Goal: Communication & Community: Answer question/provide support

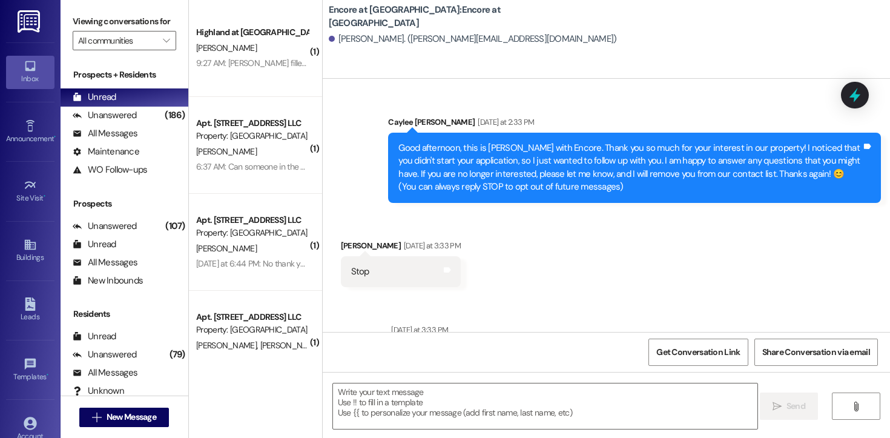
scroll to position [79, 0]
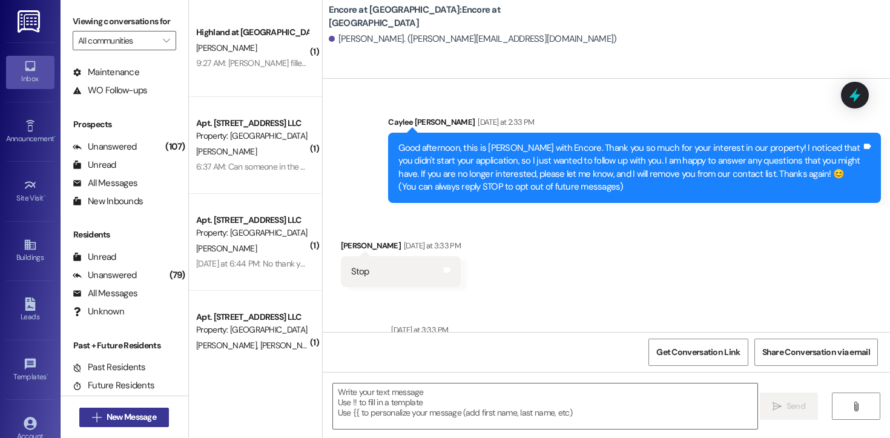
click at [136, 413] on span "New Message" at bounding box center [132, 417] width 50 height 13
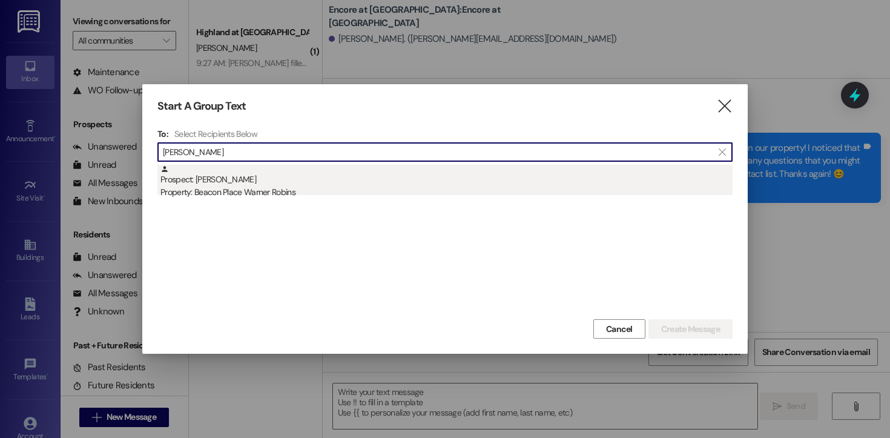
type input "[PERSON_NAME]"
click at [243, 197] on div "Property: Beacon Place Warner Robins" at bounding box center [446, 192] width 572 height 13
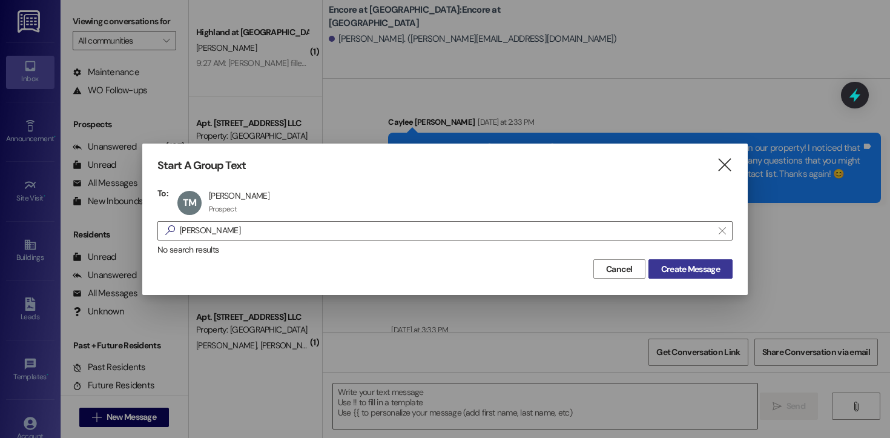
click at [675, 269] on span "Create Message" at bounding box center [690, 269] width 59 height 13
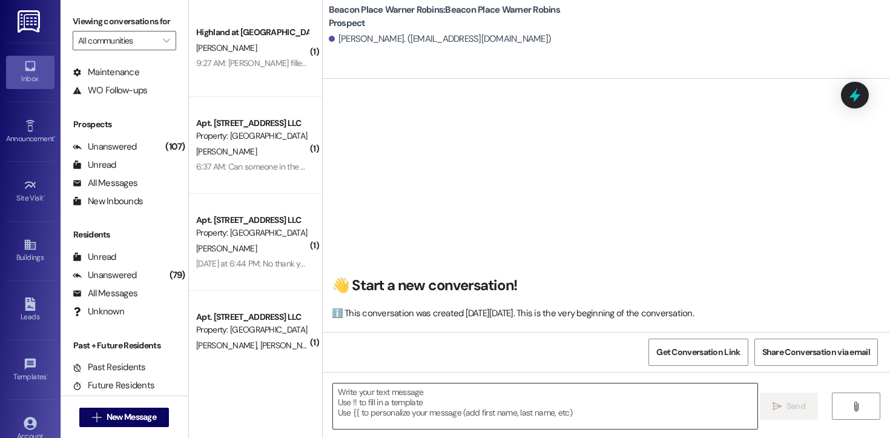
click at [378, 414] on textarea at bounding box center [545, 405] width 424 height 45
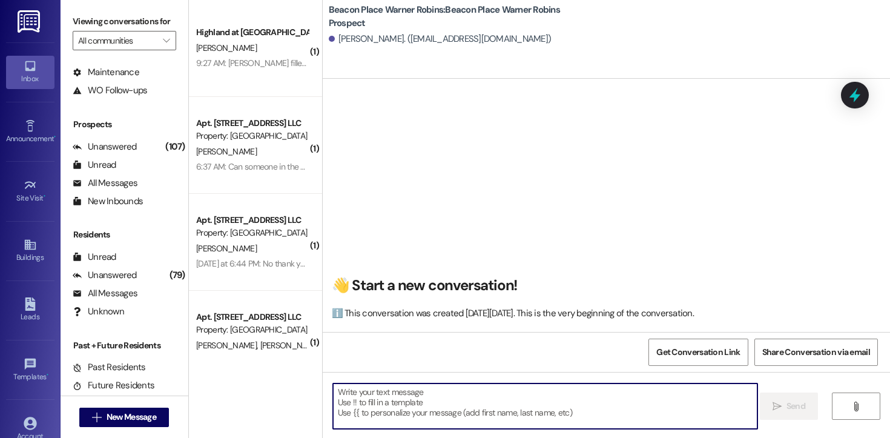
paste textarea "Hi! This is [PERSON_NAME] from Encore at [GEOGRAPHIC_DATA]. I’m reaching out to…"
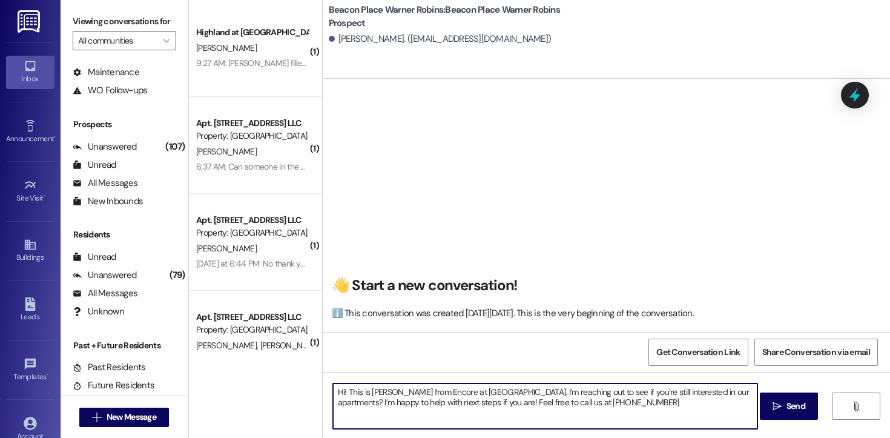
click at [338, 392] on textarea "Hi! This is [PERSON_NAME] from Encore at [GEOGRAPHIC_DATA]. I’m reaching out to…" at bounding box center [545, 405] width 424 height 45
drag, startPoint x: 446, startPoint y: 393, endPoint x: 529, endPoint y: 394, distance: 82.4
click at [529, 394] on textarea "Hi [PERSON_NAME]! This is [PERSON_NAME] from Encore at [GEOGRAPHIC_DATA]. I’m r…" at bounding box center [545, 405] width 424 height 45
drag, startPoint x: 661, startPoint y: 400, endPoint x: 604, endPoint y: 401, distance: 56.9
click at [604, 401] on textarea "Hi [PERSON_NAME]! This is [PERSON_NAME] from Beacon Place Warner Robins. I’m re…" at bounding box center [545, 405] width 424 height 45
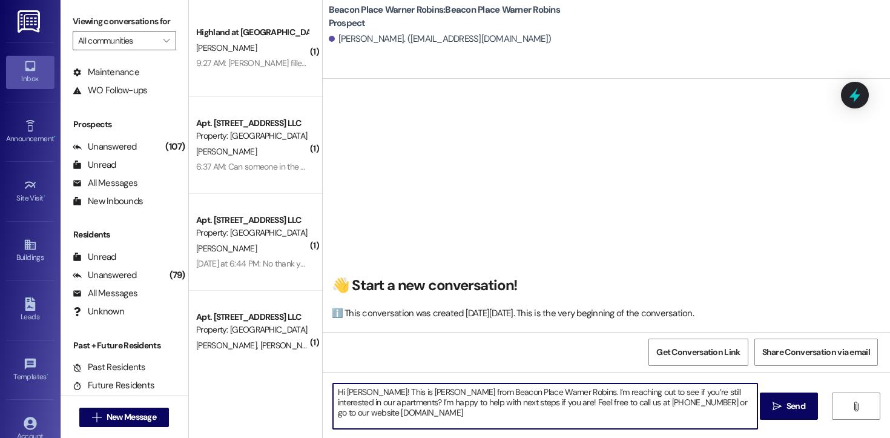
drag, startPoint x: 497, startPoint y: 414, endPoint x: 289, endPoint y: 378, distance: 210.1
click at [289, 378] on div "( 1 ) Highland at [GEOGRAPHIC_DATA] [PERSON_NAME] 9:27 AM: [PERSON_NAME] filled…" at bounding box center [539, 219] width 701 height 438
click at [377, 401] on textarea "Hi [PERSON_NAME]! This is [PERSON_NAME] from Beacon Place Warner Robins. I’m re…" at bounding box center [545, 405] width 424 height 45
drag, startPoint x: 607, startPoint y: 416, endPoint x: 271, endPoint y: 368, distance: 338.9
click at [271, 368] on div "( 1 ) Highland at [GEOGRAPHIC_DATA] [PERSON_NAME] 9:27 AM: [PERSON_NAME] filled…" at bounding box center [539, 219] width 701 height 438
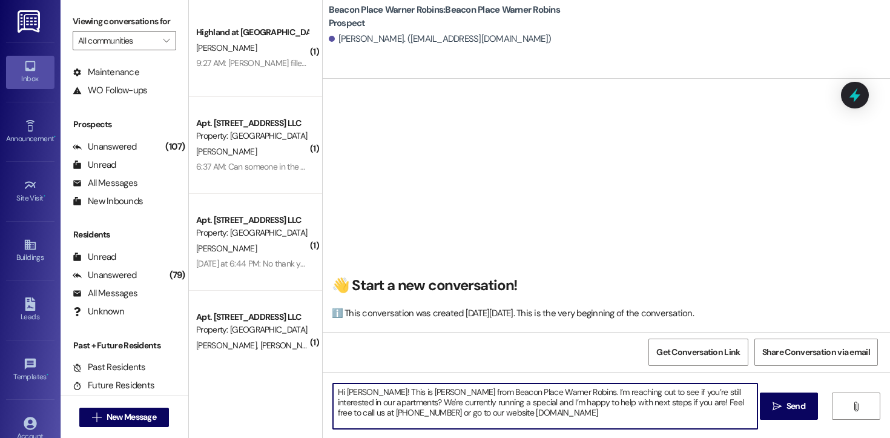
click at [619, 414] on textarea "Hi [PERSON_NAME]! This is [PERSON_NAME] from Beacon Place Warner Robins. I’m re…" at bounding box center [545, 405] width 424 height 45
type textarea "Hi [PERSON_NAME]! This is [PERSON_NAME] from Beacon Place Warner Robins. I’m re…"
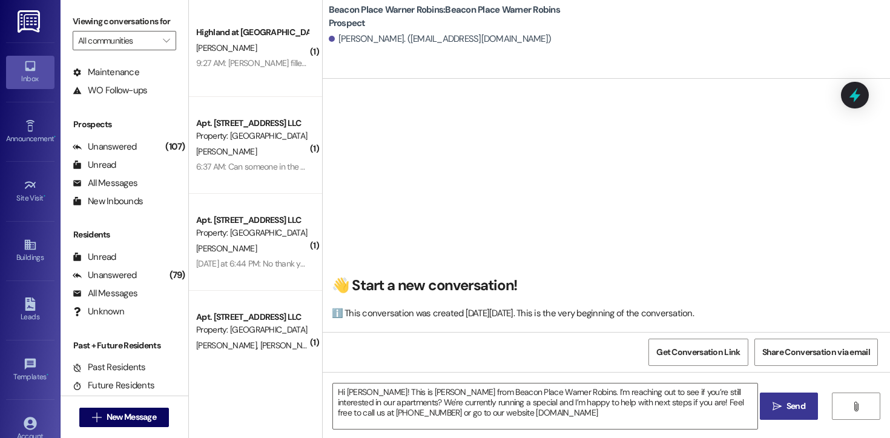
click at [789, 406] on span "Send" at bounding box center [796, 406] width 19 height 13
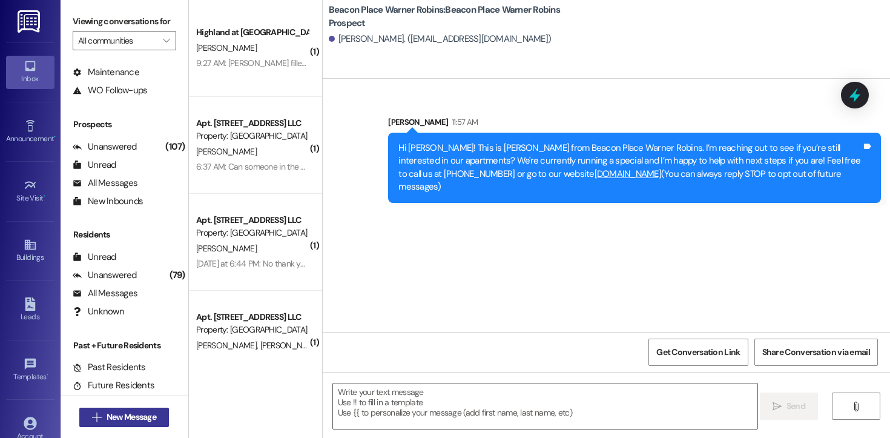
click at [107, 419] on span "New Message" at bounding box center [132, 417] width 50 height 13
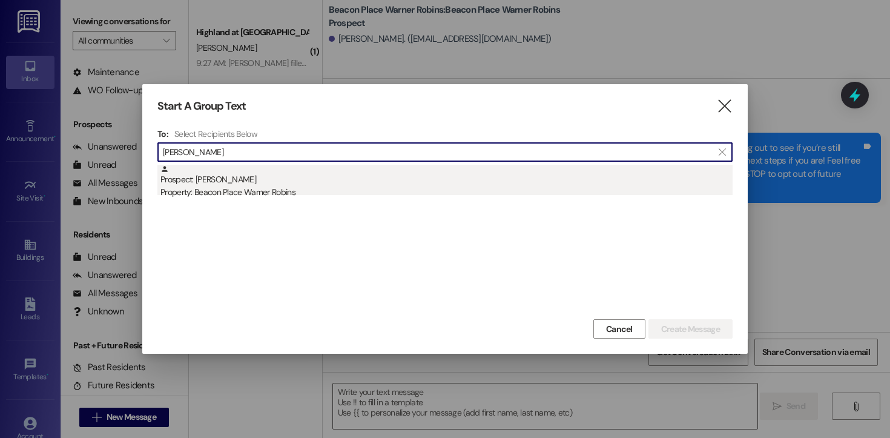
type input "[PERSON_NAME]"
click at [259, 183] on div "Prospect: [PERSON_NAME] Property: Beacon Place Warner Robins" at bounding box center [446, 182] width 572 height 35
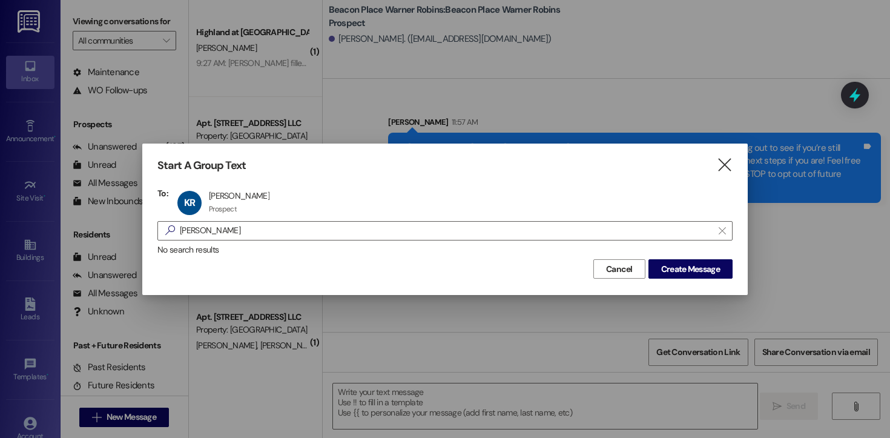
click at [702, 258] on div "Cancel Create Message" at bounding box center [444, 267] width 575 height 22
click at [701, 265] on span "Create Message" at bounding box center [690, 269] width 59 height 13
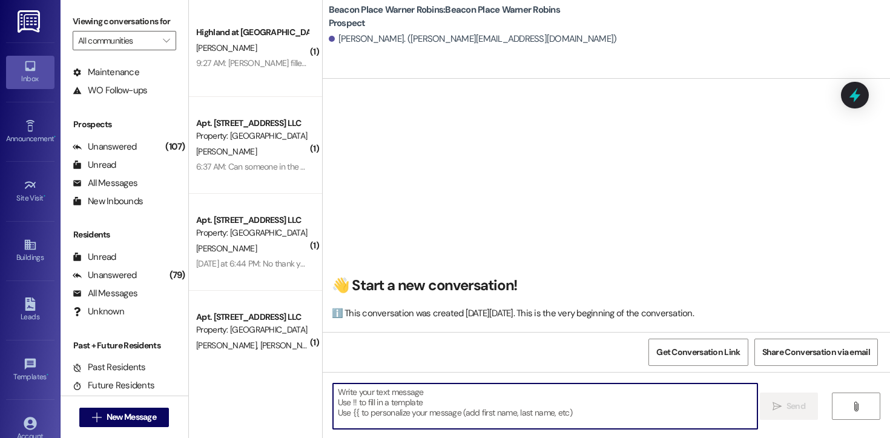
click at [414, 407] on textarea at bounding box center [545, 405] width 424 height 45
paste textarea "Hi [PERSON_NAME]! This is [PERSON_NAME] from Beacon Place Warner Robins. I’m re…"
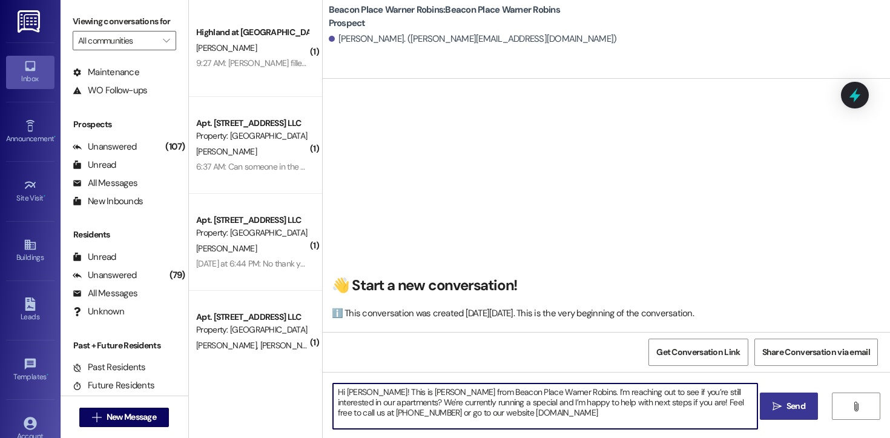
drag, startPoint x: 363, startPoint y: 394, endPoint x: 341, endPoint y: 394, distance: 22.4
click at [341, 394] on textarea "Hi [PERSON_NAME]! This is [PERSON_NAME] from Beacon Place Warner Robins. I’m re…" at bounding box center [545, 405] width 424 height 45
drag, startPoint x: 602, startPoint y: 420, endPoint x: 268, endPoint y: 386, distance: 336.0
click at [268, 386] on div "( 1 ) Highland at [GEOGRAPHIC_DATA] [PERSON_NAME] 9:27 AM: [PERSON_NAME] filled…" at bounding box center [539, 219] width 701 height 438
click at [585, 412] on textarea "Hi [PERSON_NAME]! This is [PERSON_NAME] from Beacon Place Warner Robins. I’m re…" at bounding box center [545, 405] width 424 height 45
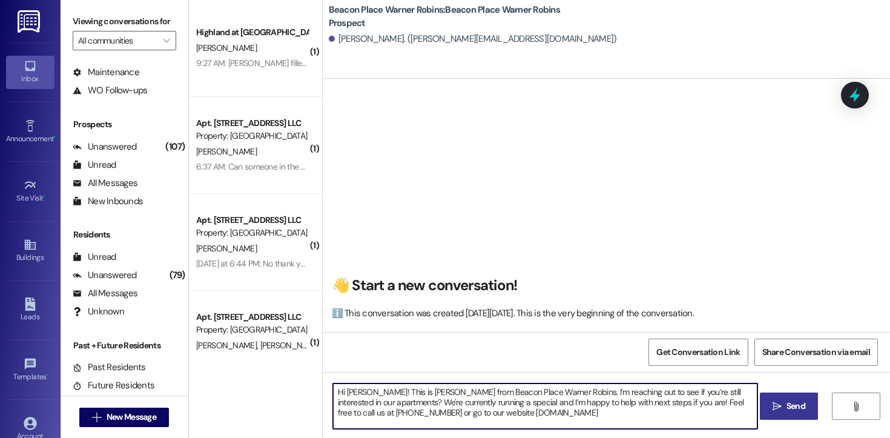
type textarea "Hi [PERSON_NAME]! This is [PERSON_NAME] from Beacon Place Warner Robins. I’m re…"
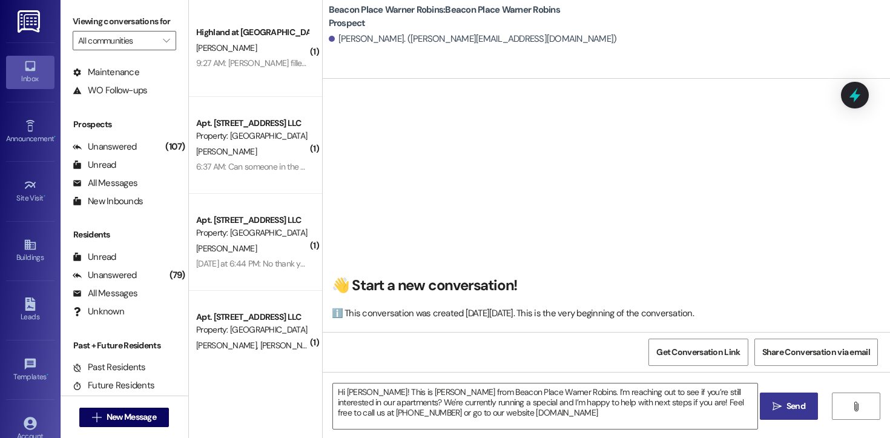
click at [774, 423] on div "Hi [PERSON_NAME]! This is [PERSON_NAME] from Beacon Place Warner Robins. I’m re…" at bounding box center [606, 417] width 567 height 91
click at [773, 414] on button " Send" at bounding box center [789, 405] width 59 height 27
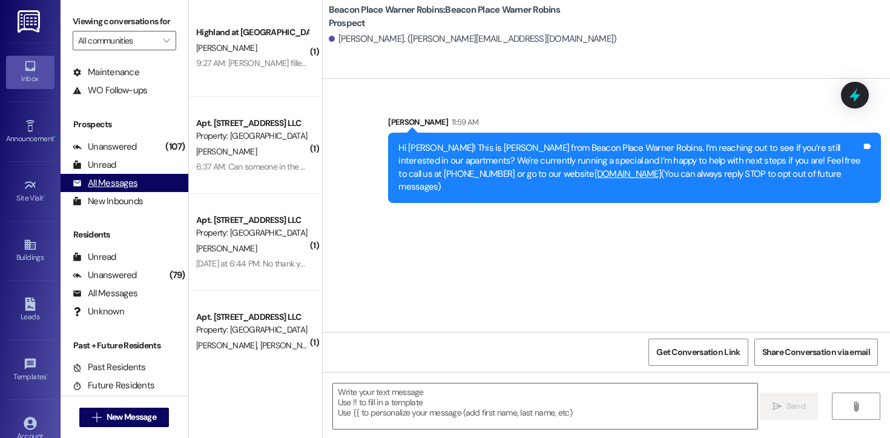
scroll to position [0, 0]
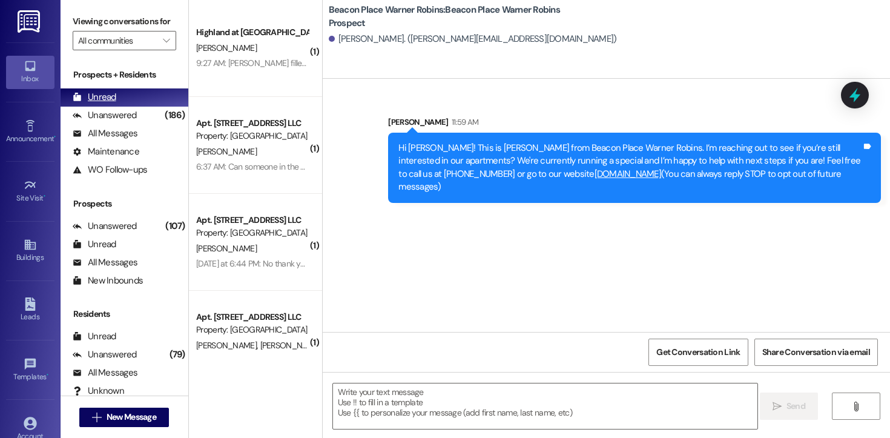
click at [107, 104] on div "Unread" at bounding box center [95, 97] width 44 height 13
click at [105, 122] on div "Unanswered" at bounding box center [105, 115] width 64 height 13
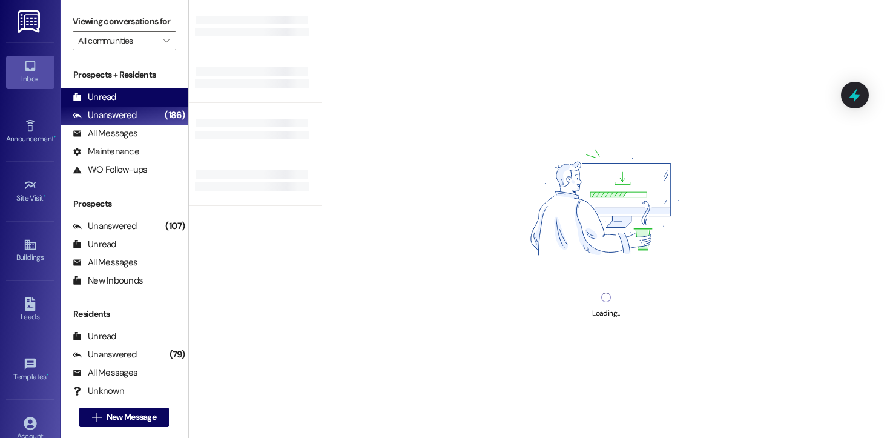
click at [102, 104] on div "Unread" at bounding box center [95, 97] width 44 height 13
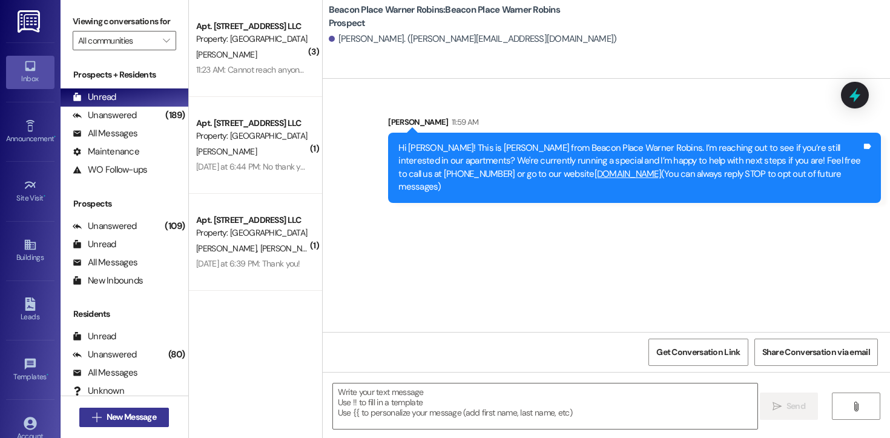
click at [149, 415] on span "New Message" at bounding box center [132, 417] width 50 height 13
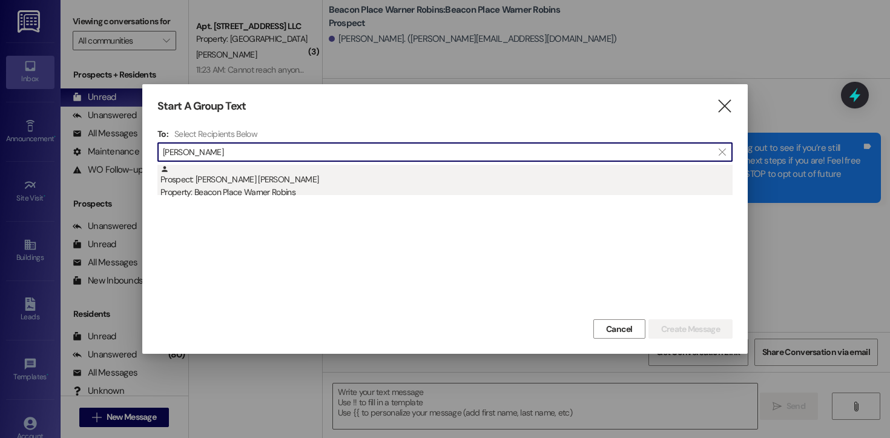
type input "[PERSON_NAME]"
click at [248, 193] on div "Property: Beacon Place Warner Robins" at bounding box center [446, 192] width 572 height 13
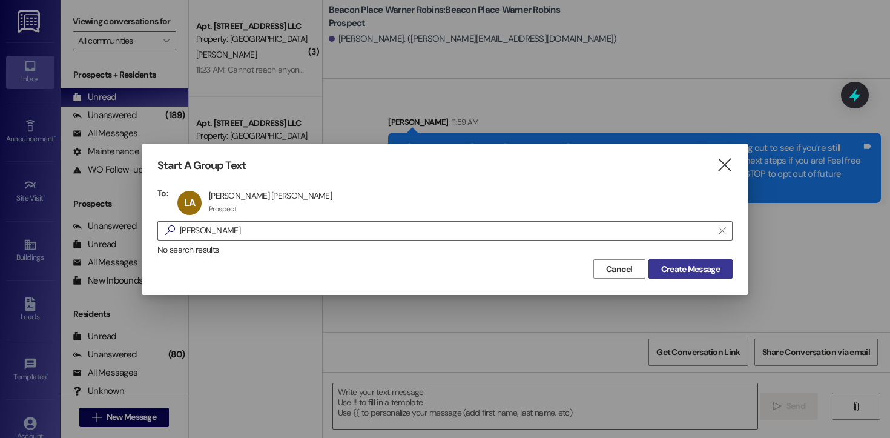
click at [697, 272] on span "Create Message" at bounding box center [690, 269] width 59 height 13
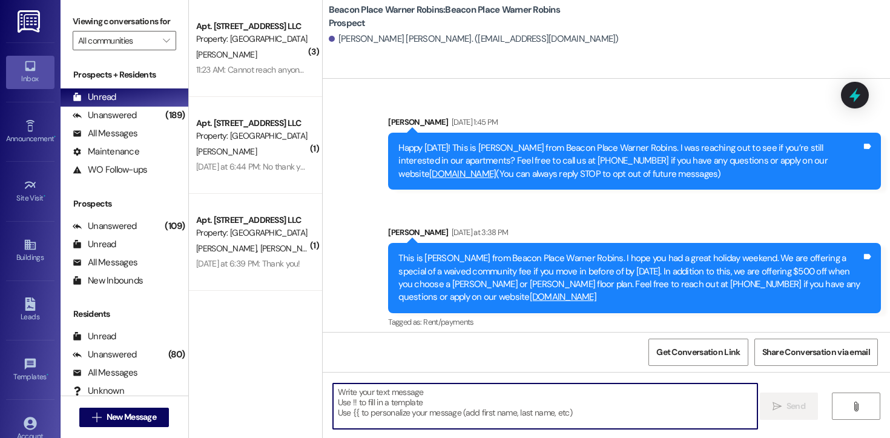
click at [375, 413] on textarea at bounding box center [545, 405] width 424 height 45
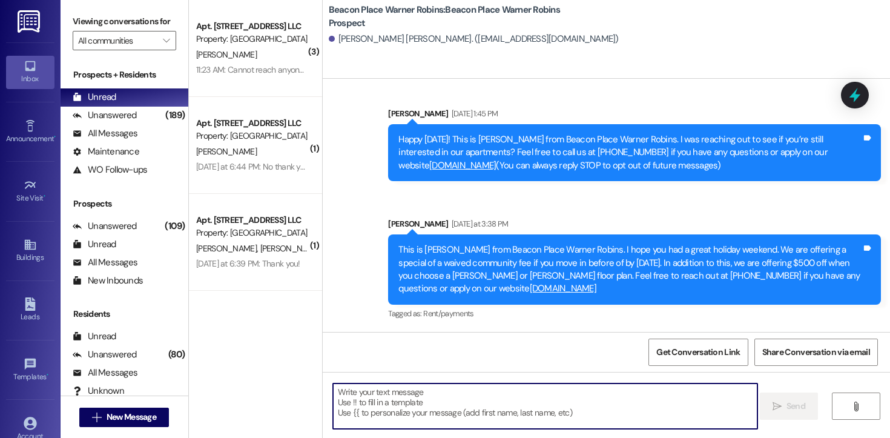
click at [553, 292] on div "This is [PERSON_NAME] from Beacon Place Warner Robins. I hope you had a great h…" at bounding box center [629, 269] width 463 height 52
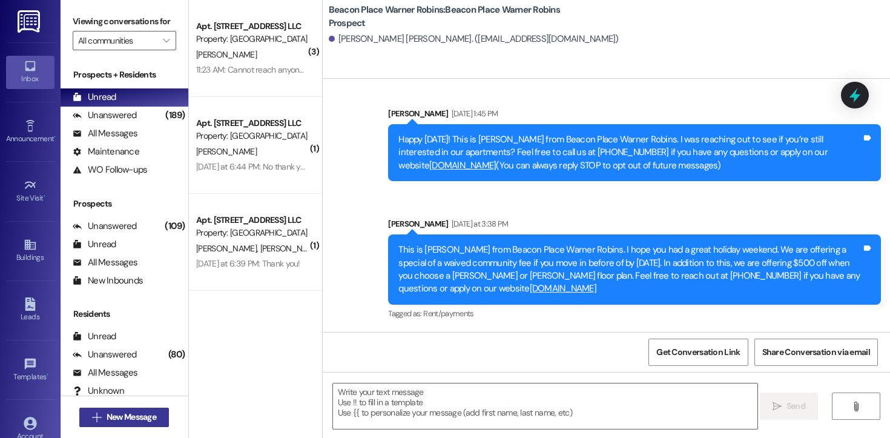
click at [140, 417] on span "New Message" at bounding box center [132, 417] width 50 height 13
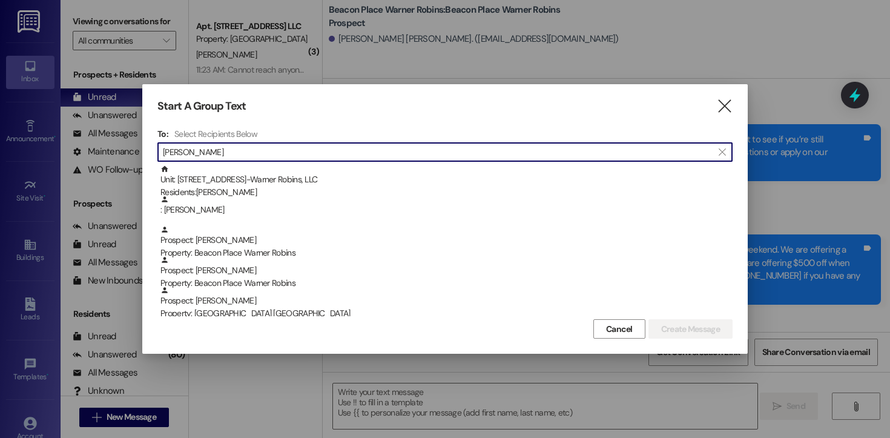
type input "[PERSON_NAME]"
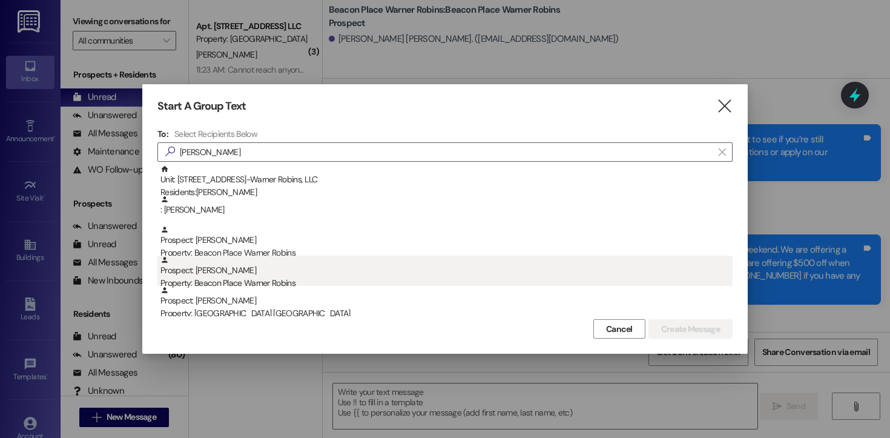
click at [200, 266] on div "Prospect: [PERSON_NAME] Property: [GEOGRAPHIC_DATA] Warner Robins" at bounding box center [446, 273] width 572 height 35
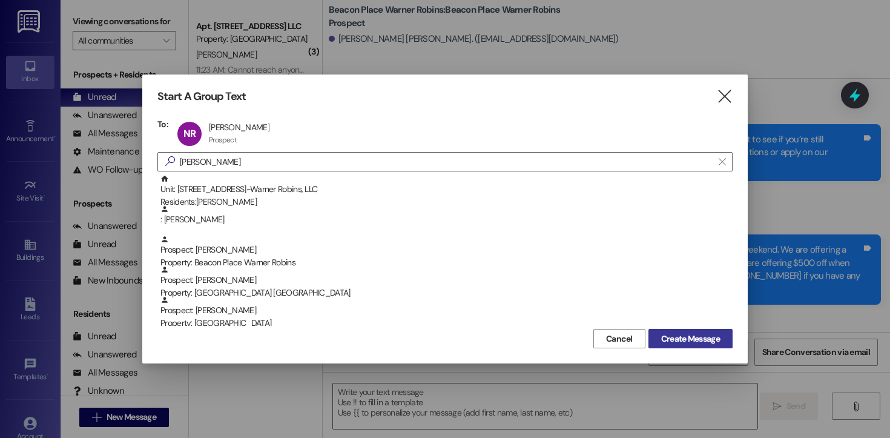
click at [709, 340] on span "Create Message" at bounding box center [690, 338] width 59 height 13
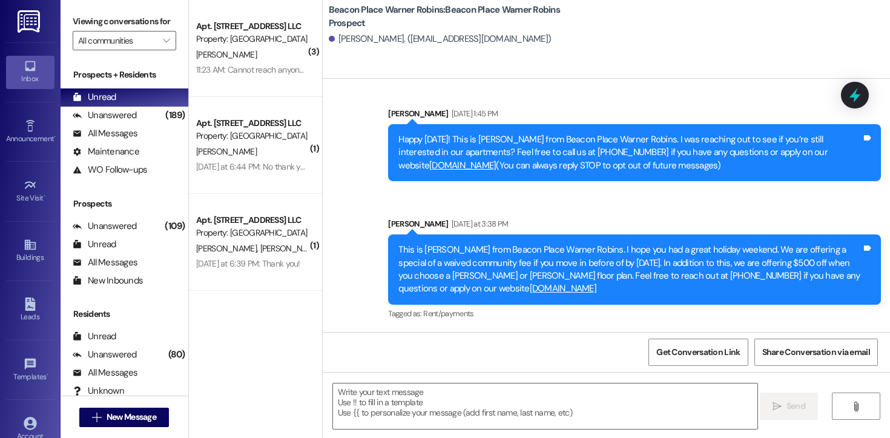
scroll to position [1, 0]
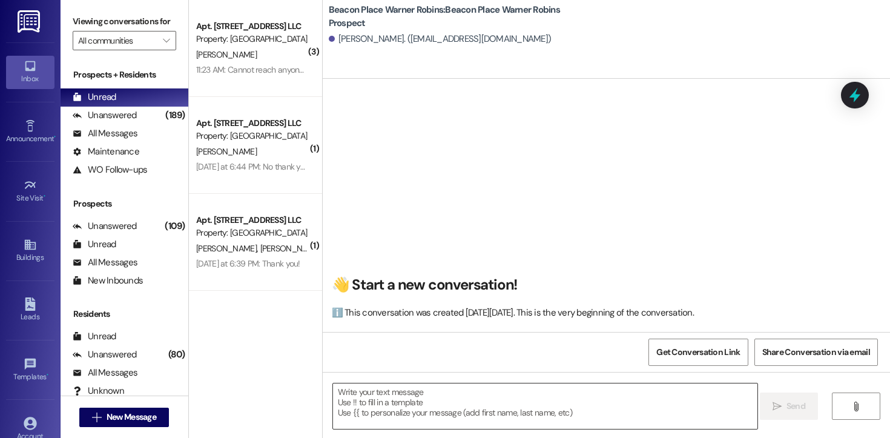
click at [475, 420] on textarea at bounding box center [545, 405] width 424 height 45
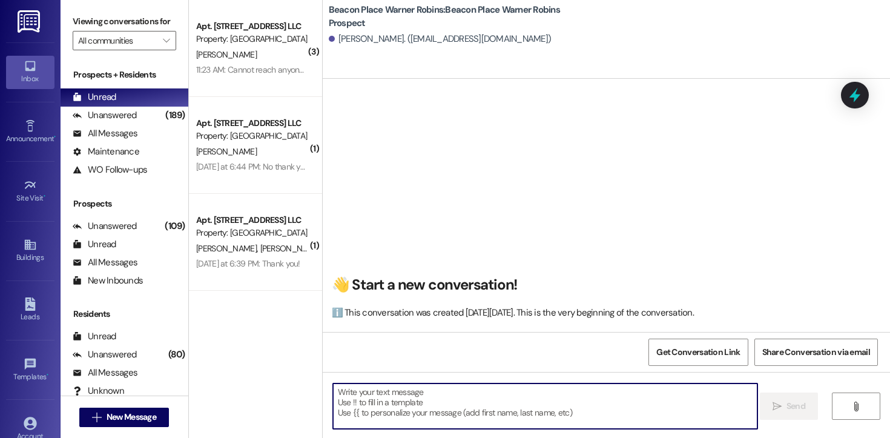
paste textarea "Hi [PERSON_NAME]! This is [PERSON_NAME] from Beacon Place Warner Robins. I’m re…"
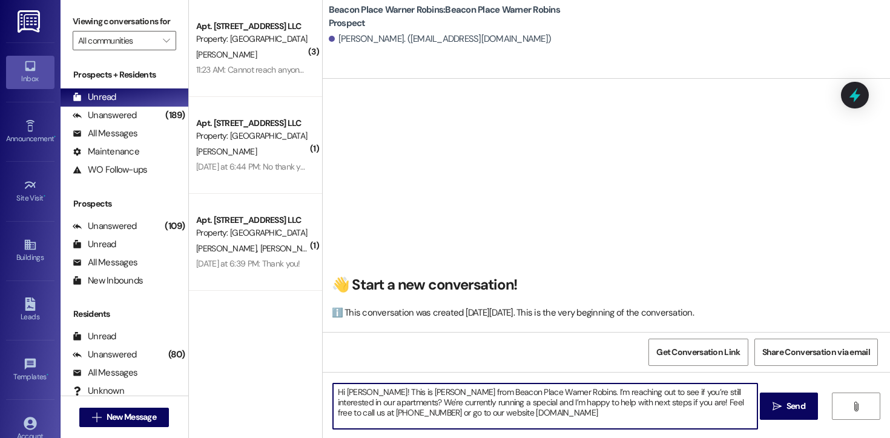
drag, startPoint x: 359, startPoint y: 391, endPoint x: 341, endPoint y: 392, distance: 18.2
click at [341, 392] on textarea "Hi [PERSON_NAME]! This is [PERSON_NAME] from Beacon Place Warner Robins. I’m re…" at bounding box center [545, 405] width 424 height 45
type textarea "Hi [PERSON_NAME]! This is [PERSON_NAME] from Beacon Place Warner Robins. I’m re…"
click at [787, 403] on span "Send" at bounding box center [796, 406] width 19 height 13
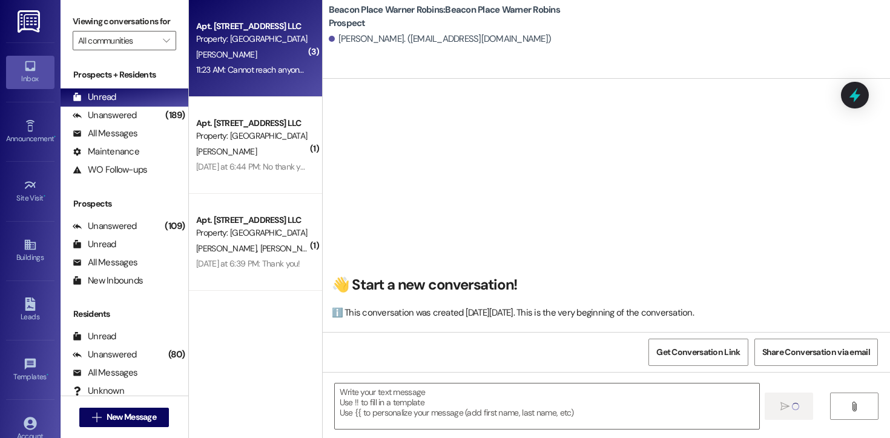
scroll to position [0, 0]
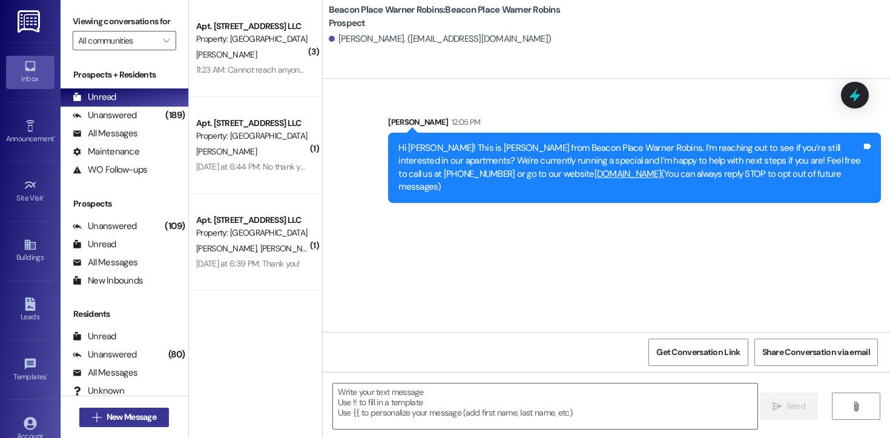
click at [144, 416] on span "New Message" at bounding box center [132, 417] width 50 height 13
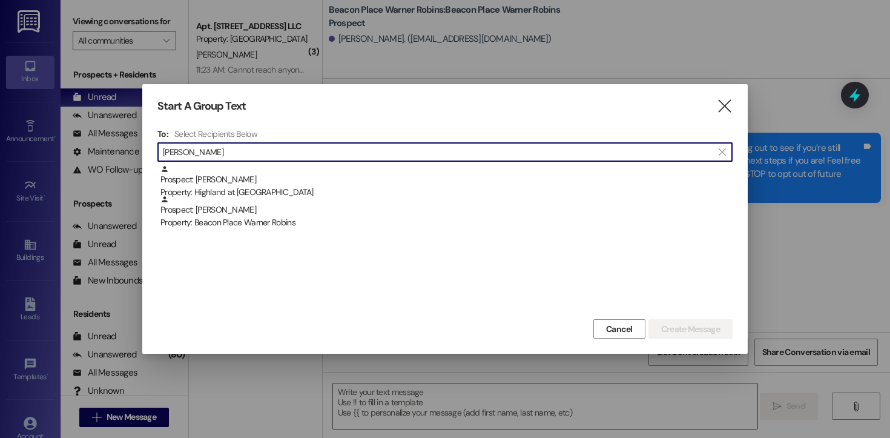
type input "[PERSON_NAME]"
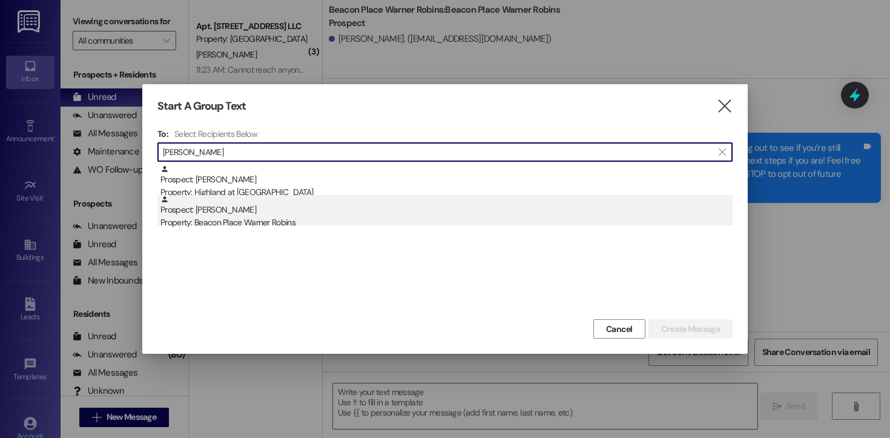
click at [246, 223] on div "Property: Beacon Place Warner Robins" at bounding box center [446, 222] width 572 height 13
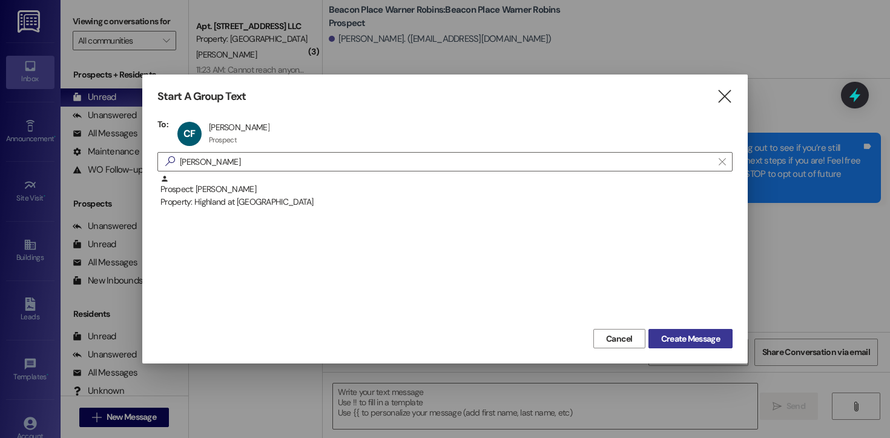
click at [678, 339] on span "Create Message" at bounding box center [690, 338] width 59 height 13
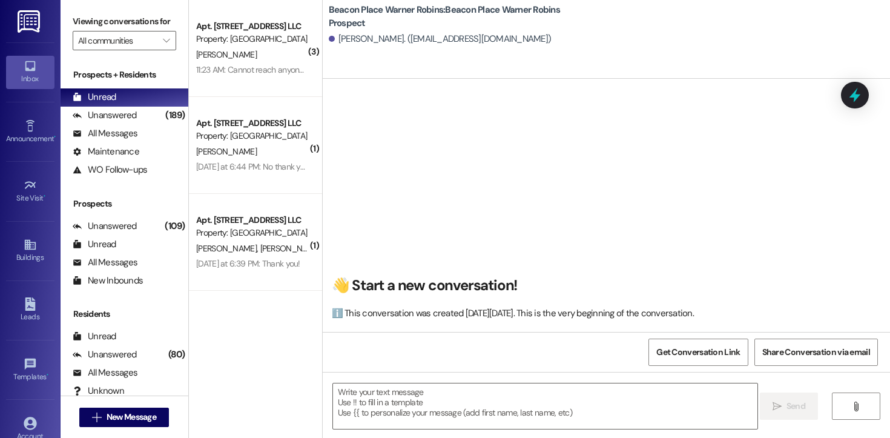
scroll to position [1, 0]
click at [500, 390] on textarea at bounding box center [545, 405] width 424 height 45
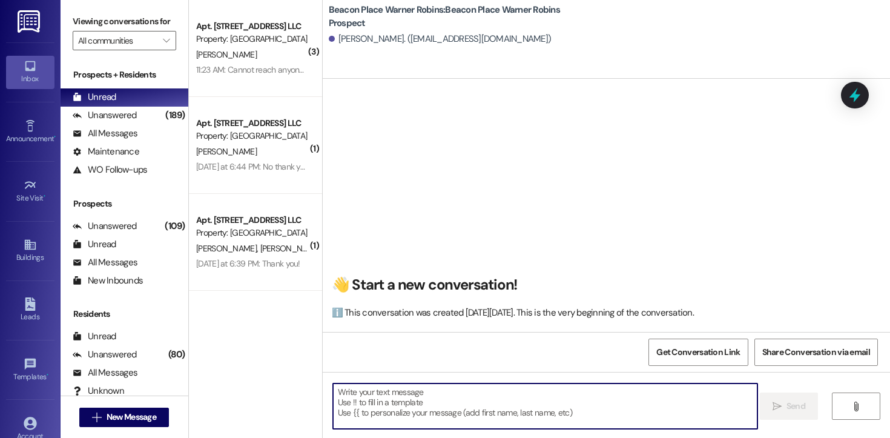
paste textarea "Hi [PERSON_NAME]! This is [PERSON_NAME] from Beacon Place Warner Robins. I’m re…"
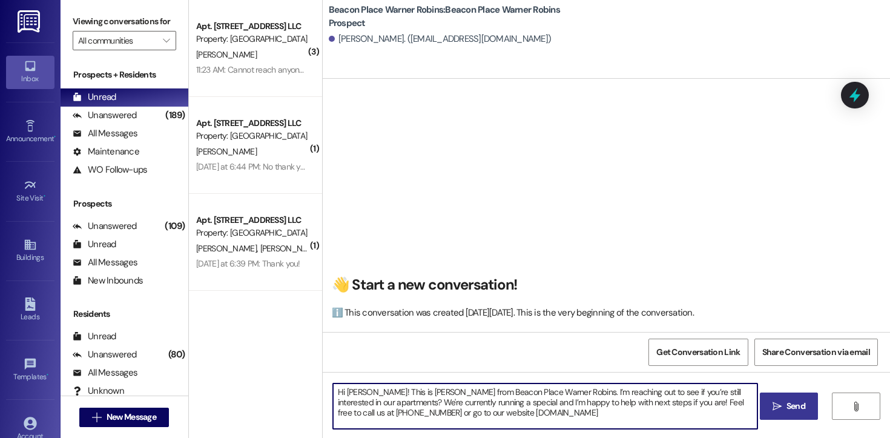
drag, startPoint x: 358, startPoint y: 392, endPoint x: 341, endPoint y: 392, distance: 17.6
click at [341, 392] on textarea "Hi [PERSON_NAME]! This is [PERSON_NAME] from Beacon Place Warner Robins. I’m re…" at bounding box center [545, 405] width 424 height 45
drag, startPoint x: 604, startPoint y: 416, endPoint x: 266, endPoint y: 364, distance: 341.9
click at [266, 364] on div "( 3 ) Apt. 702, [STREET_ADDRESS] LLC Property: [GEOGRAPHIC_DATA][PERSON_NAME] 1…" at bounding box center [539, 219] width 701 height 438
click at [670, 413] on textarea "Hi [PERSON_NAME]! This is [PERSON_NAME] from Beacon Place Warner Robins. I’m re…" at bounding box center [545, 405] width 424 height 45
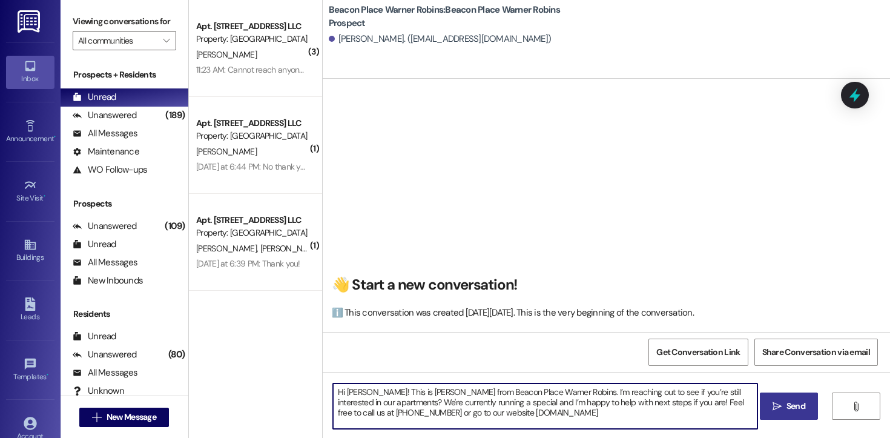
type textarea "Hi [PERSON_NAME]! This is [PERSON_NAME] from Beacon Place Warner Robins. I’m re…"
click at [788, 405] on span "Send" at bounding box center [796, 406] width 19 height 13
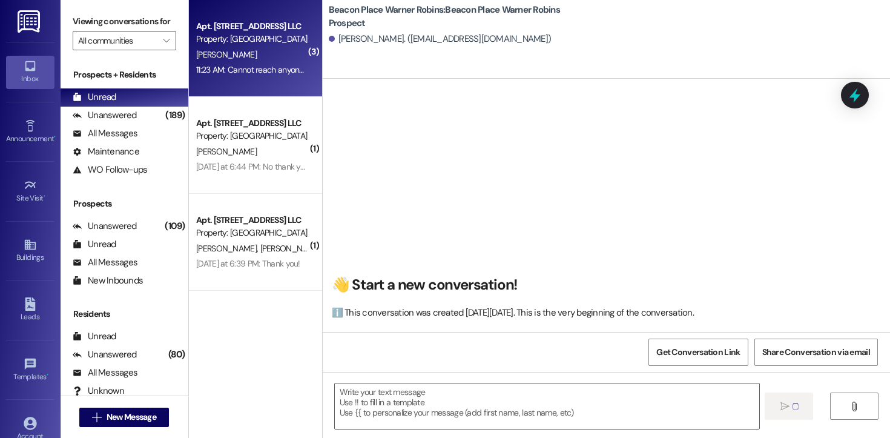
scroll to position [0, 0]
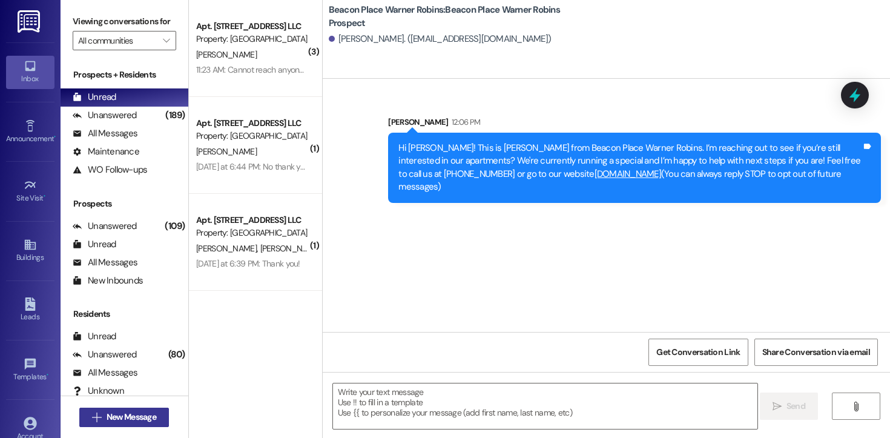
click at [154, 414] on span "New Message" at bounding box center [131, 417] width 54 height 13
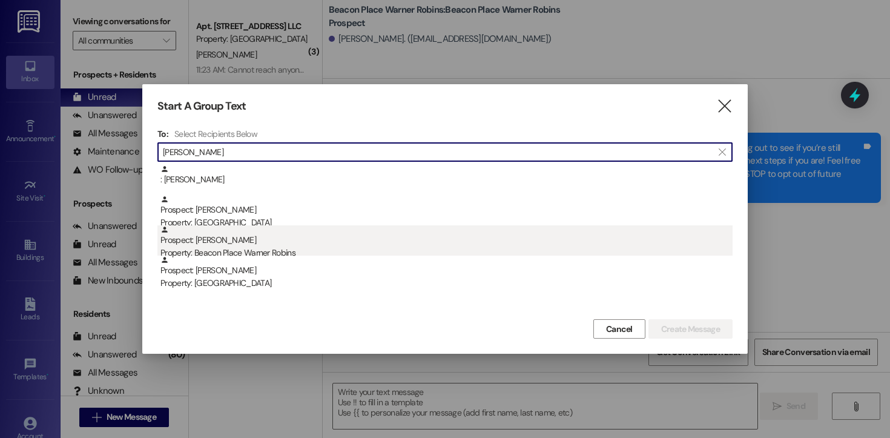
type input "[PERSON_NAME]"
click at [261, 252] on div "Property: Beacon Place Warner Robins" at bounding box center [446, 252] width 572 height 13
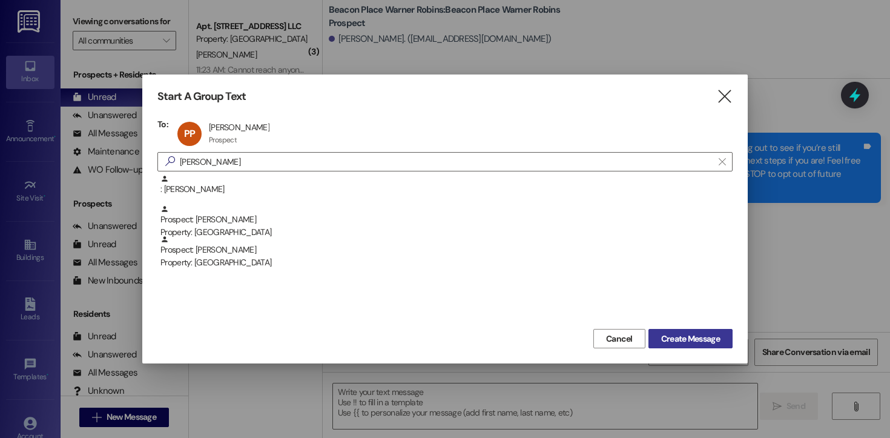
click at [670, 338] on span "Create Message" at bounding box center [690, 338] width 59 height 13
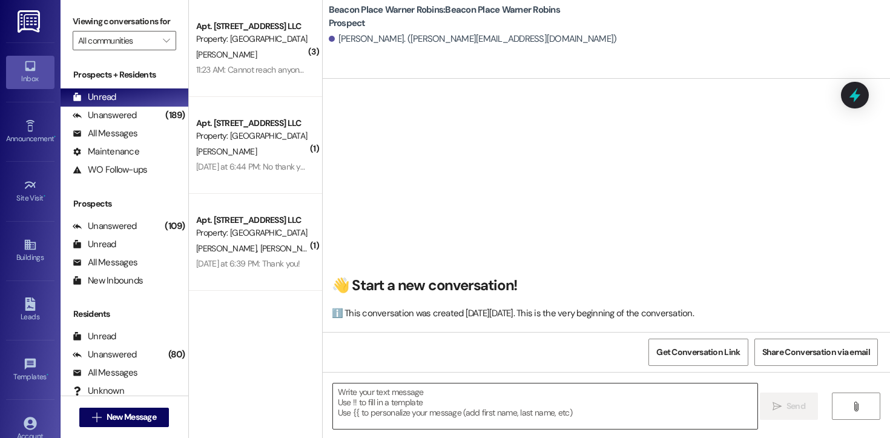
click at [482, 405] on textarea at bounding box center [545, 405] width 424 height 45
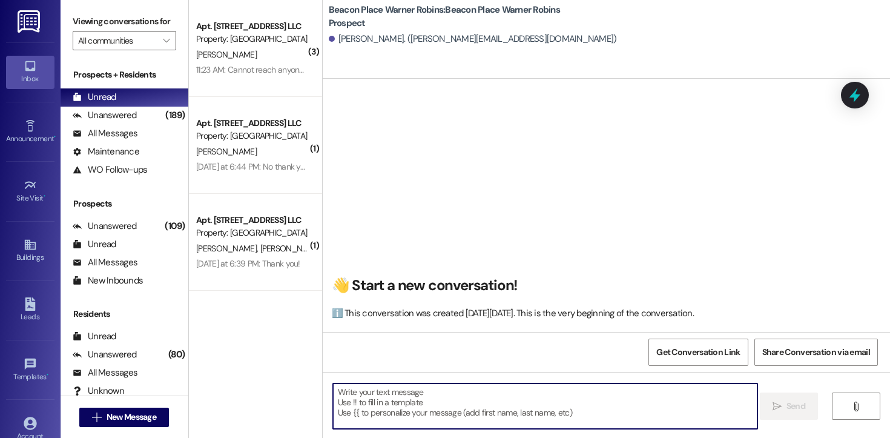
paste textarea "Hi [PERSON_NAME]! This is [PERSON_NAME] from Beacon Place Warner Robins. I’m re…"
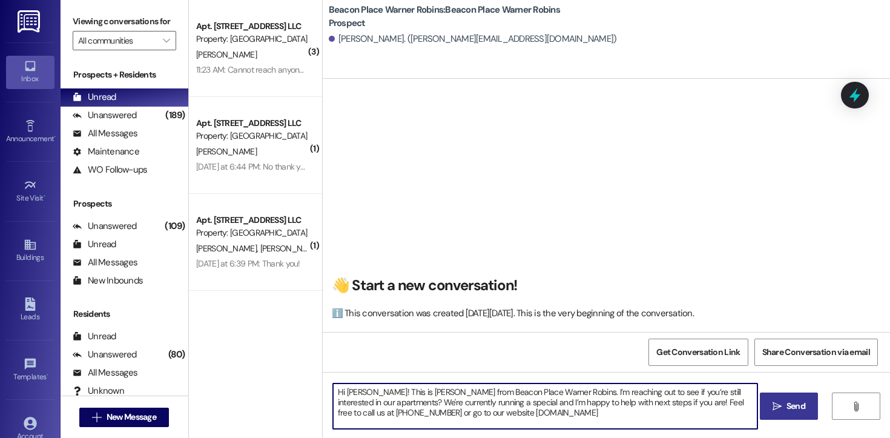
drag, startPoint x: 364, startPoint y: 393, endPoint x: 342, endPoint y: 392, distance: 22.4
click at [342, 392] on textarea "Hi [PERSON_NAME]! This is [PERSON_NAME] from Beacon Place Warner Robins. I’m re…" at bounding box center [545, 405] width 424 height 45
drag, startPoint x: 645, startPoint y: 411, endPoint x: 253, endPoint y: 363, distance: 396.0
click at [253, 363] on div "( 3 ) Apt. 702, [STREET_ADDRESS] LLC Property: [GEOGRAPHIC_DATA][PERSON_NAME] 1…" at bounding box center [539, 219] width 701 height 438
type textarea "Hi [PERSON_NAME]! This is [PERSON_NAME] from Beacon Place Warner Robins. I’m re…"
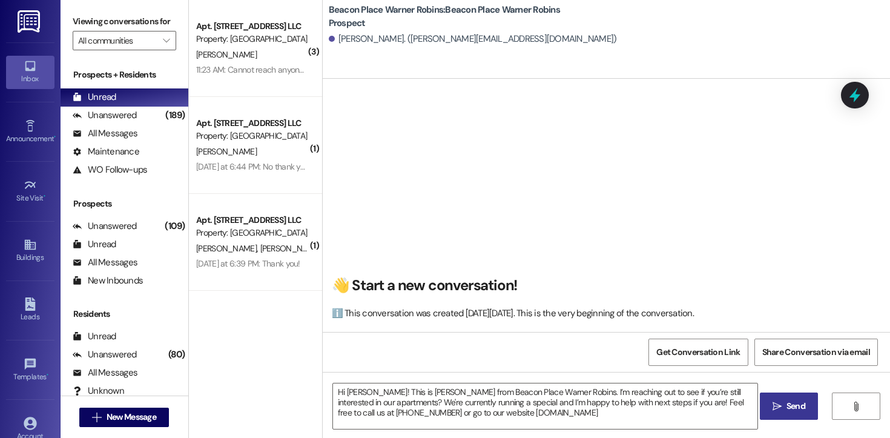
click at [798, 400] on span "Send" at bounding box center [796, 406] width 19 height 13
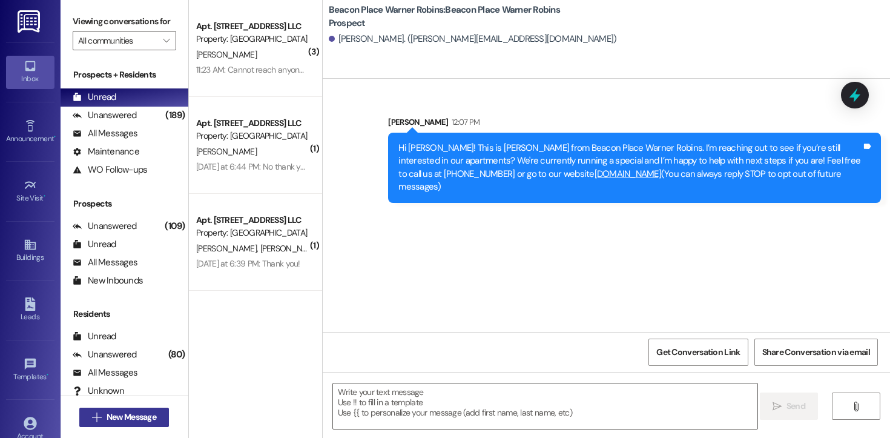
click at [123, 417] on span "New Message" at bounding box center [132, 417] width 50 height 13
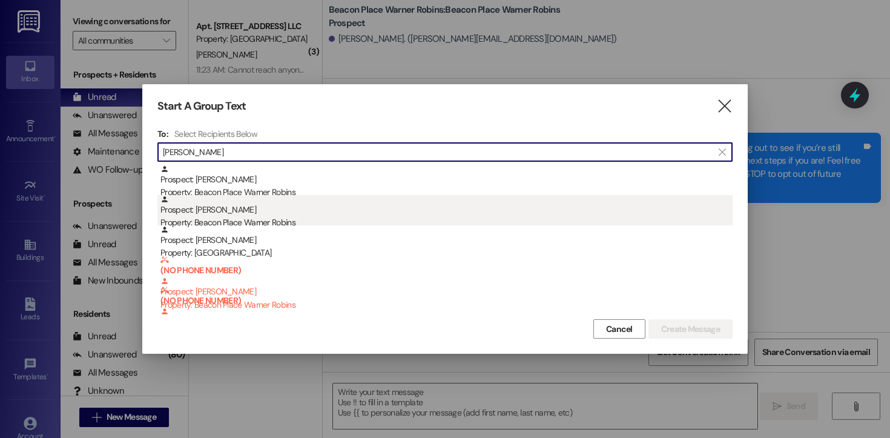
type input "[PERSON_NAME]"
click at [251, 221] on div "Property: Beacon Place Warner Robins" at bounding box center [446, 222] width 572 height 13
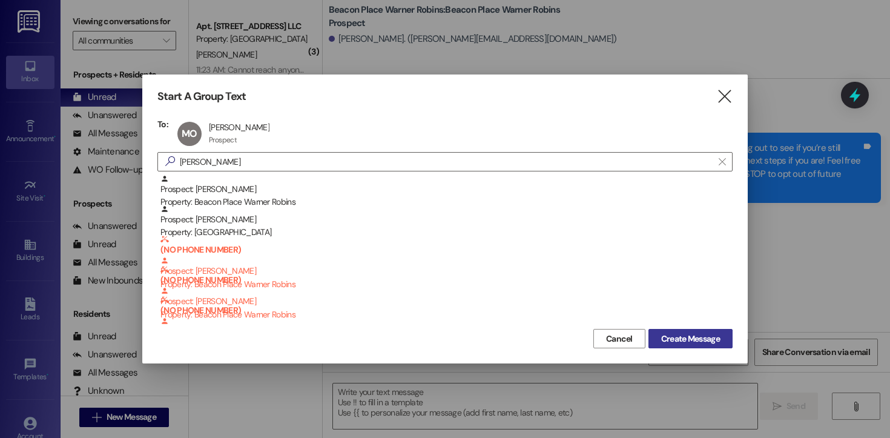
click at [691, 333] on span "Create Message" at bounding box center [690, 338] width 59 height 13
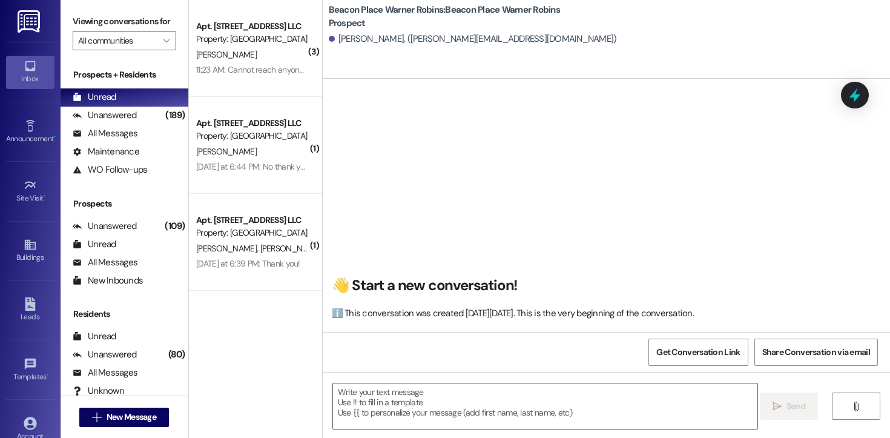
scroll to position [1, 0]
click at [455, 397] on textarea at bounding box center [545, 405] width 424 height 45
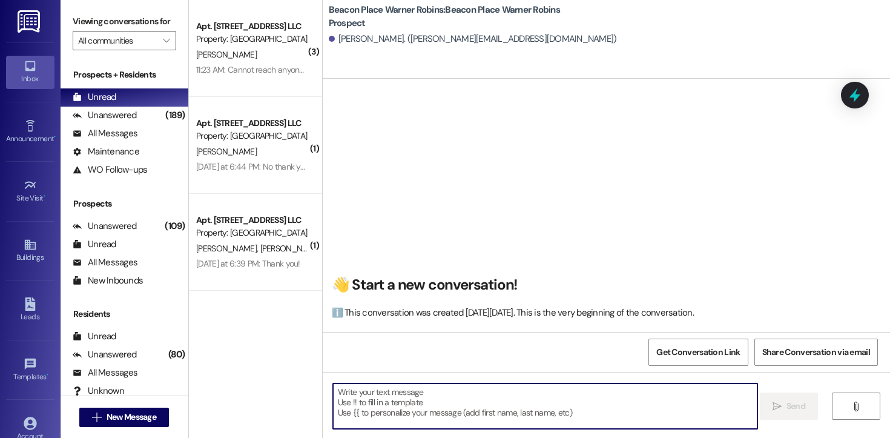
paste textarea "Hi [PERSON_NAME]! This is [PERSON_NAME] from Beacon Place Warner Robins. I’m re…"
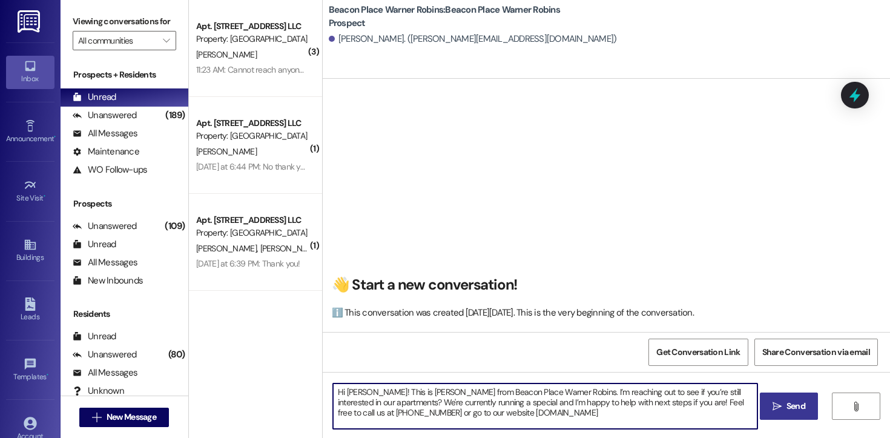
drag, startPoint x: 365, startPoint y: 392, endPoint x: 342, endPoint y: 392, distance: 23.0
click at [342, 392] on textarea "Hi [PERSON_NAME]! This is [PERSON_NAME] from Beacon Place Warner Robins. I’m re…" at bounding box center [545, 405] width 424 height 45
drag, startPoint x: 612, startPoint y: 412, endPoint x: 301, endPoint y: 376, distance: 312.8
click at [301, 376] on div "( 3 ) Apt. 702, [STREET_ADDRESS] LLC Property: [GEOGRAPHIC_DATA][PERSON_NAME] 1…" at bounding box center [539, 219] width 701 height 438
click at [743, 414] on textarea "Hi [PERSON_NAME]! This is [PERSON_NAME] from Beacon Place Warner Robins. I’m re…" at bounding box center [545, 405] width 424 height 45
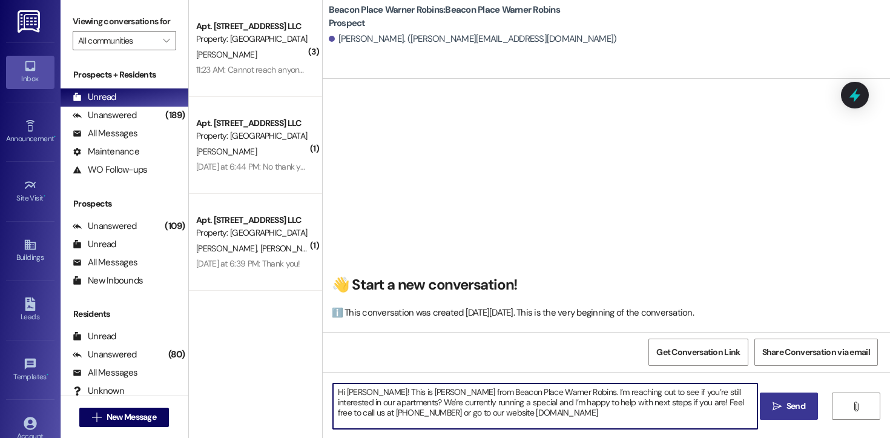
type textarea "Hi [PERSON_NAME]! This is [PERSON_NAME] from Beacon Place Warner Robins. I’m re…"
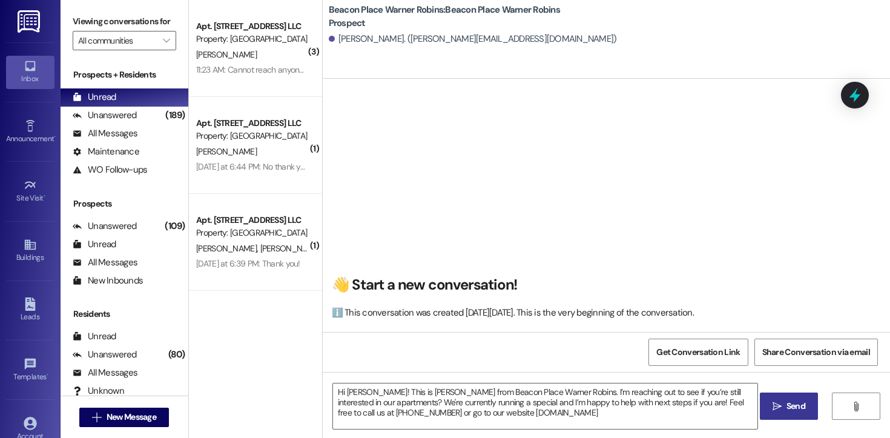
click at [796, 411] on span "Send" at bounding box center [796, 406] width 19 height 13
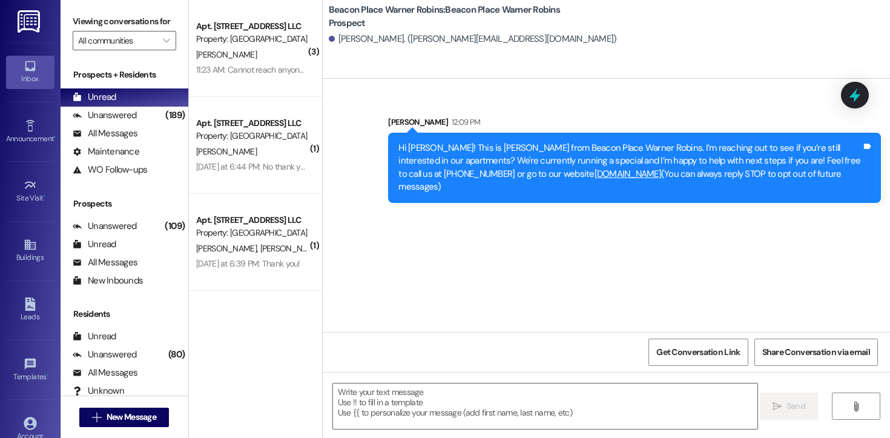
scroll to position [0, 0]
click at [156, 420] on button " New Message" at bounding box center [124, 417] width 90 height 19
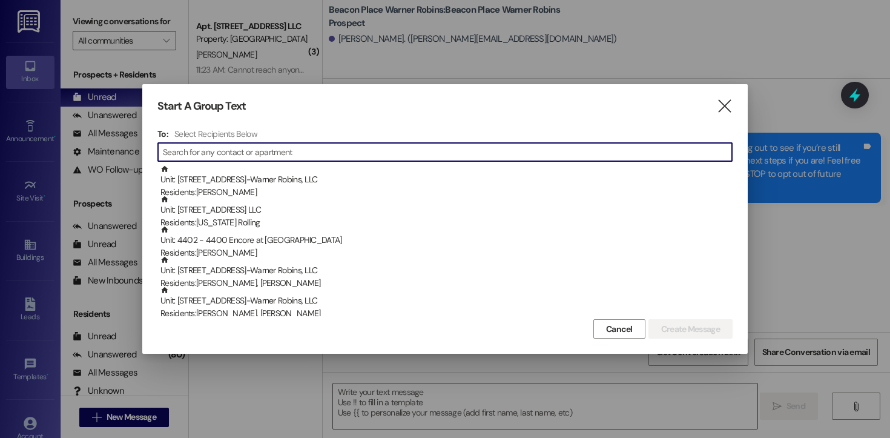
click at [218, 157] on input at bounding box center [447, 152] width 569 height 17
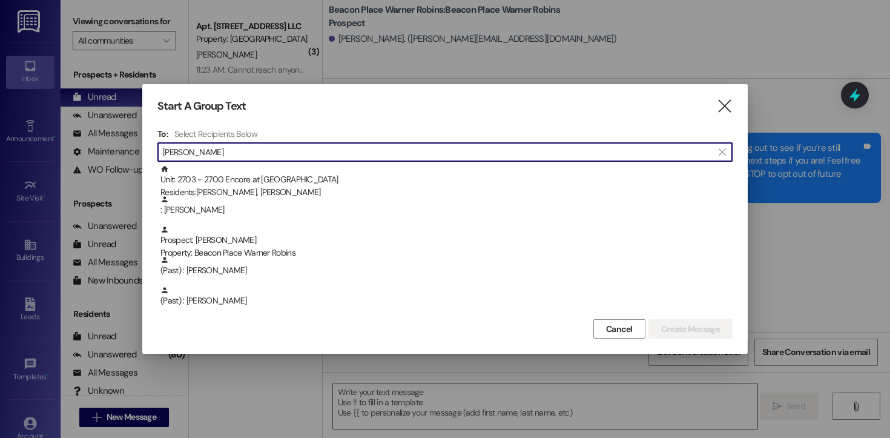
type input "[PERSON_NAME]"
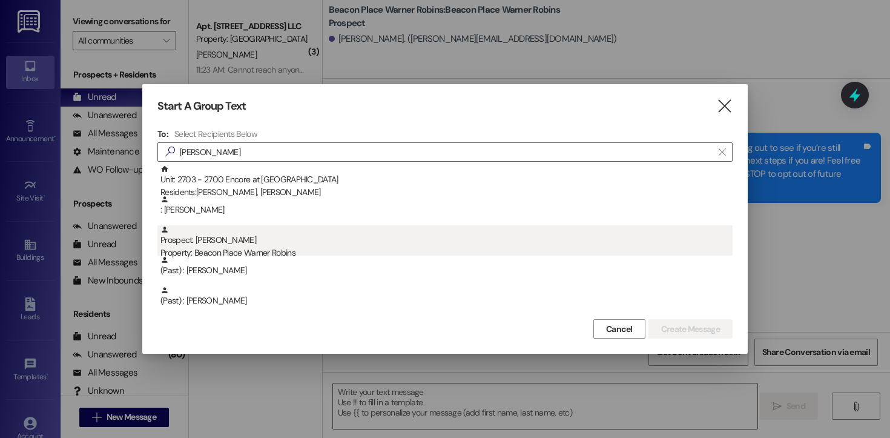
click at [210, 254] on div "Property: Beacon Place Warner Robins" at bounding box center [446, 252] width 572 height 13
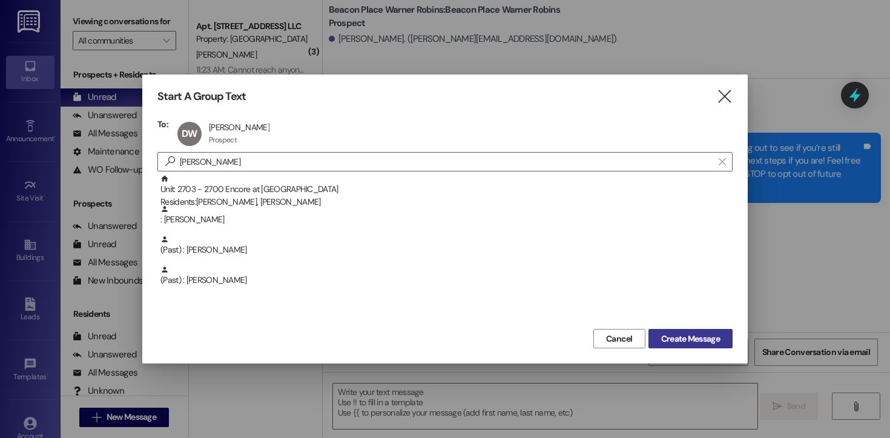
click at [666, 329] on button "Create Message" at bounding box center [691, 338] width 84 height 19
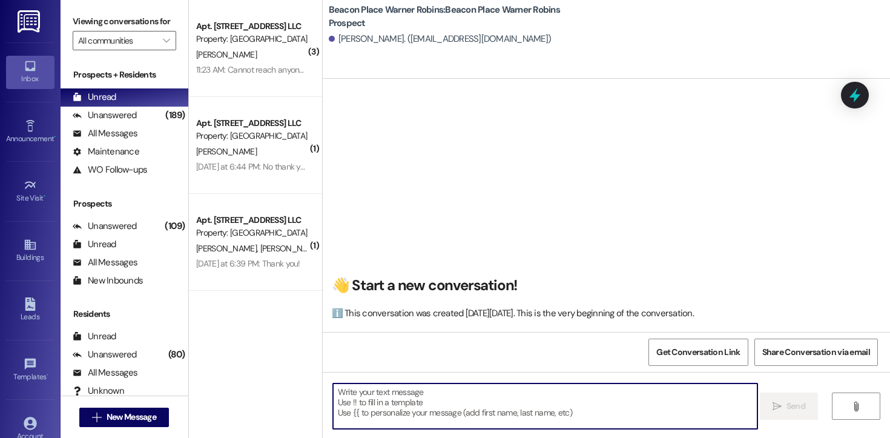
click at [400, 398] on textarea at bounding box center [545, 405] width 424 height 45
paste textarea "Hi [PERSON_NAME]! This is [PERSON_NAME] from Beacon Place Warner Robins. I’m re…"
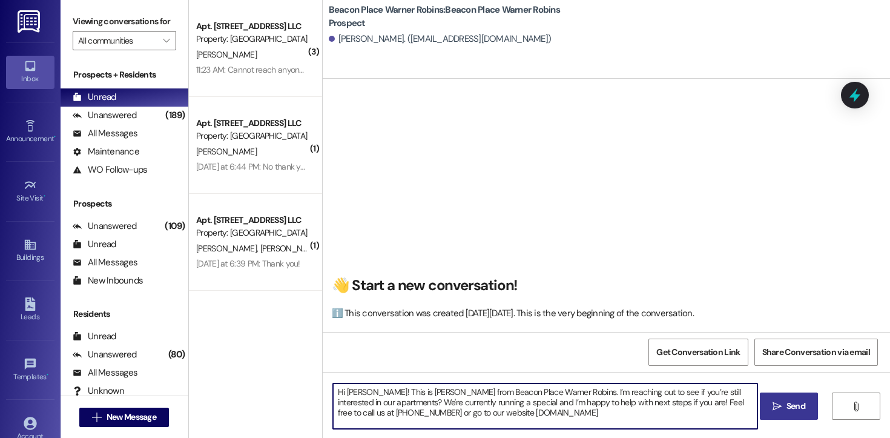
drag, startPoint x: 371, startPoint y: 392, endPoint x: 342, endPoint y: 391, distance: 28.5
click at [342, 391] on textarea "Hi [PERSON_NAME]! This is [PERSON_NAME] from Beacon Place Warner Robins. I’m re…" at bounding box center [545, 405] width 424 height 45
click at [638, 411] on textarea "Hi [PERSON_NAME]! This is [PERSON_NAME] from Beacon Place Warner Robins. I’m re…" at bounding box center [545, 405] width 424 height 45
drag, startPoint x: 610, startPoint y: 414, endPoint x: 295, endPoint y: 375, distance: 317.8
click at [295, 375] on div "( 3 ) Apt. 702, [STREET_ADDRESS] LLC Property: [GEOGRAPHIC_DATA][PERSON_NAME] 1…" at bounding box center [539, 219] width 701 height 438
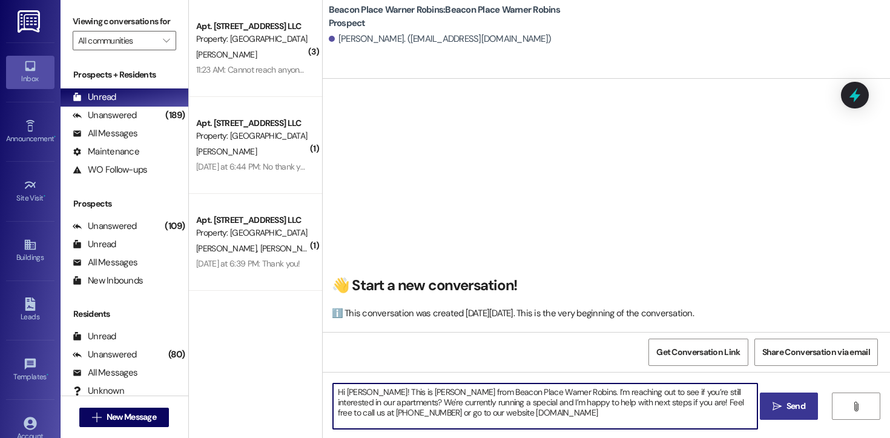
click at [721, 424] on textarea "Hi [PERSON_NAME]! This is [PERSON_NAME] from Beacon Place Warner Robins. I’m re…" at bounding box center [545, 405] width 424 height 45
type textarea "Hi [PERSON_NAME]! This is [PERSON_NAME] from Beacon Place Warner Robins. I’m re…"
click at [793, 408] on span "Send" at bounding box center [796, 406] width 19 height 13
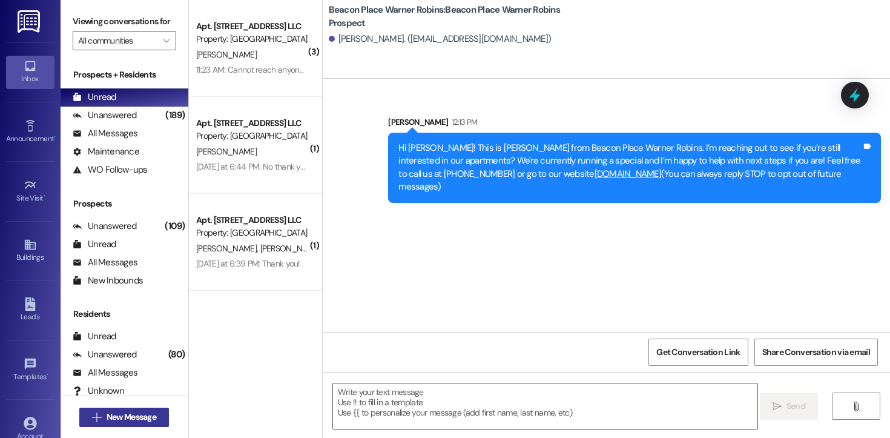
click at [124, 421] on span "New Message" at bounding box center [132, 417] width 50 height 13
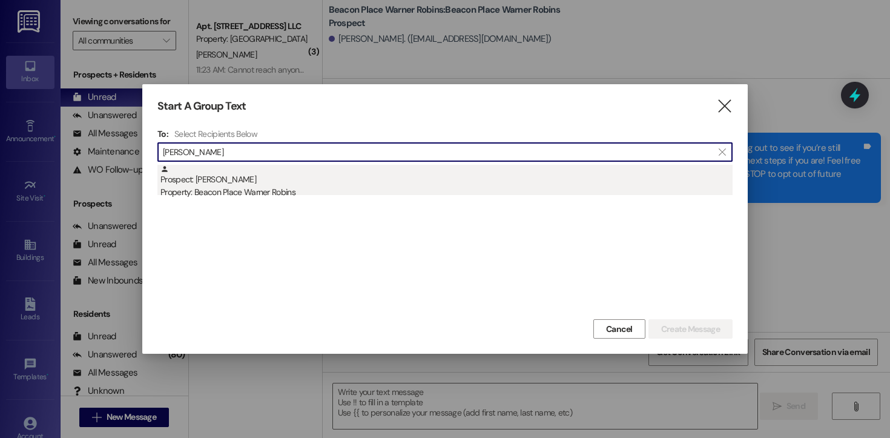
type input "[PERSON_NAME]"
click at [253, 189] on div "Property: Beacon Place Warner Robins" at bounding box center [446, 192] width 572 height 13
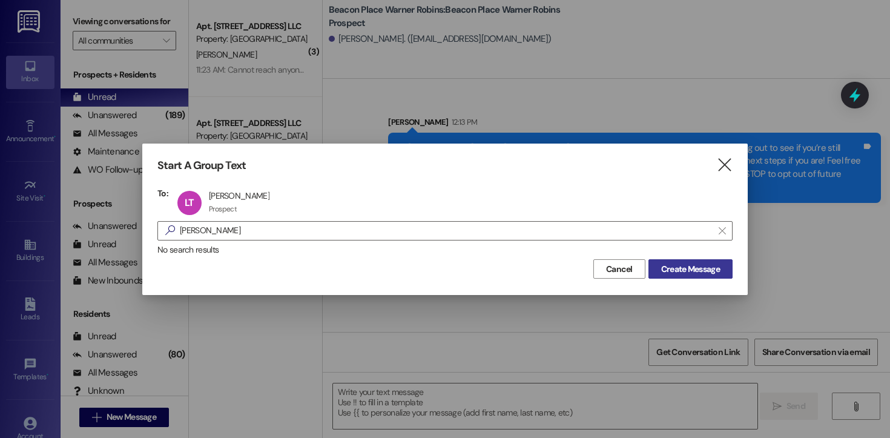
click at [661, 263] on span "Create Message" at bounding box center [690, 269] width 59 height 13
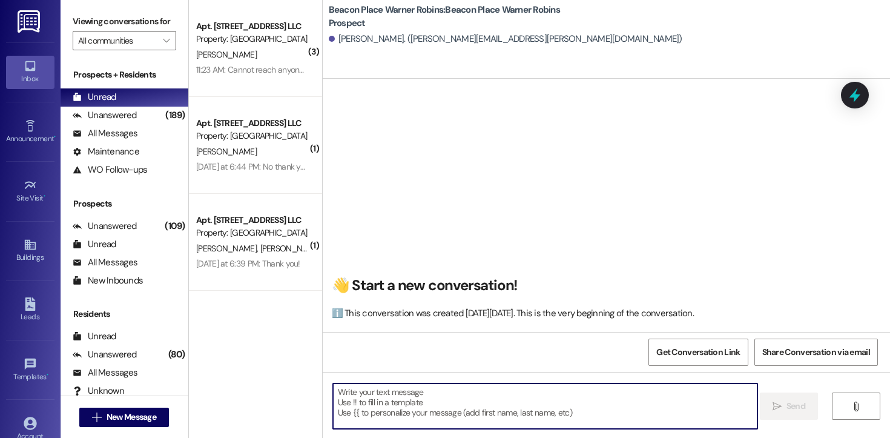
click at [398, 409] on textarea at bounding box center [545, 405] width 424 height 45
paste textarea "Hi [PERSON_NAME]! This is [PERSON_NAME] from Beacon Place Warner Robins. I’m re…"
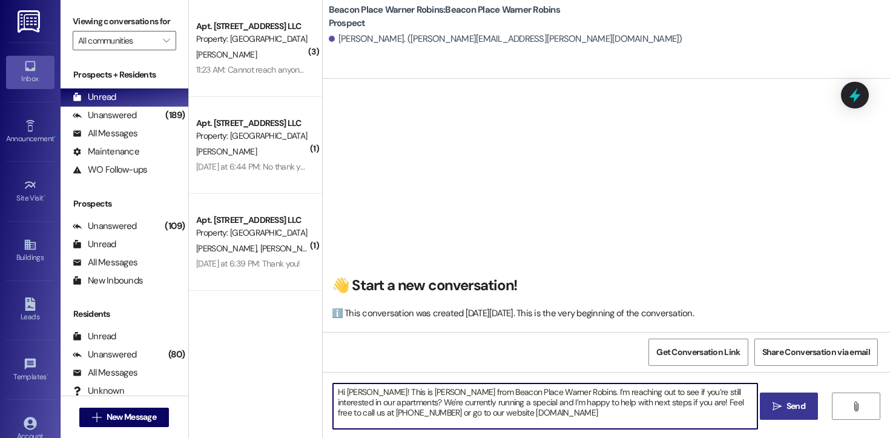
drag, startPoint x: 364, startPoint y: 395, endPoint x: 340, endPoint y: 394, distance: 23.6
click at [340, 394] on textarea "Hi [PERSON_NAME]! This is [PERSON_NAME] from Beacon Place Warner Robins. I’m re…" at bounding box center [545, 405] width 424 height 45
drag, startPoint x: 598, startPoint y: 416, endPoint x: 338, endPoint y: 380, distance: 262.9
click at [338, 380] on div "Hi [PERSON_NAME]! This is [PERSON_NAME] from Beacon Place Warner Robins. I’m re…" at bounding box center [606, 417] width 567 height 91
type textarea "Hi [PERSON_NAME]! This is [PERSON_NAME] from Beacon Place Warner Robins. I’m re…"
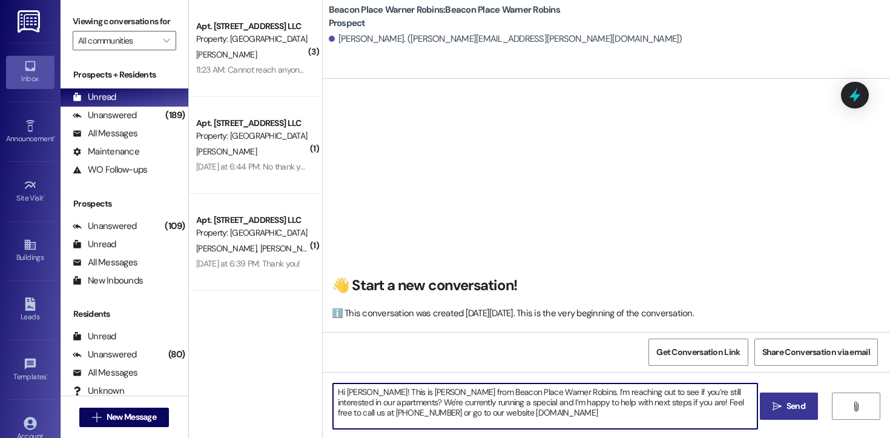
click at [623, 413] on textarea "Hi [PERSON_NAME]! This is [PERSON_NAME] from Beacon Place Warner Robins. I’m re…" at bounding box center [545, 405] width 424 height 45
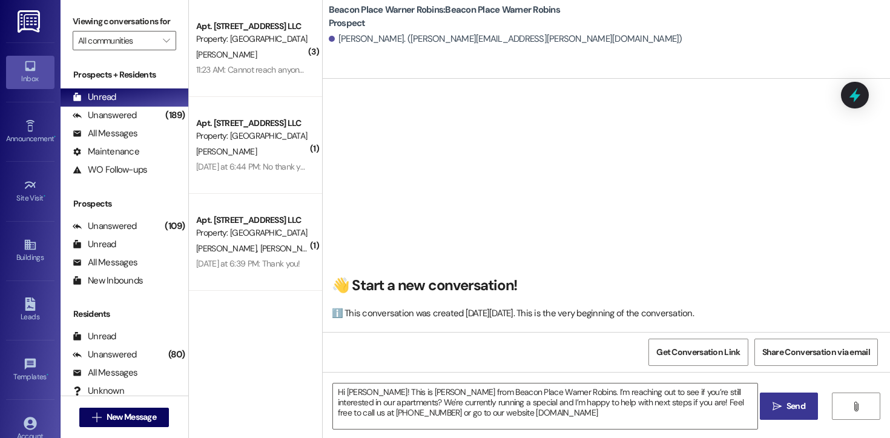
click at [793, 404] on span "Send" at bounding box center [796, 406] width 19 height 13
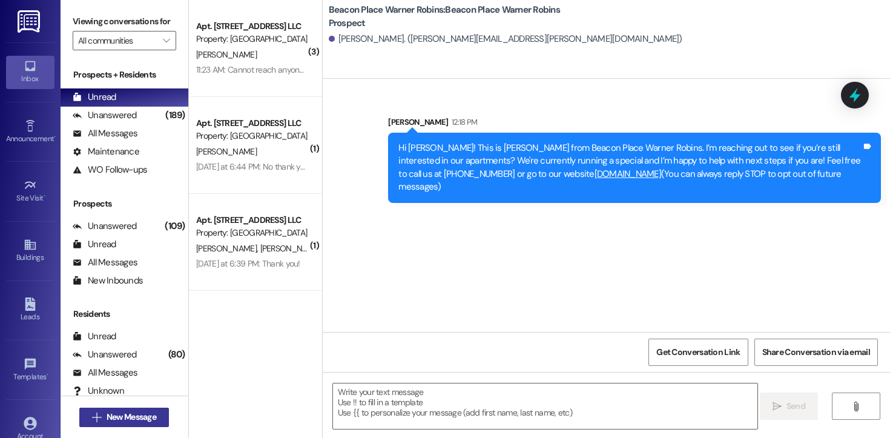
click at [150, 412] on span "New Message" at bounding box center [132, 417] width 50 height 13
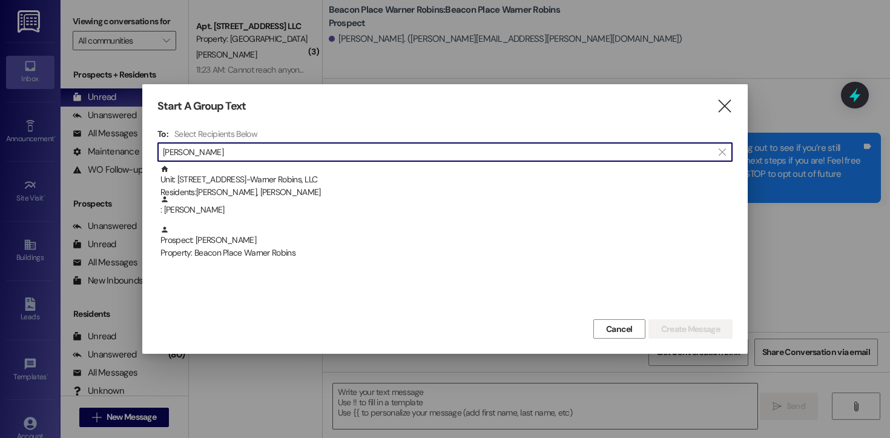
type input "[PERSON_NAME]"
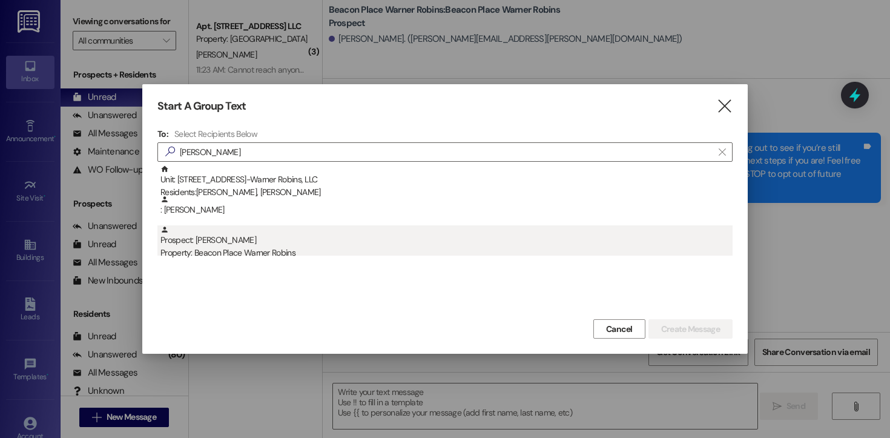
click at [232, 244] on div "Prospect: [PERSON_NAME] Property: [GEOGRAPHIC_DATA] Warner Robins" at bounding box center [446, 242] width 572 height 35
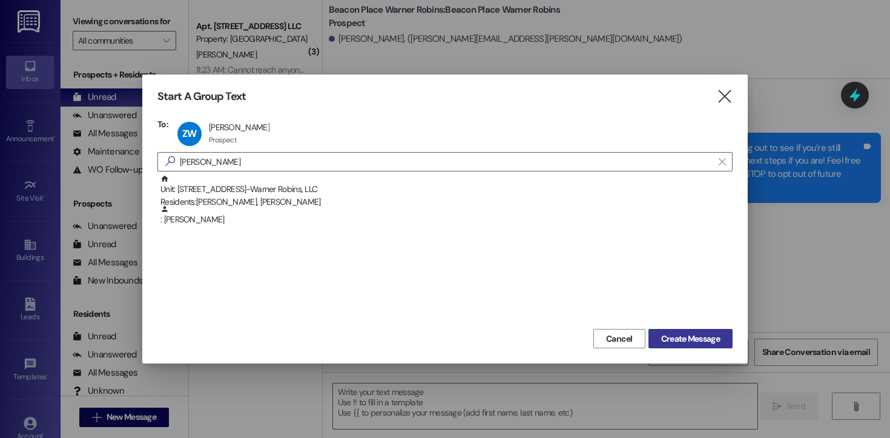
click at [673, 334] on span "Create Message" at bounding box center [690, 338] width 59 height 13
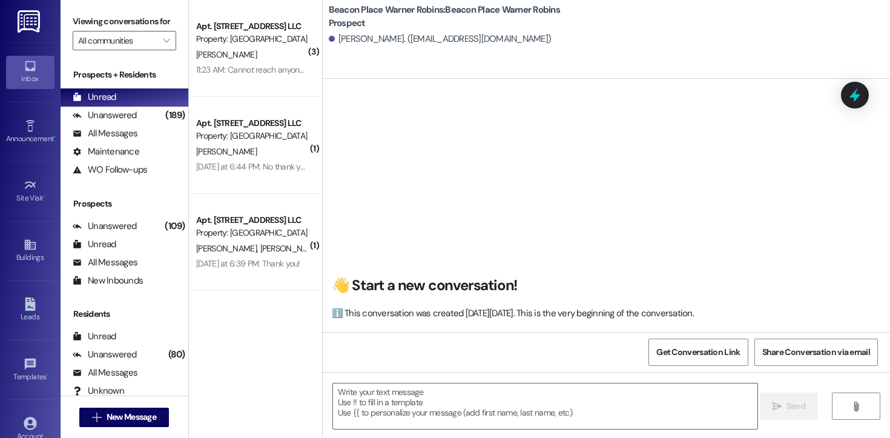
scroll to position [1, 0]
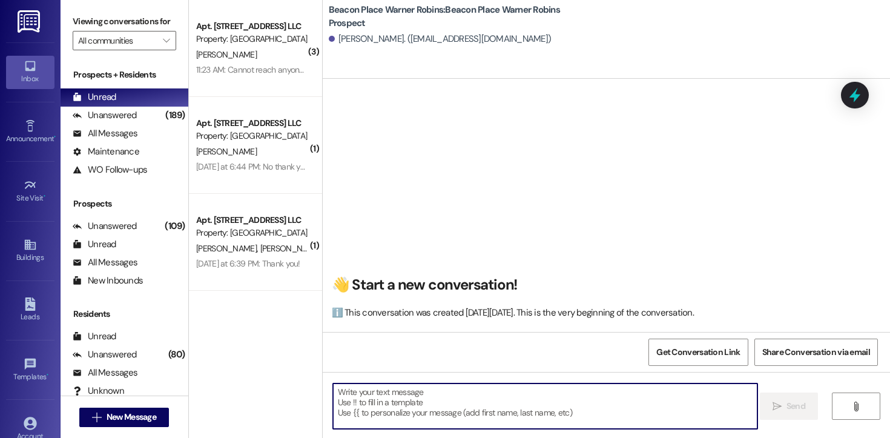
click at [420, 411] on textarea at bounding box center [545, 405] width 424 height 45
paste textarea "Hi [PERSON_NAME]! This is [PERSON_NAME] from Beacon Place Warner Robins. I’m re…"
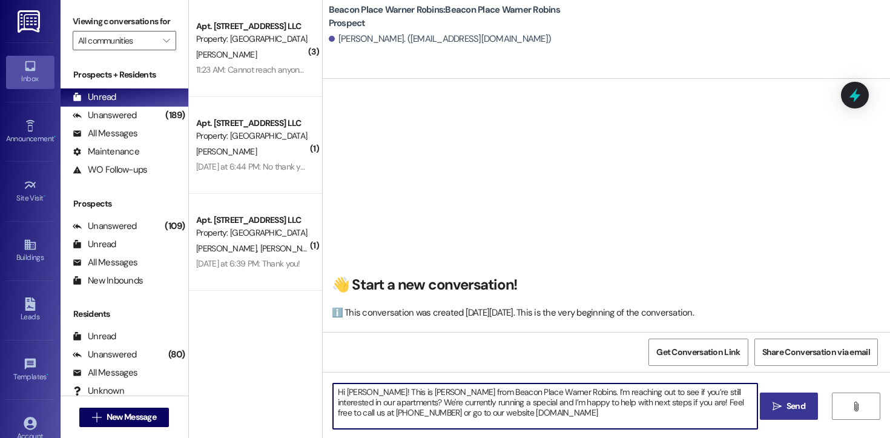
drag, startPoint x: 369, startPoint y: 395, endPoint x: 339, endPoint y: 395, distance: 29.7
click at [339, 395] on textarea "Hi [PERSON_NAME]! This is [PERSON_NAME] from Beacon Place Warner Robins. I’m re…" at bounding box center [545, 405] width 424 height 45
type textarea "Hi [PERSON_NAME]! This is [PERSON_NAME] from Beacon Place Warner Robins. I’m re…"
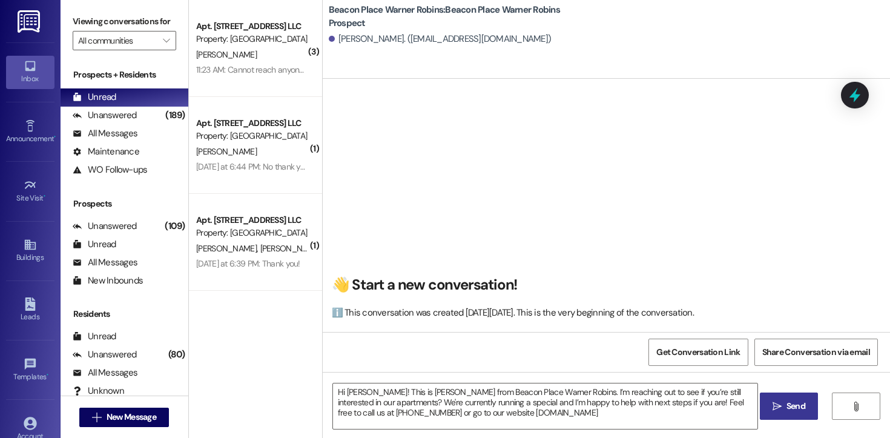
click at [777, 411] on span " Send" at bounding box center [789, 406] width 38 height 13
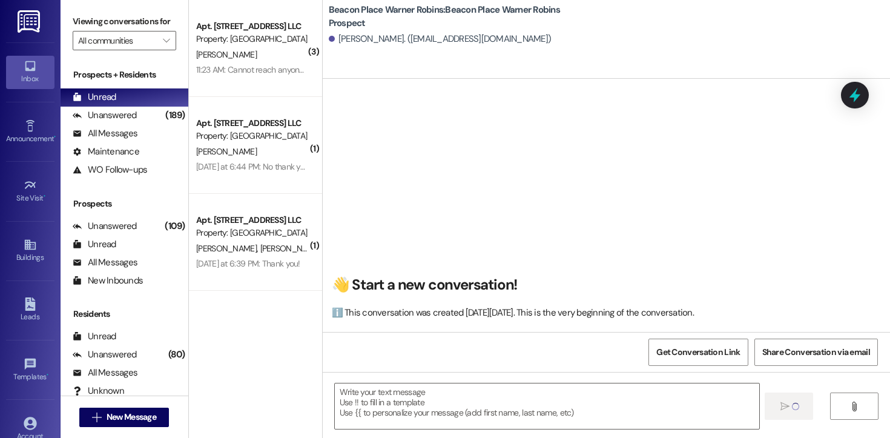
scroll to position [0, 0]
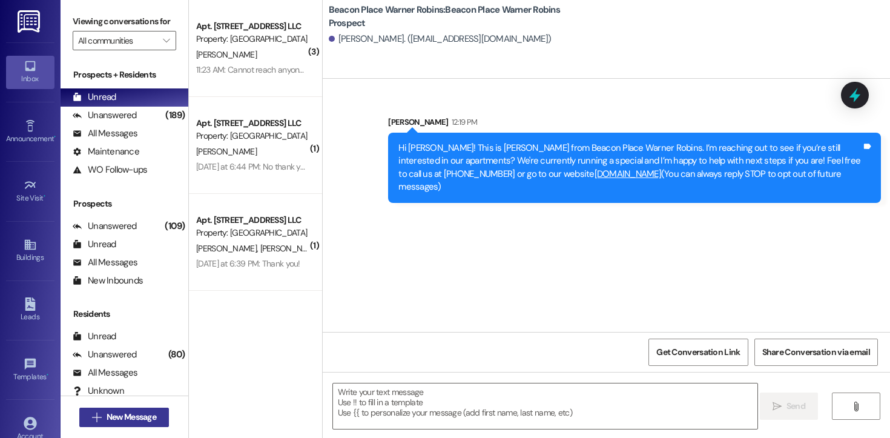
click at [130, 422] on span "New Message" at bounding box center [132, 417] width 50 height 13
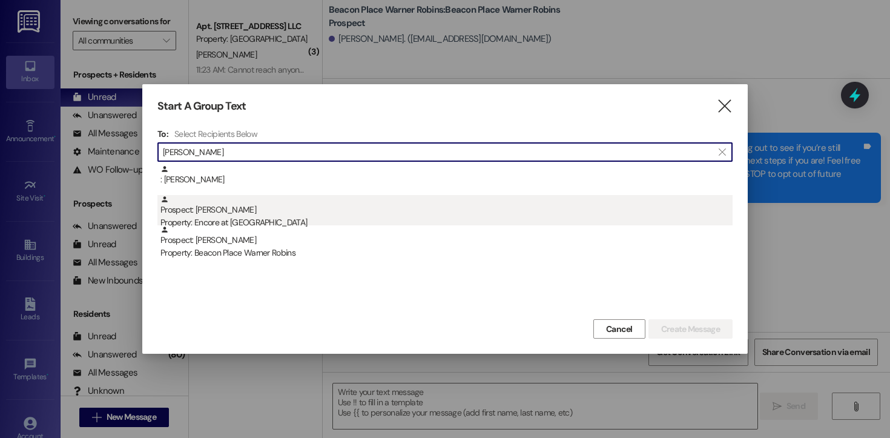
type input "[PERSON_NAME]"
click at [225, 213] on div "Prospect: [PERSON_NAME] Property: Encore at [GEOGRAPHIC_DATA]" at bounding box center [446, 212] width 572 height 35
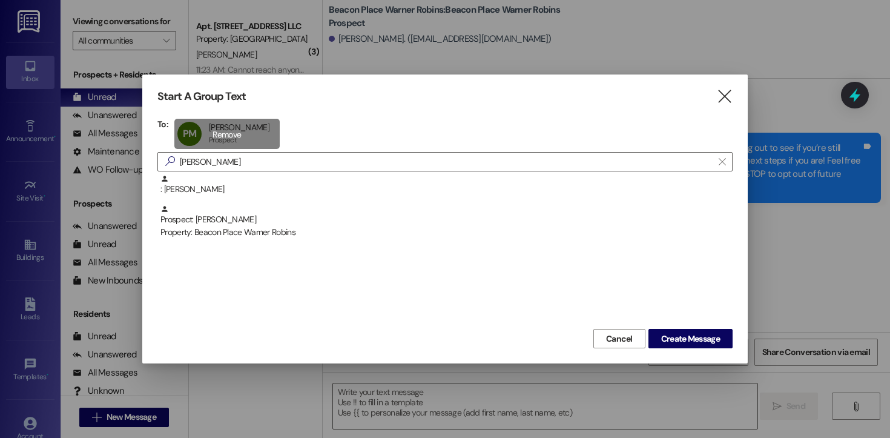
click at [226, 133] on div "PM [PERSON_NAME] [PERSON_NAME] [GEOGRAPHIC_DATA] click to remove" at bounding box center [226, 134] width 105 height 30
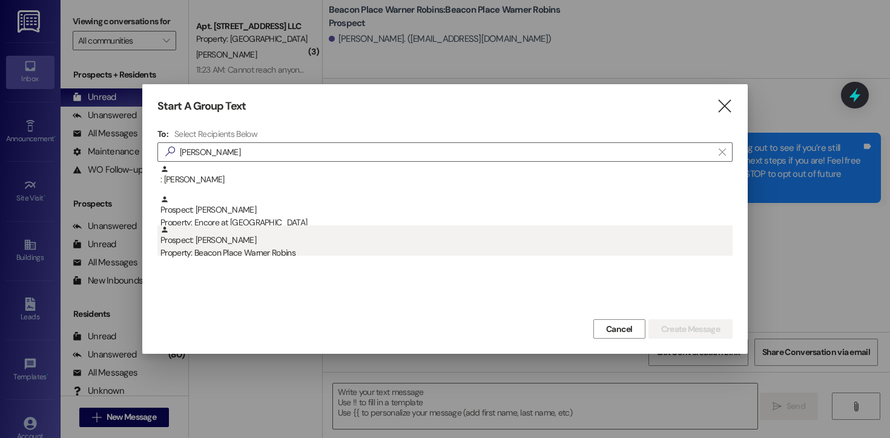
click at [243, 246] on div "Property: Beacon Place Warner Robins" at bounding box center [446, 252] width 572 height 13
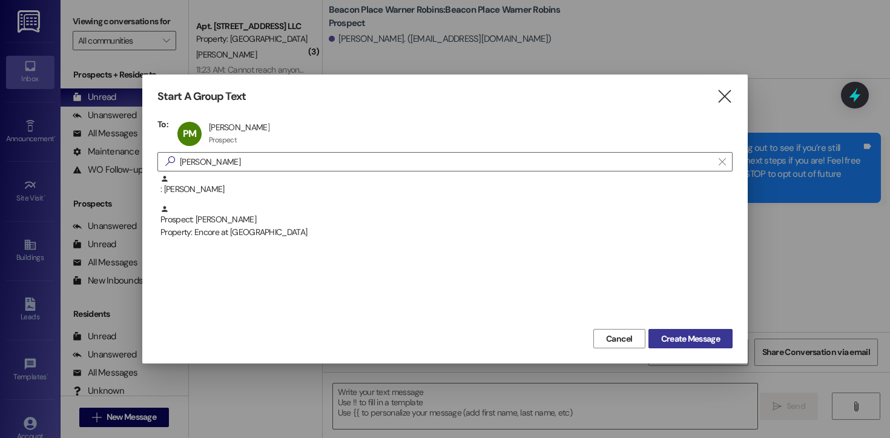
click at [676, 340] on span "Create Message" at bounding box center [690, 338] width 59 height 13
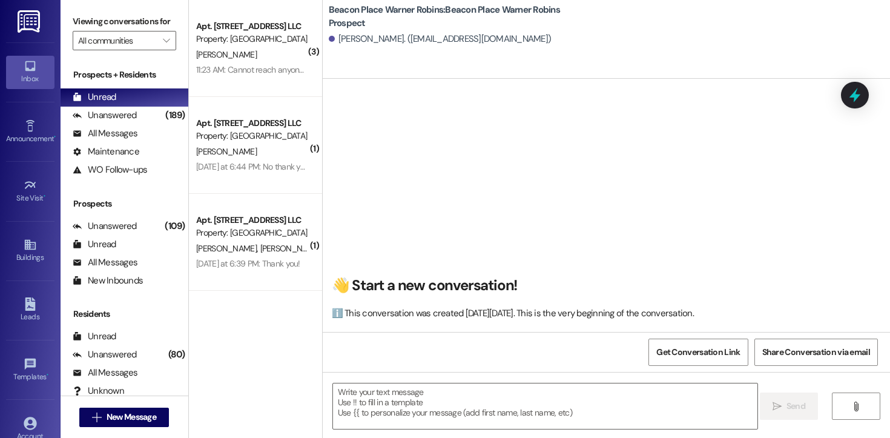
scroll to position [1, 0]
click at [400, 400] on textarea at bounding box center [545, 405] width 424 height 45
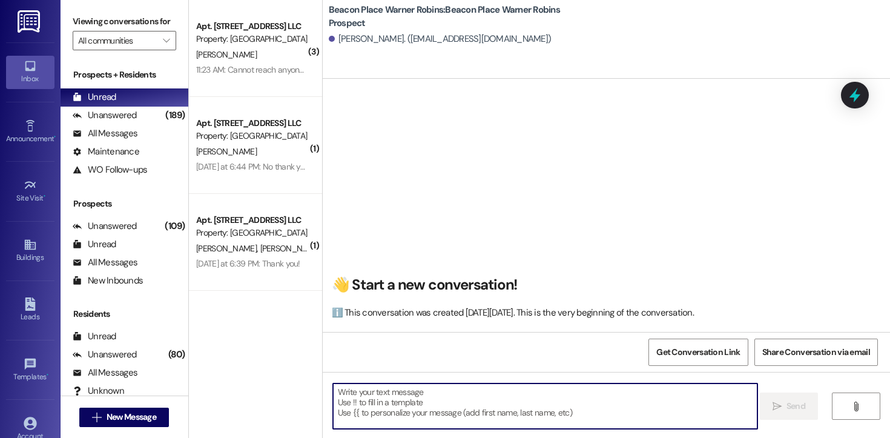
paste textarea "Hi [PERSON_NAME]! This is [PERSON_NAME] from Beacon Place Warner Robins. I’m re…"
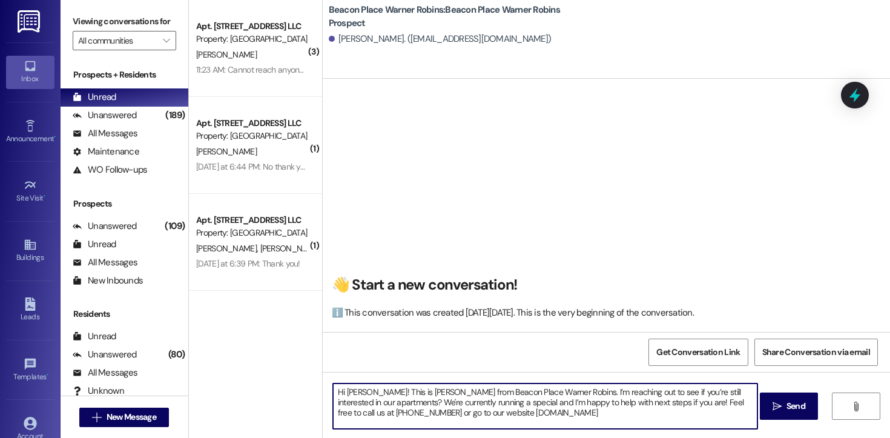
drag, startPoint x: 368, startPoint y: 390, endPoint x: 341, endPoint y: 392, distance: 26.7
click at [341, 392] on textarea "Hi [PERSON_NAME]! This is [PERSON_NAME] from Beacon Place Warner Robins. I’m re…" at bounding box center [545, 405] width 424 height 45
type textarea "Hi [PERSON_NAME]! This is [PERSON_NAME] from Beacon Place Warner Robins. I’m re…"
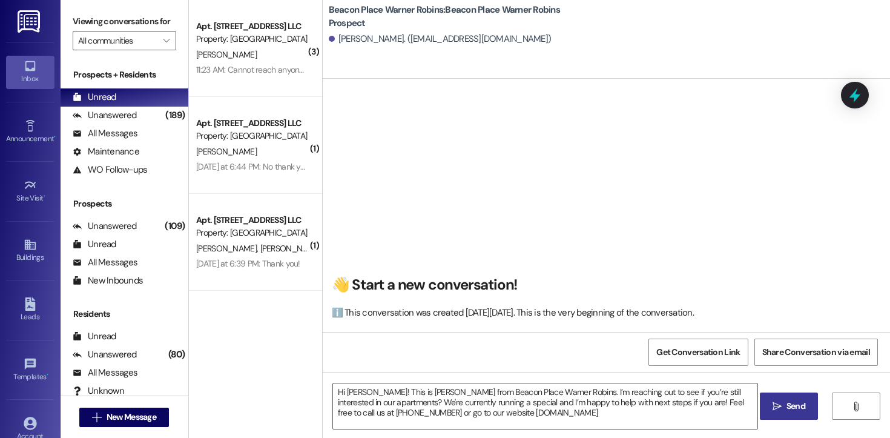
click at [784, 397] on button " Send" at bounding box center [789, 405] width 59 height 27
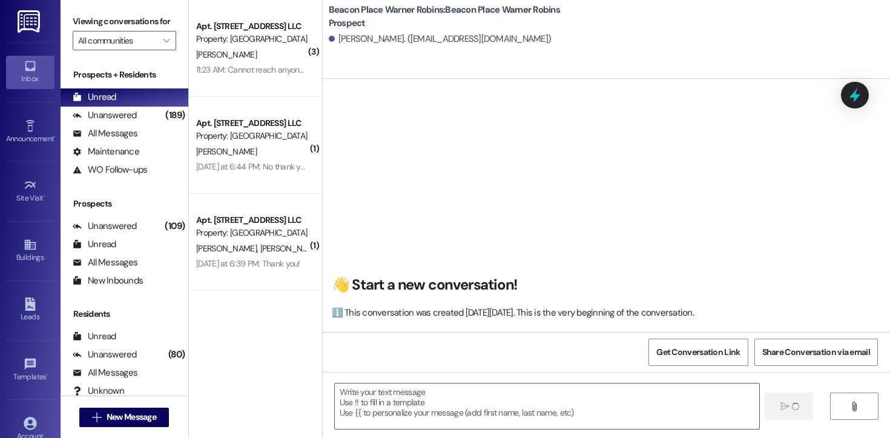
scroll to position [0, 0]
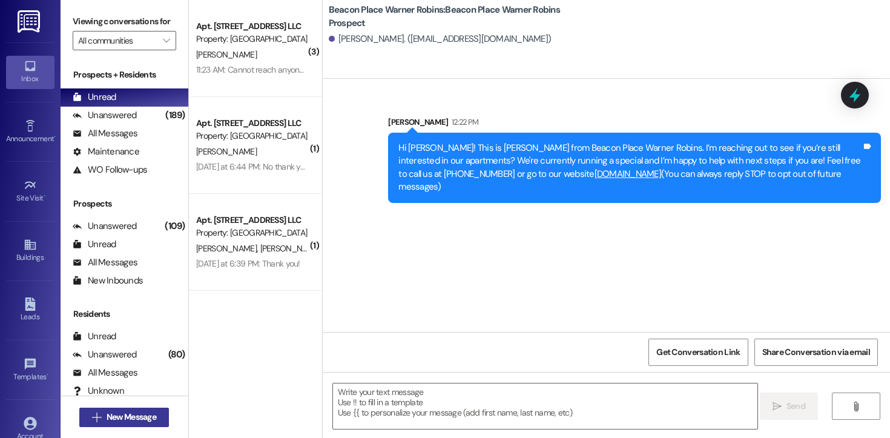
click at [123, 417] on span "New Message" at bounding box center [132, 417] width 50 height 13
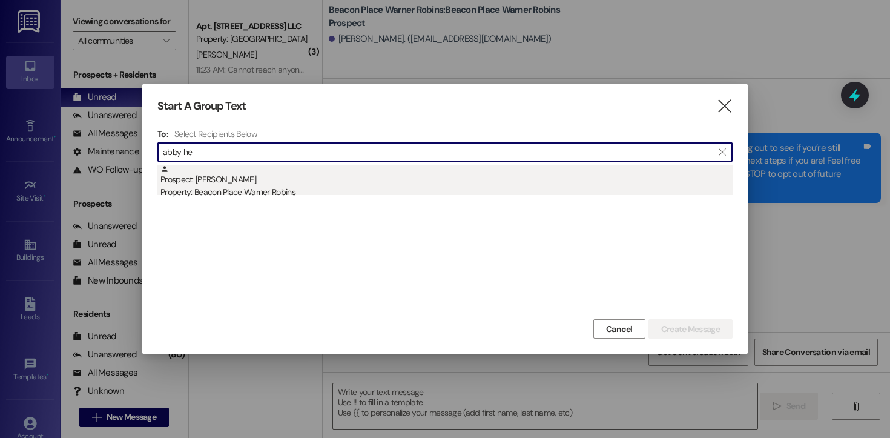
type input "abby he"
click at [258, 194] on div "Property: Beacon Place Warner Robins" at bounding box center [446, 192] width 572 height 13
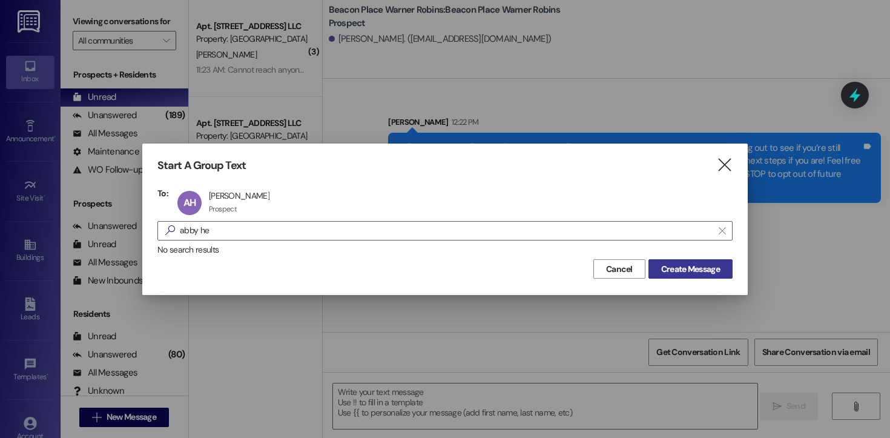
click at [678, 272] on span "Create Message" at bounding box center [690, 269] width 59 height 13
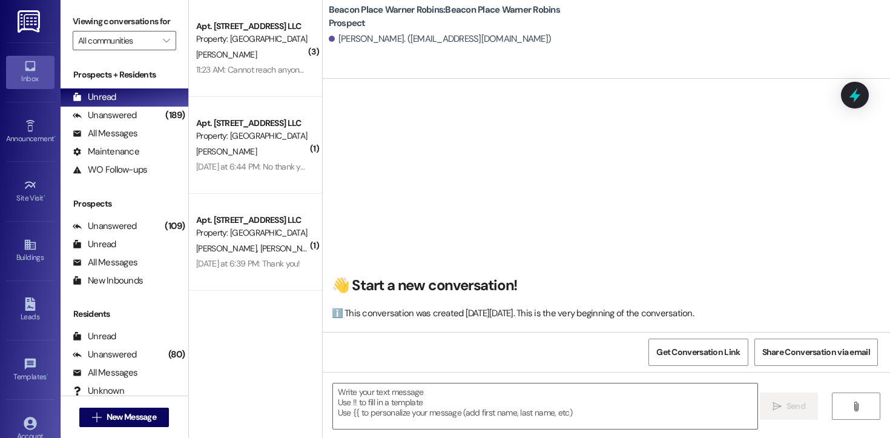
scroll to position [1, 0]
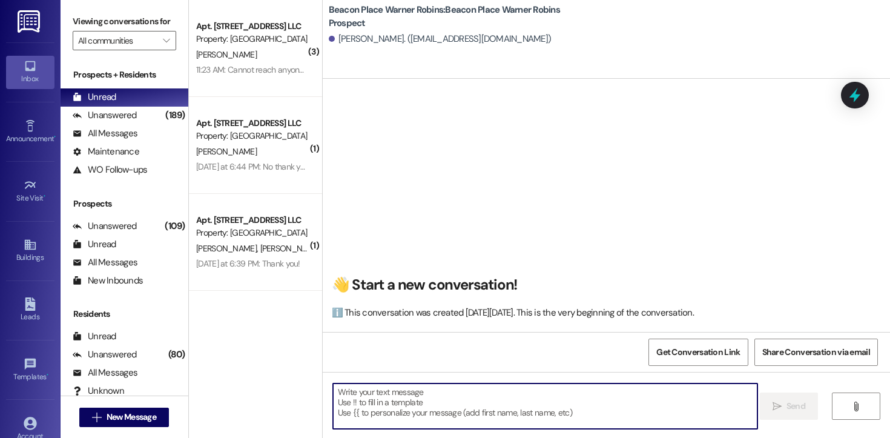
click at [399, 415] on textarea at bounding box center [545, 405] width 424 height 45
paste textarea "Hi [PERSON_NAME]! This is [PERSON_NAME] from Beacon Place Warner Robins. I’m re…"
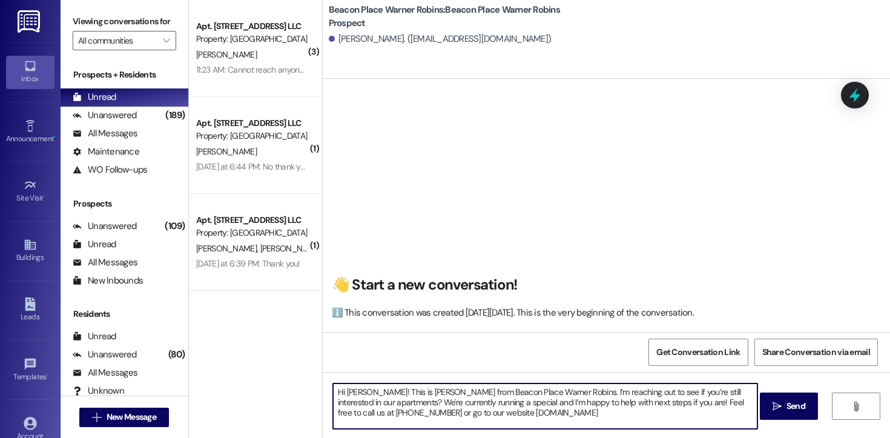
drag, startPoint x: 369, startPoint y: 392, endPoint x: 340, endPoint y: 394, distance: 29.2
click at [340, 394] on textarea "Hi [PERSON_NAME]! This is [PERSON_NAME] from Beacon Place Warner Robins. I’m re…" at bounding box center [545, 405] width 424 height 45
drag, startPoint x: 613, startPoint y: 415, endPoint x: 295, endPoint y: 355, distance: 323.0
click at [295, 355] on div "( 3 ) Apt. 702, [STREET_ADDRESS] LLC Property: [GEOGRAPHIC_DATA][PERSON_NAME] 1…" at bounding box center [539, 219] width 701 height 438
type textarea "Hi [PERSON_NAME]! This is [PERSON_NAME] from Beacon Place Warner Robins. I’m re…"
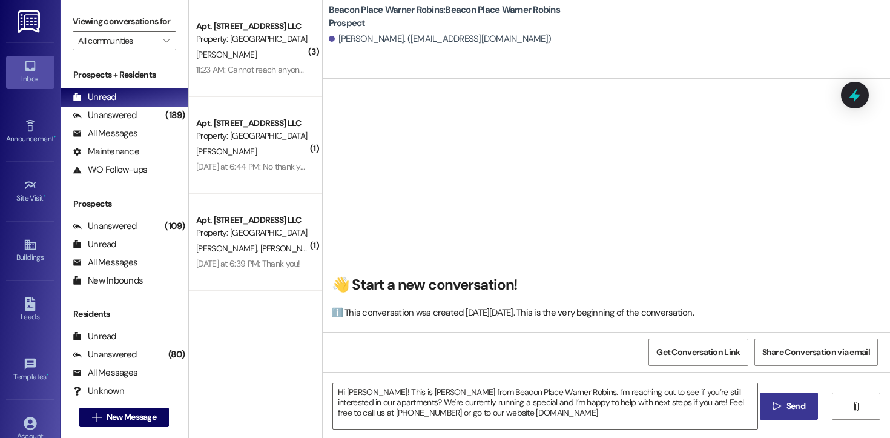
click at [789, 402] on span "Send" at bounding box center [796, 406] width 19 height 13
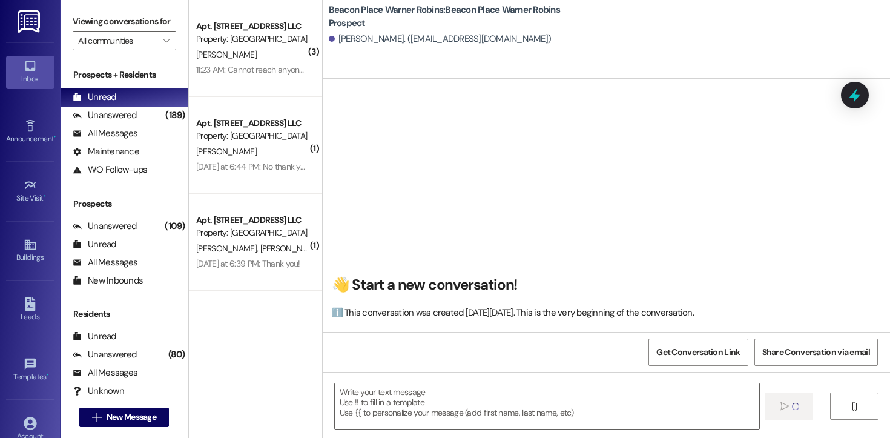
scroll to position [0, 0]
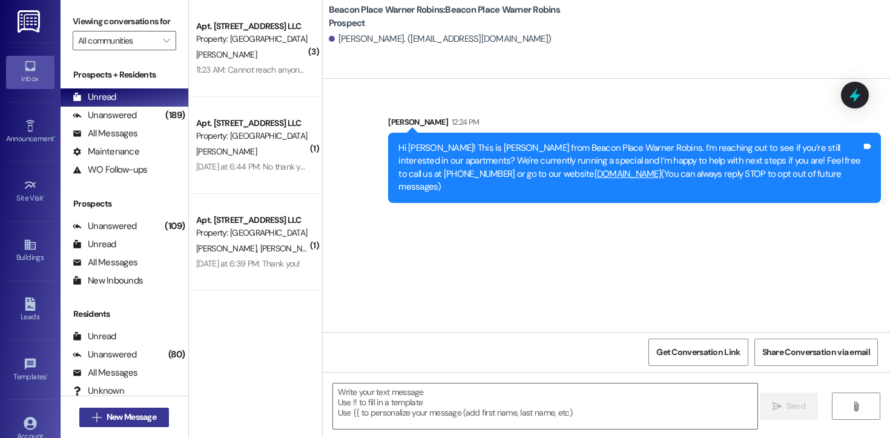
click at [138, 418] on span "New Message" at bounding box center [132, 417] width 50 height 13
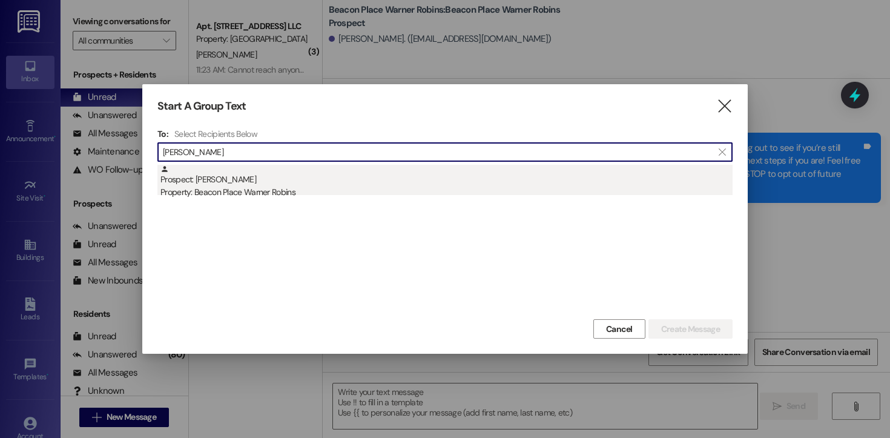
type input "[PERSON_NAME]"
click at [271, 193] on div "Property: Beacon Place Warner Robins" at bounding box center [446, 192] width 572 height 13
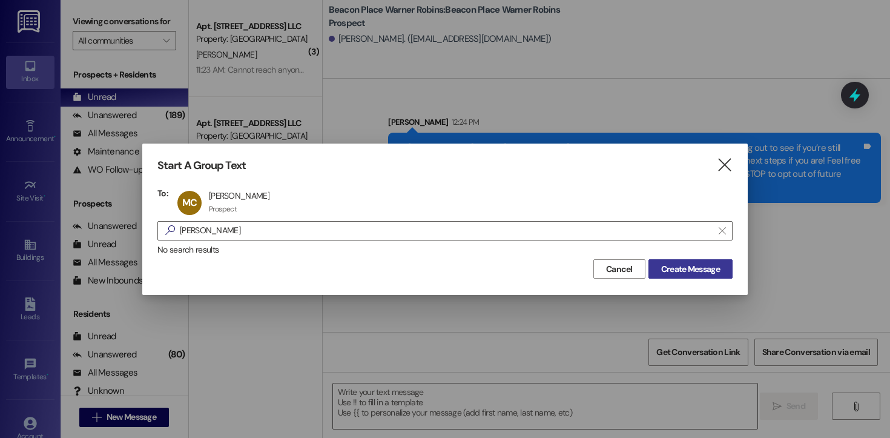
click at [702, 274] on span "Create Message" at bounding box center [690, 269] width 59 height 13
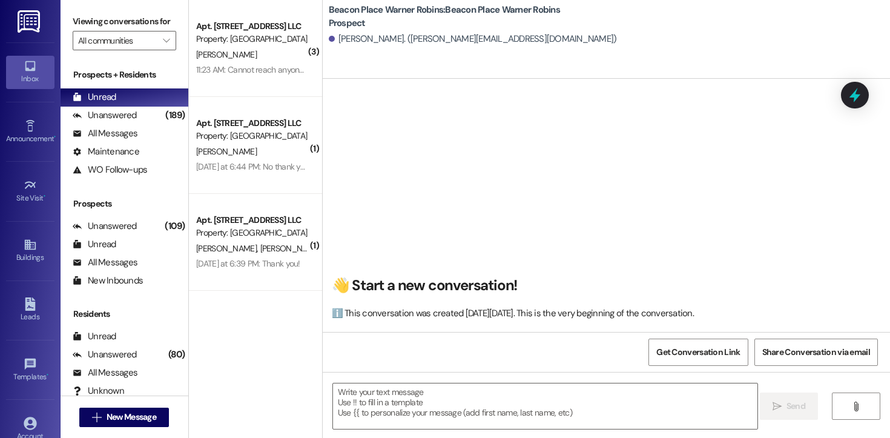
scroll to position [1, 0]
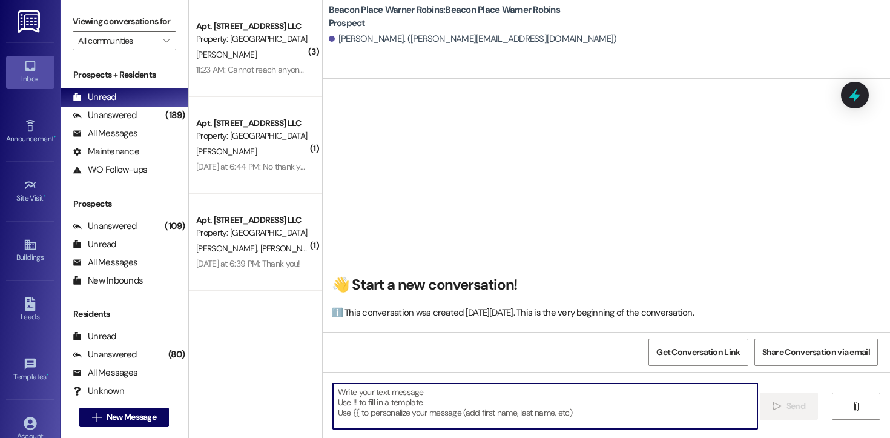
click at [403, 415] on textarea at bounding box center [545, 405] width 424 height 45
paste textarea "Hi [PERSON_NAME]! This is [PERSON_NAME] from Beacon Place Warner Robins. I’m re…"
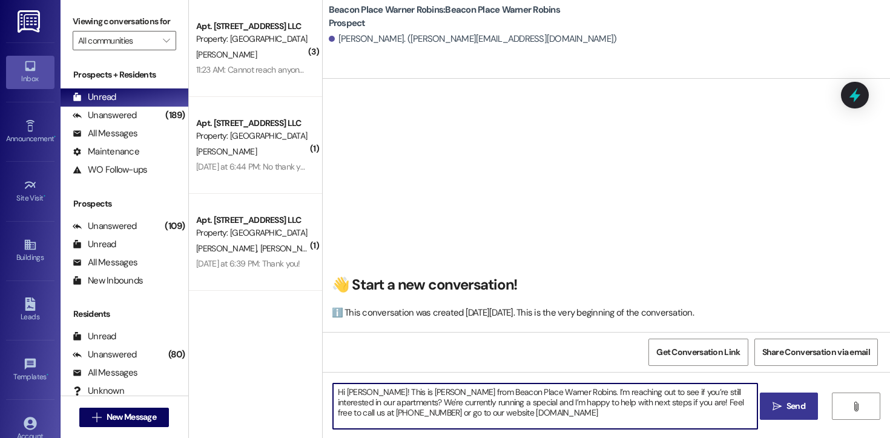
drag, startPoint x: 358, startPoint y: 390, endPoint x: 340, endPoint y: 390, distance: 17.6
click at [340, 390] on textarea "Hi [PERSON_NAME]! This is [PERSON_NAME] from Beacon Place Warner Robins. I’m re…" at bounding box center [545, 405] width 424 height 45
drag, startPoint x: 589, startPoint y: 412, endPoint x: 234, endPoint y: 372, distance: 356.4
click at [234, 372] on div "( 3 ) Apt. 702, [STREET_ADDRESS] LLC Property: [GEOGRAPHIC_DATA][PERSON_NAME] 1…" at bounding box center [539, 219] width 701 height 438
type textarea "Hi [PERSON_NAME]! This is [PERSON_NAME] from Beacon Place Warner Robins. I’m re…"
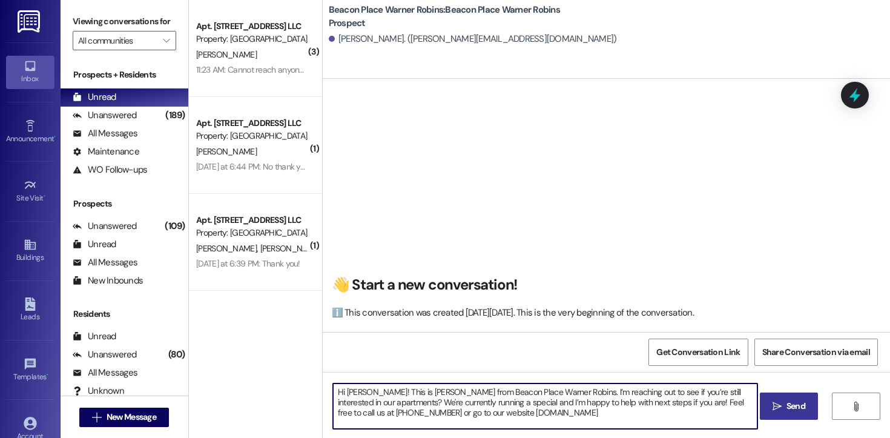
click at [777, 411] on span " Send" at bounding box center [789, 406] width 38 height 13
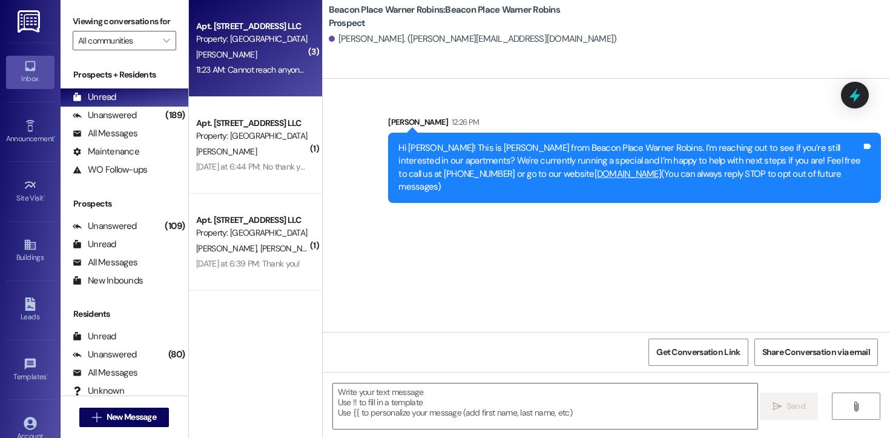
scroll to position [0, 0]
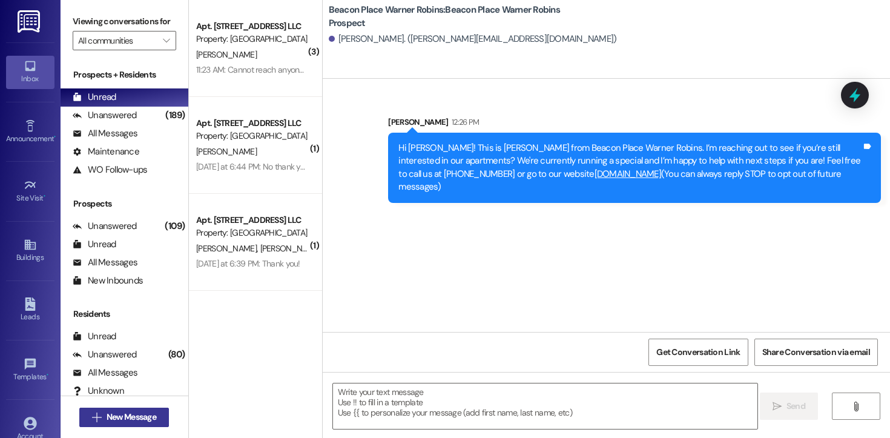
click at [133, 417] on span "New Message" at bounding box center [132, 417] width 50 height 13
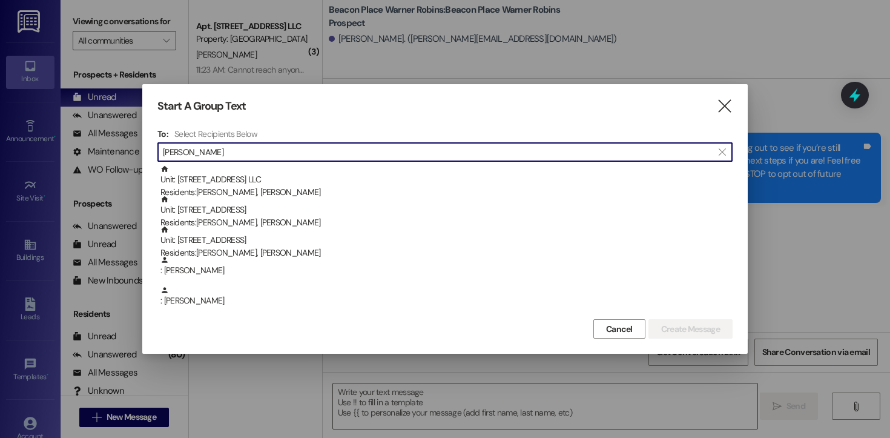
type input "[PERSON_NAME]"
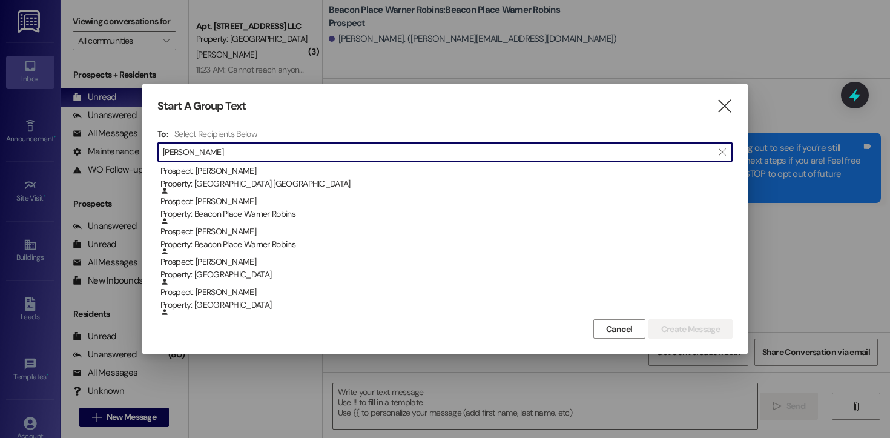
scroll to position [257, 0]
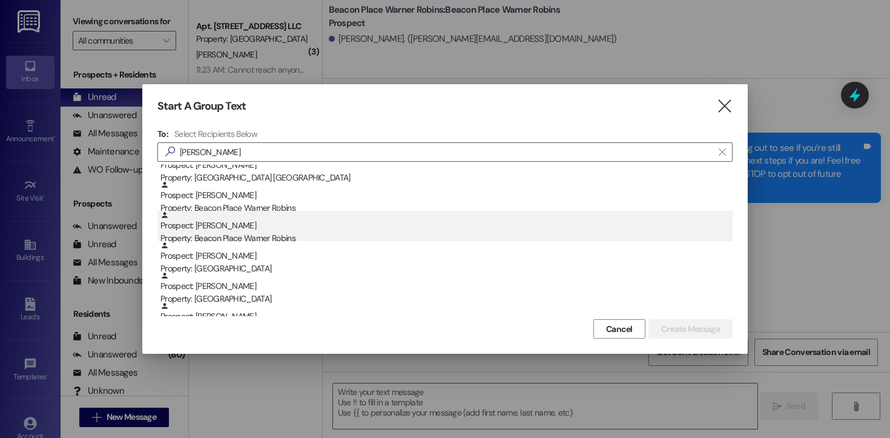
click at [260, 231] on div "Prospect: [PERSON_NAME] Property: [GEOGRAPHIC_DATA] Warner Robins" at bounding box center [446, 228] width 572 height 35
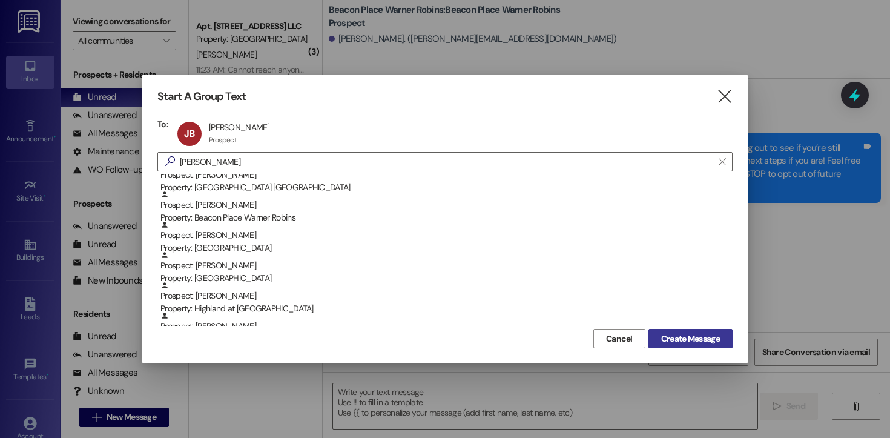
click at [702, 338] on span "Create Message" at bounding box center [690, 338] width 59 height 13
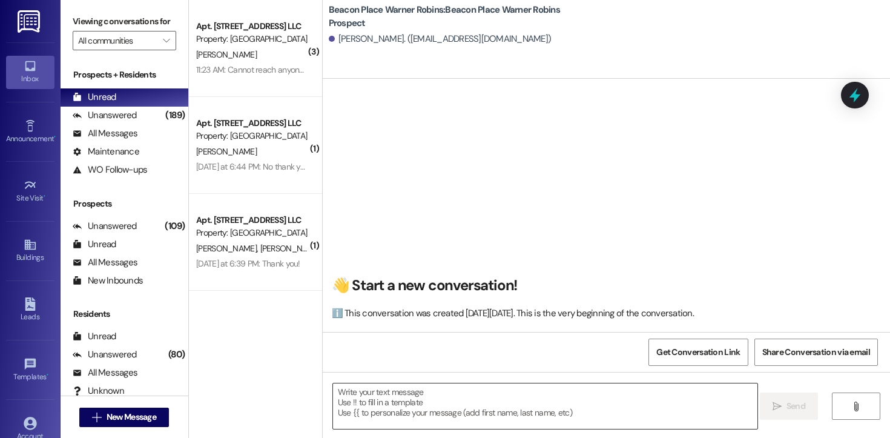
click at [390, 406] on textarea at bounding box center [545, 405] width 424 height 45
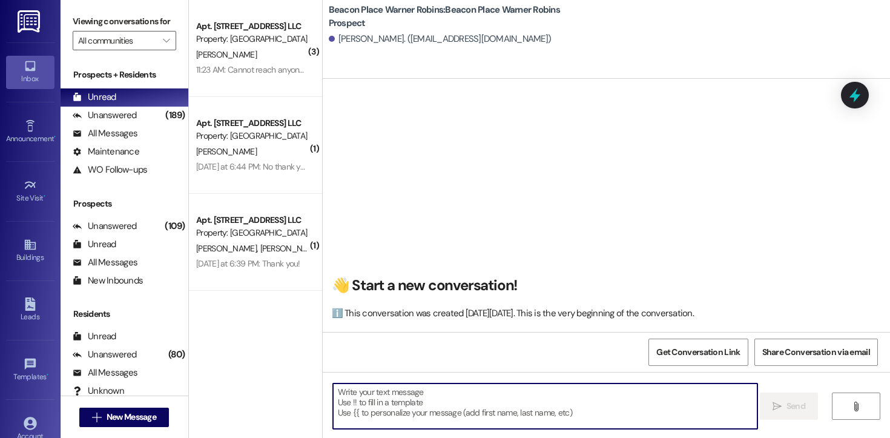
paste textarea "Hi [PERSON_NAME]! This is [PERSON_NAME] from Beacon Place Warner Robins. I’m re…"
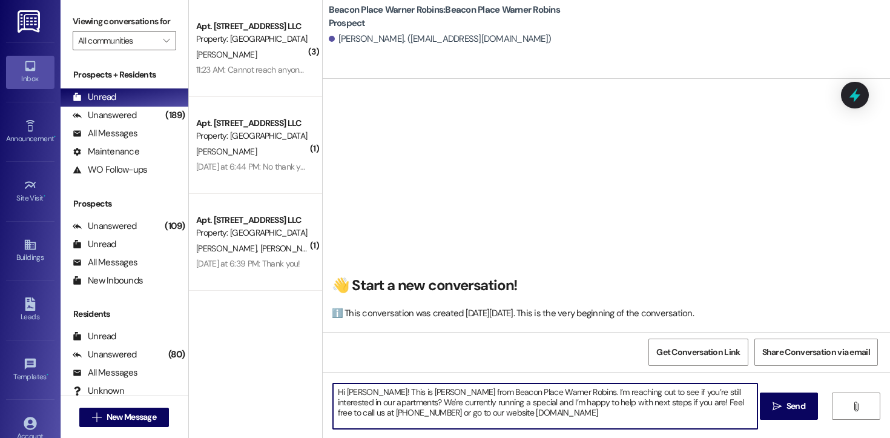
drag, startPoint x: 367, startPoint y: 395, endPoint x: 342, endPoint y: 390, distance: 25.9
click at [342, 390] on textarea "Hi [PERSON_NAME]! This is [PERSON_NAME] from Beacon Place Warner Robins. I’m re…" at bounding box center [545, 405] width 424 height 45
drag, startPoint x: 615, startPoint y: 414, endPoint x: 380, endPoint y: 360, distance: 241.0
click at [380, 360] on div "👋 Start a new conversation! ℹ️ This conversation was created [DATE][DATE]. This…" at bounding box center [606, 298] width 567 height 438
type textarea "Hi [PERSON_NAME]! This is [PERSON_NAME] from Beacon Place Warner Robins. I’m re…"
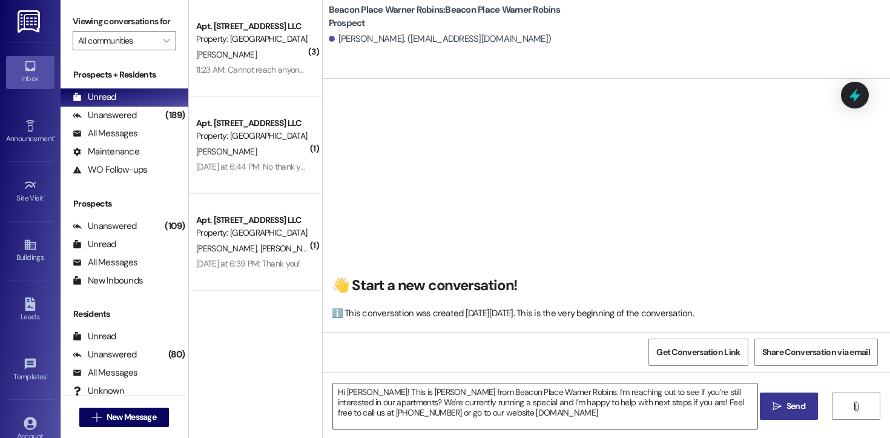
click at [782, 409] on span " Send" at bounding box center [789, 406] width 38 height 13
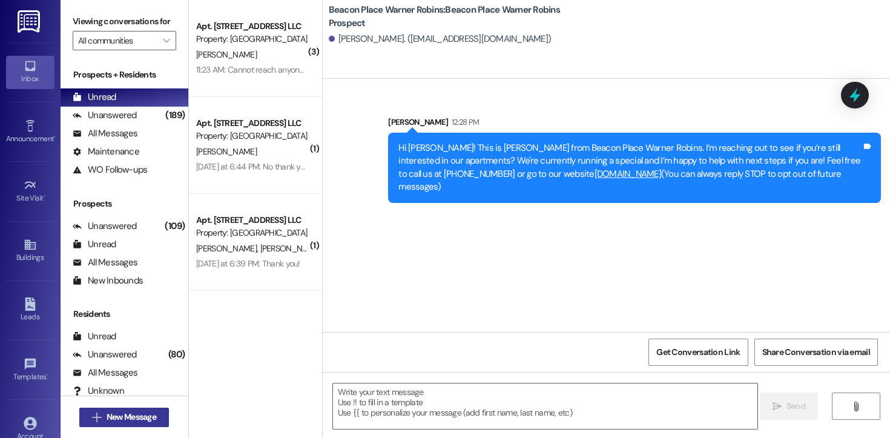
click at [143, 416] on span "New Message" at bounding box center [132, 417] width 50 height 13
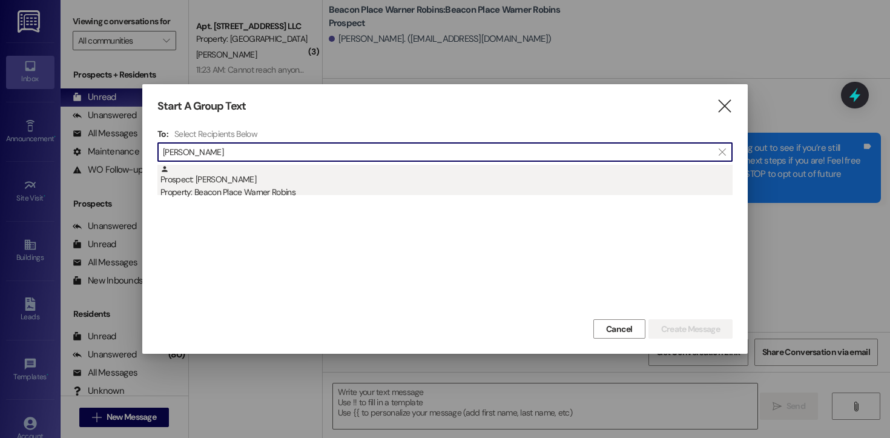
type input "[PERSON_NAME]"
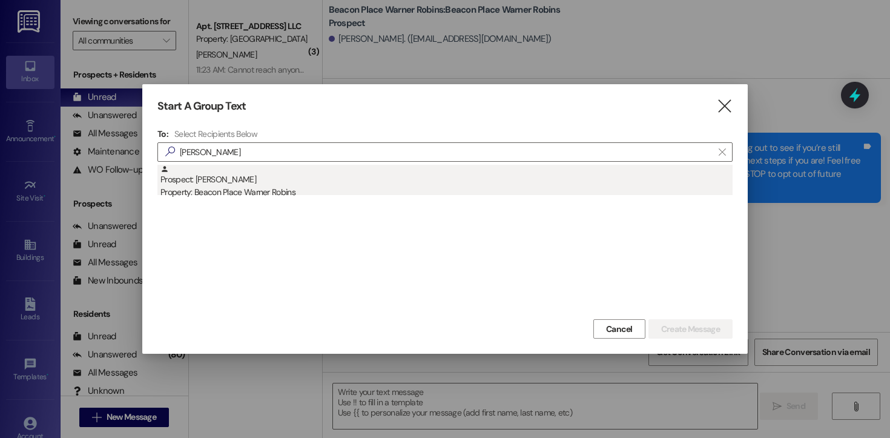
click at [269, 183] on div "Prospect: [PERSON_NAME] Property: Beacon Place Warner Robins" at bounding box center [446, 182] width 572 height 35
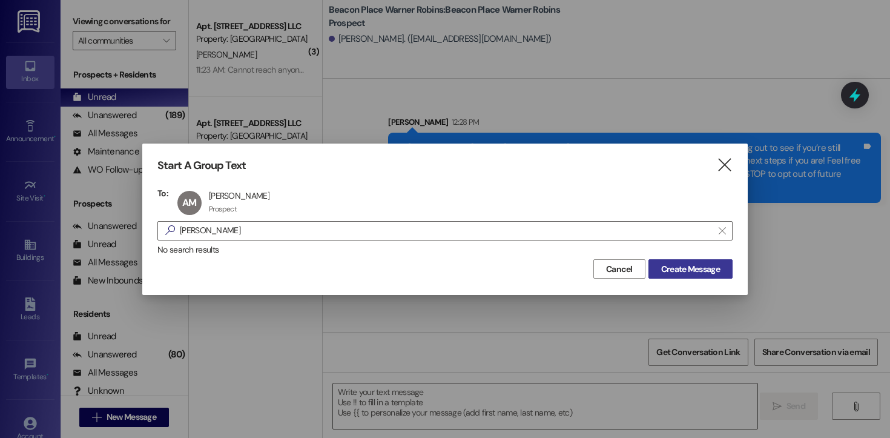
click at [689, 269] on span "Create Message" at bounding box center [690, 269] width 59 height 13
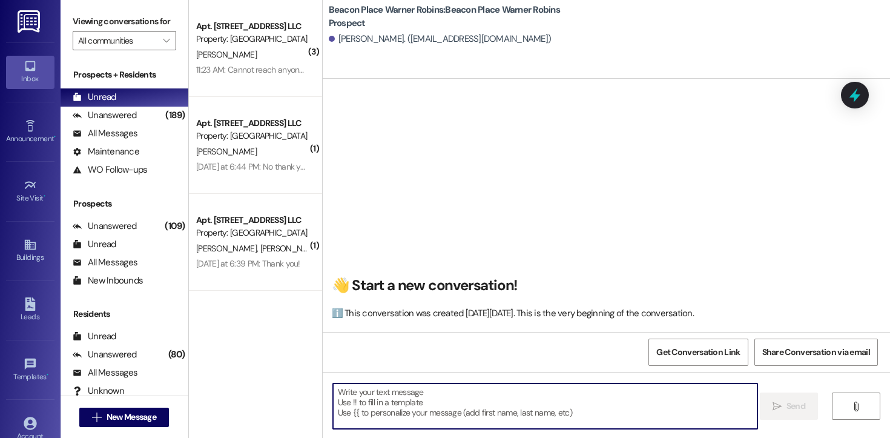
click at [409, 410] on textarea at bounding box center [545, 405] width 424 height 45
paste textarea "Hi [PERSON_NAME]! This is [PERSON_NAME] from Beacon Place Warner Robins. I’m re…"
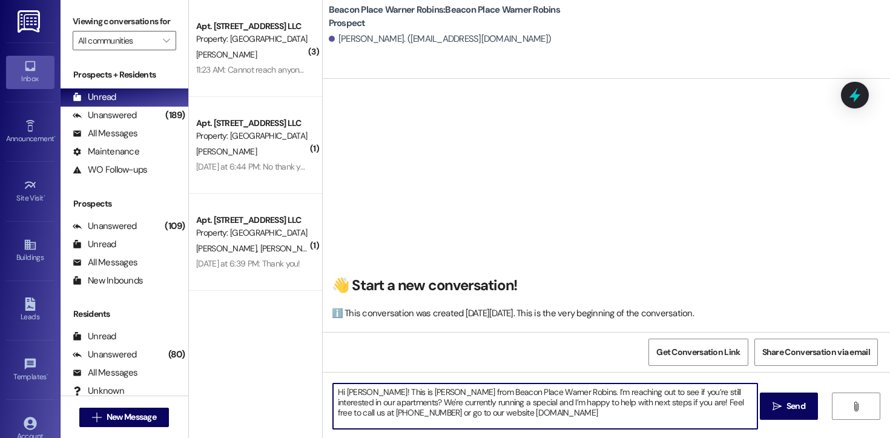
drag, startPoint x: 363, startPoint y: 394, endPoint x: 342, endPoint y: 391, distance: 21.9
click at [342, 391] on textarea "Hi [PERSON_NAME]! This is [PERSON_NAME] from Beacon Place Warner Robins. I’m re…" at bounding box center [545, 405] width 424 height 45
click at [350, 391] on textarea "Hi [PERSON_NAME]! This is [PERSON_NAME] from Beacon Place Warner Robins. I’m re…" at bounding box center [545, 405] width 424 height 45
type textarea "Hi [PERSON_NAME]! This is [PERSON_NAME] from Beacon Place Warner Robins. I’m re…"
click at [782, 406] on span " Send" at bounding box center [789, 406] width 38 height 13
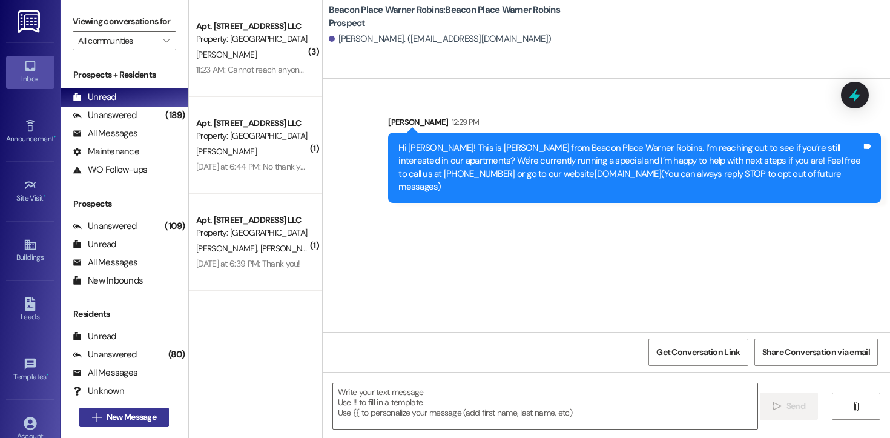
click at [139, 418] on span "New Message" at bounding box center [132, 417] width 50 height 13
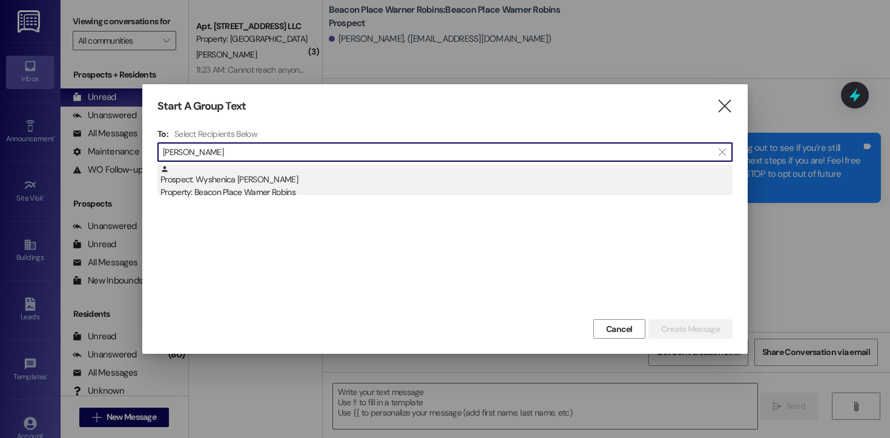
type input "[PERSON_NAME]"
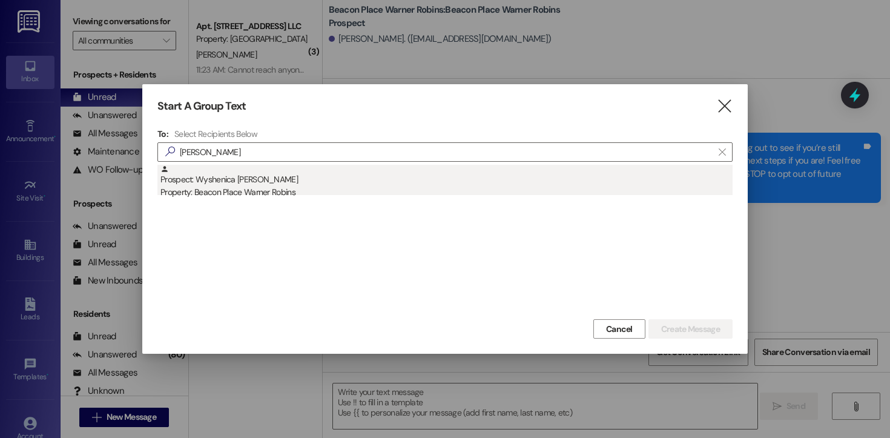
click at [211, 189] on div "Property: Beacon Place Warner Robins" at bounding box center [446, 192] width 572 height 13
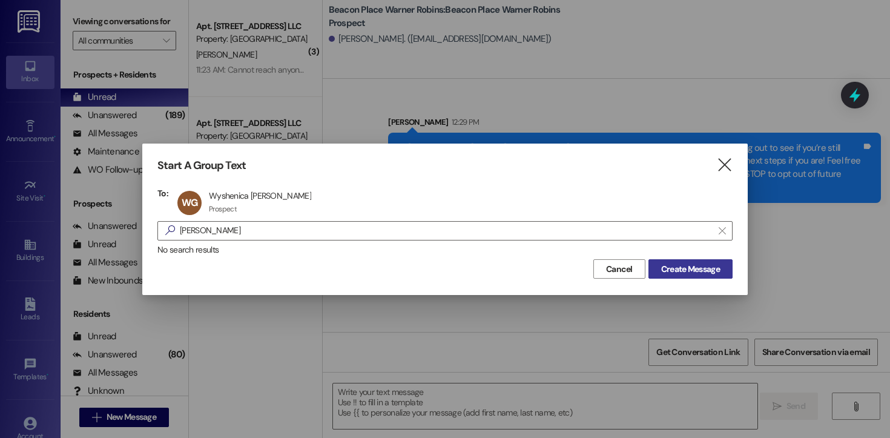
click at [664, 269] on span "Create Message" at bounding box center [690, 269] width 59 height 13
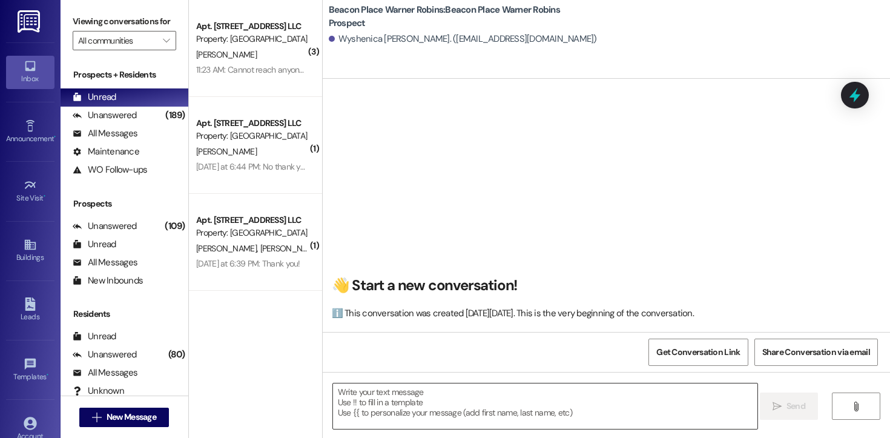
click at [405, 409] on textarea at bounding box center [545, 405] width 424 height 45
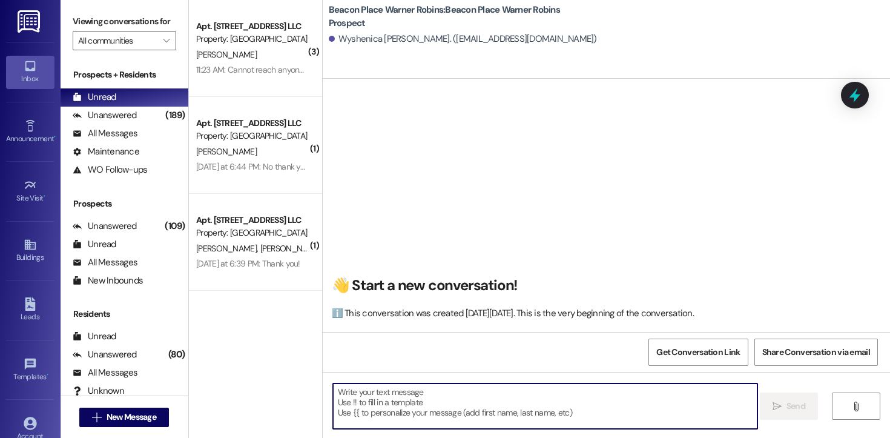
paste textarea "Hi [PERSON_NAME]! This is [PERSON_NAME] from Beacon Place Warner Robins. I’m re…"
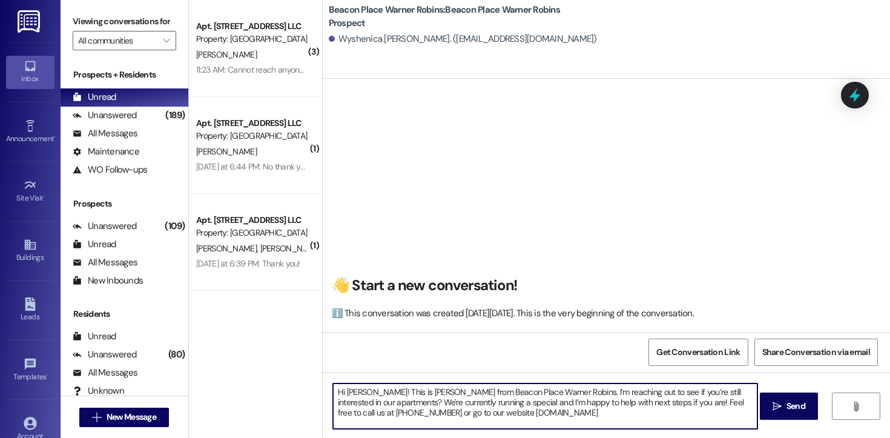
drag, startPoint x: 363, startPoint y: 392, endPoint x: 340, endPoint y: 392, distance: 23.0
click at [340, 392] on textarea "Hi [PERSON_NAME]! This is [PERSON_NAME] from Beacon Place Warner Robins. I’m re…" at bounding box center [545, 405] width 424 height 45
type textarea "Hi! This is [PERSON_NAME] from Beacon Place Warner Robins. I’m reaching out to …"
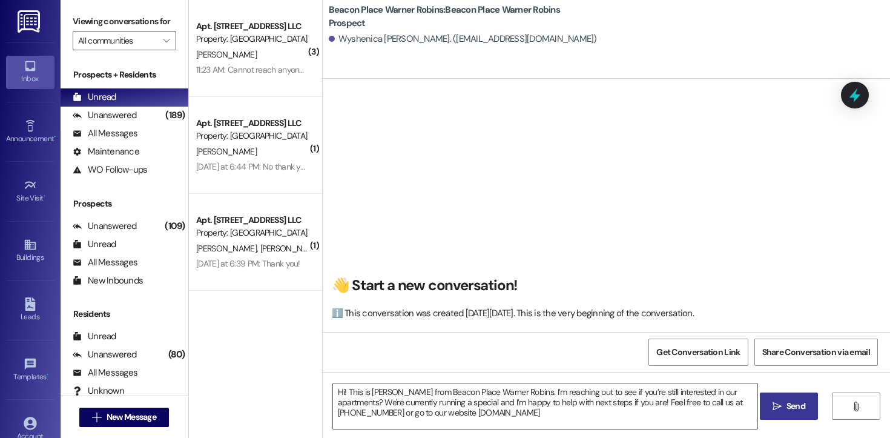
click at [773, 408] on icon "" at bounding box center [777, 406] width 9 height 10
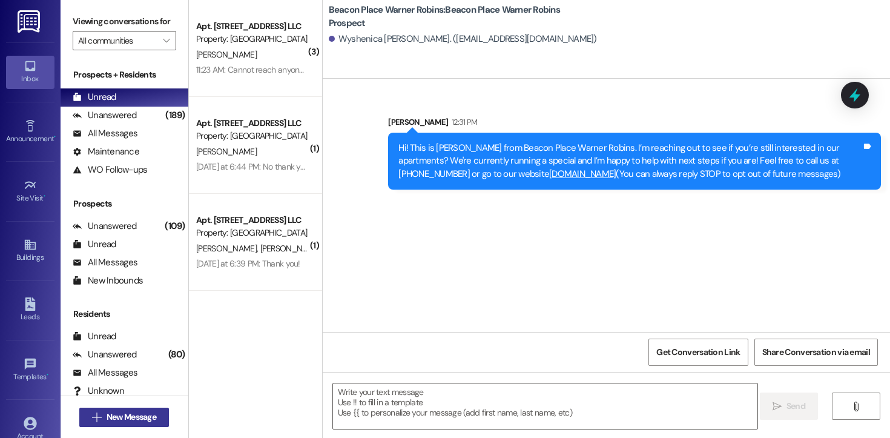
click at [122, 417] on span "New Message" at bounding box center [132, 417] width 50 height 13
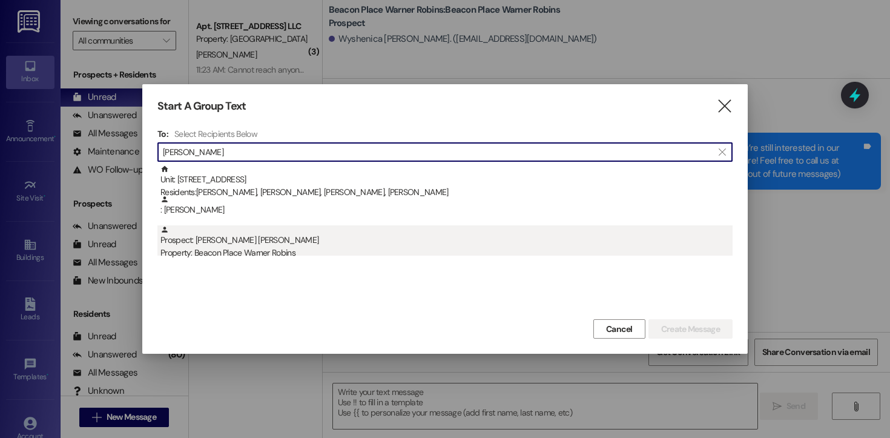
type input "[PERSON_NAME]"
click at [263, 255] on div "Property: Beacon Place Warner Robins" at bounding box center [446, 252] width 572 height 13
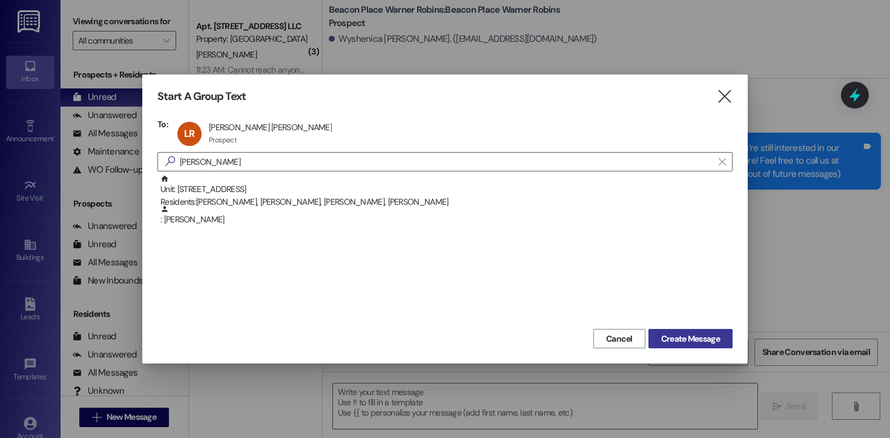
click at [665, 333] on span "Create Message" at bounding box center [690, 338] width 59 height 13
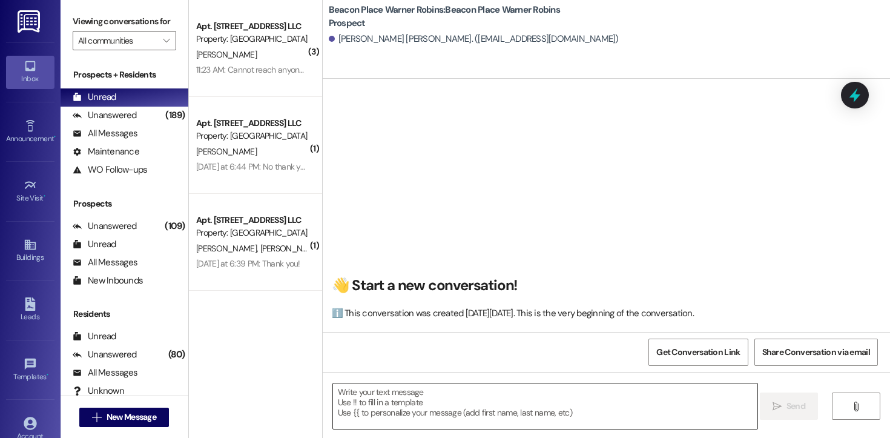
click at [479, 401] on textarea at bounding box center [545, 405] width 424 height 45
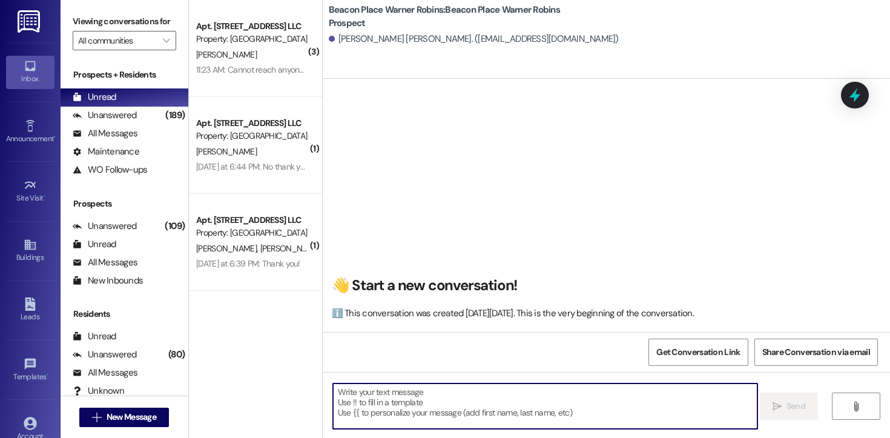
paste textarea "Hi [PERSON_NAME]! This is [PERSON_NAME] from Beacon Place Warner Robins. I’m re…"
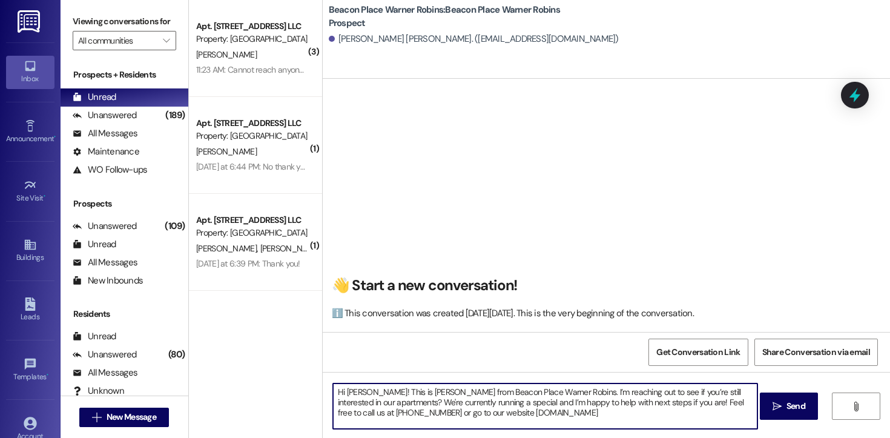
drag, startPoint x: 363, startPoint y: 394, endPoint x: 340, endPoint y: 393, distance: 22.4
click at [340, 393] on textarea "Hi [PERSON_NAME]! This is [PERSON_NAME] from Beacon Place Warner Robins. I’m re…" at bounding box center [545, 405] width 424 height 45
type textarea "Hi [PERSON_NAME]! This is [PERSON_NAME] from Beacon Place Warner Robins. I’m re…"
click at [766, 402] on button " Send" at bounding box center [789, 405] width 59 height 27
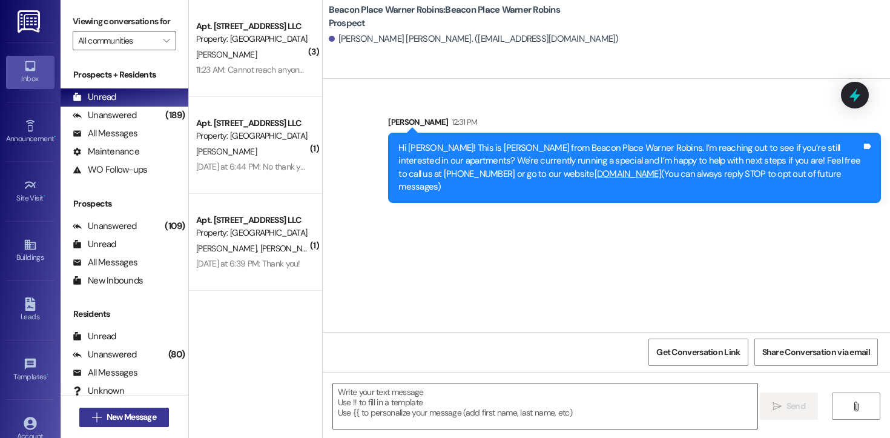
click at [145, 420] on span "New Message" at bounding box center [132, 417] width 50 height 13
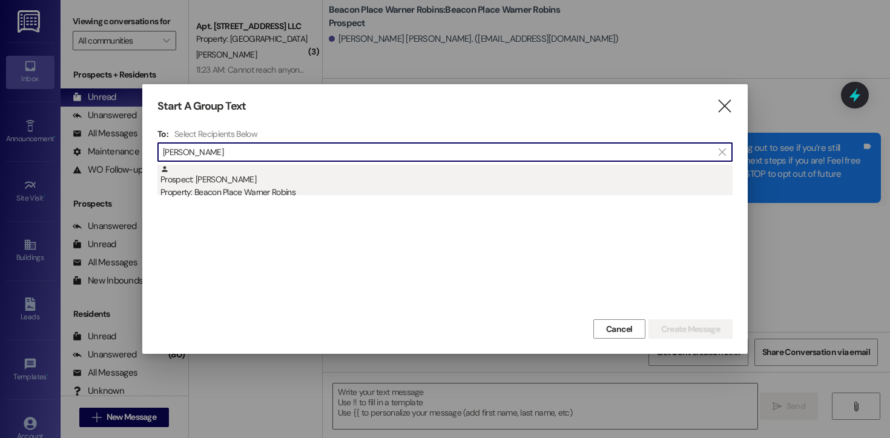
type input "[PERSON_NAME]"
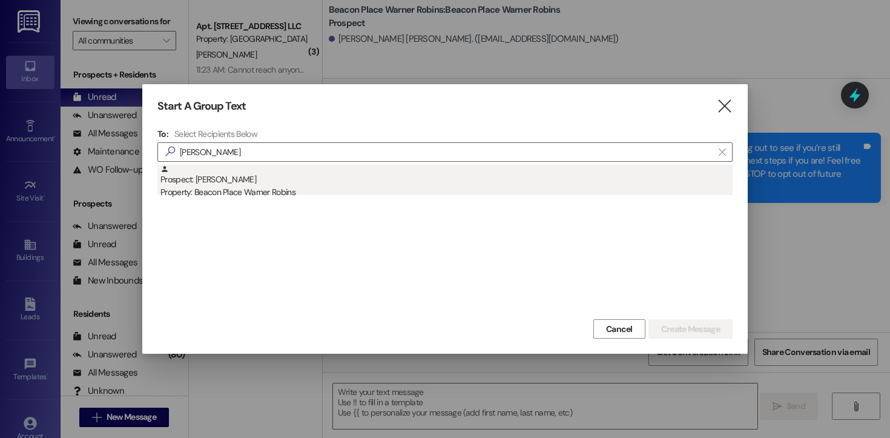
click at [282, 187] on div "Property: Beacon Place Warner Robins" at bounding box center [446, 192] width 572 height 13
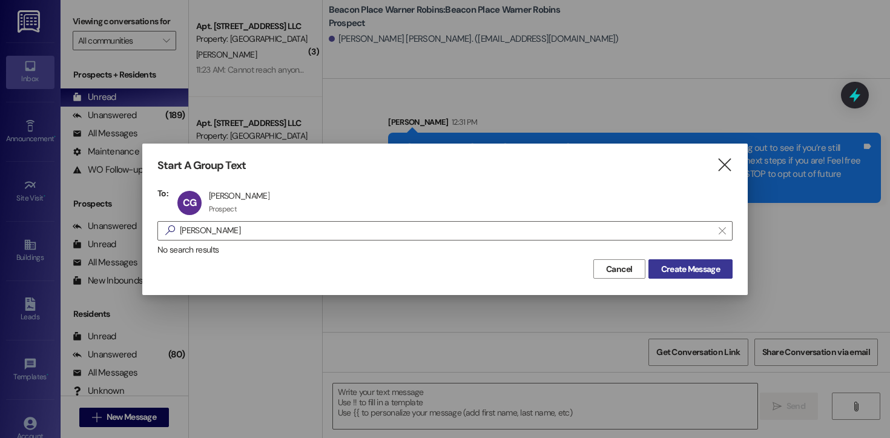
click at [692, 265] on span "Create Message" at bounding box center [690, 269] width 59 height 13
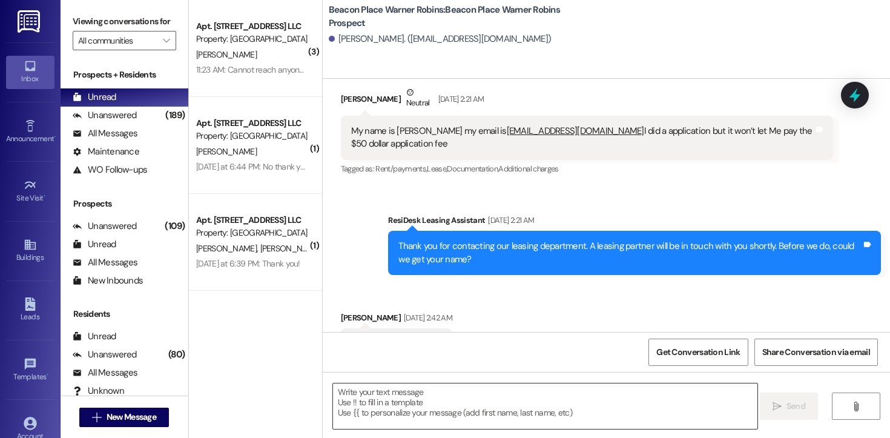
scroll to position [66, 0]
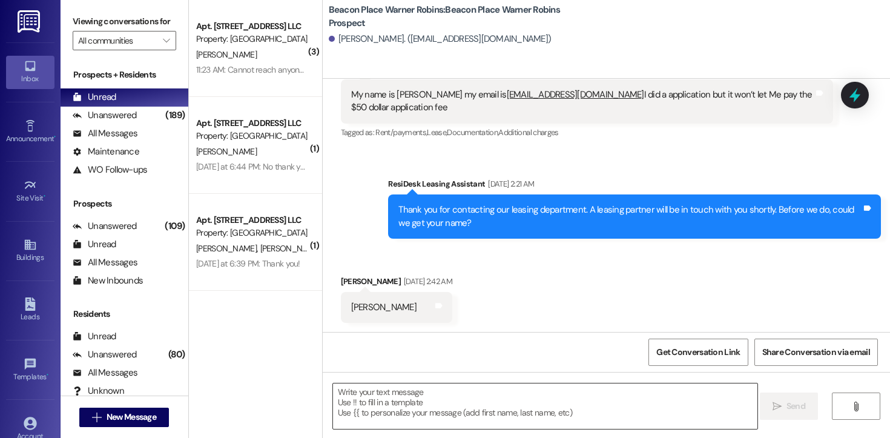
click at [451, 414] on textarea at bounding box center [545, 405] width 424 height 45
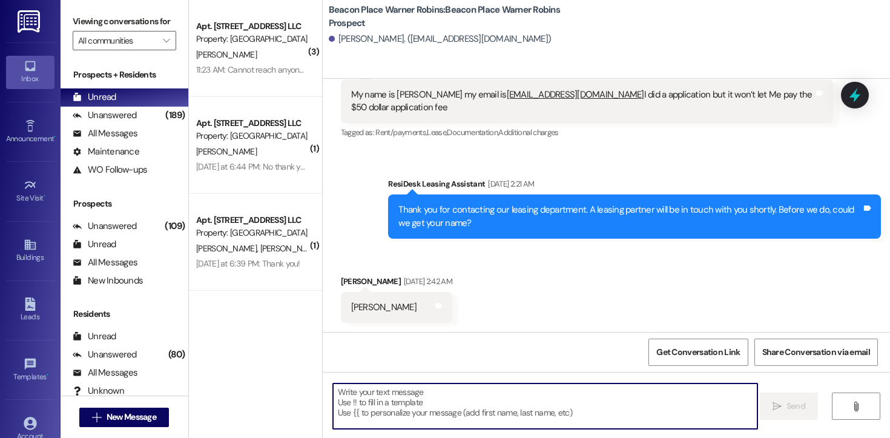
paste textarea "Hi [PERSON_NAME]! This is [PERSON_NAME] from Beacon Place Warner Robins. I’m re…"
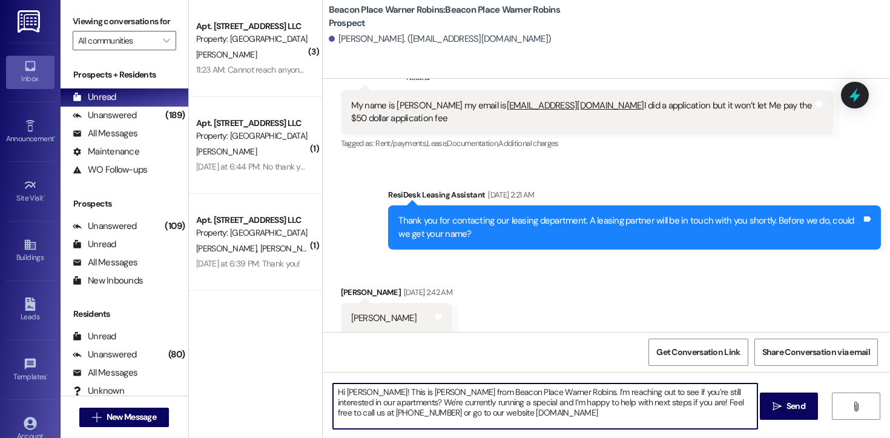
scroll to position [67, 0]
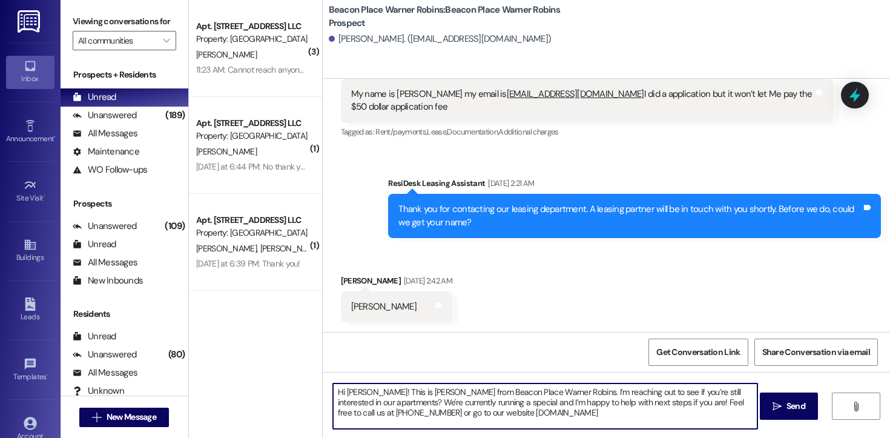
drag, startPoint x: 363, startPoint y: 393, endPoint x: 341, endPoint y: 393, distance: 22.4
click at [341, 393] on textarea "Hi [PERSON_NAME]! This is [PERSON_NAME] from Beacon Place Warner Robins. I’m re…" at bounding box center [545, 405] width 424 height 45
type textarea "Hi [PERSON_NAME]! This is [PERSON_NAME] from Beacon Place Warner Robins. I’m re…"
click at [781, 408] on span " Send" at bounding box center [789, 406] width 38 height 13
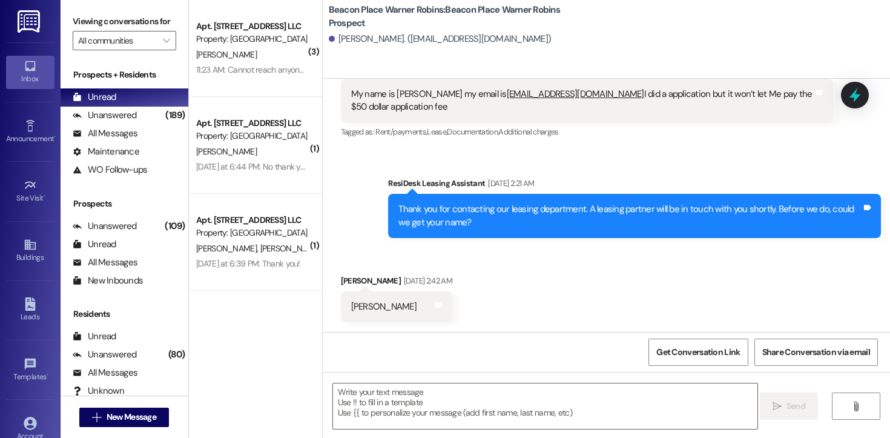
scroll to position [177, 0]
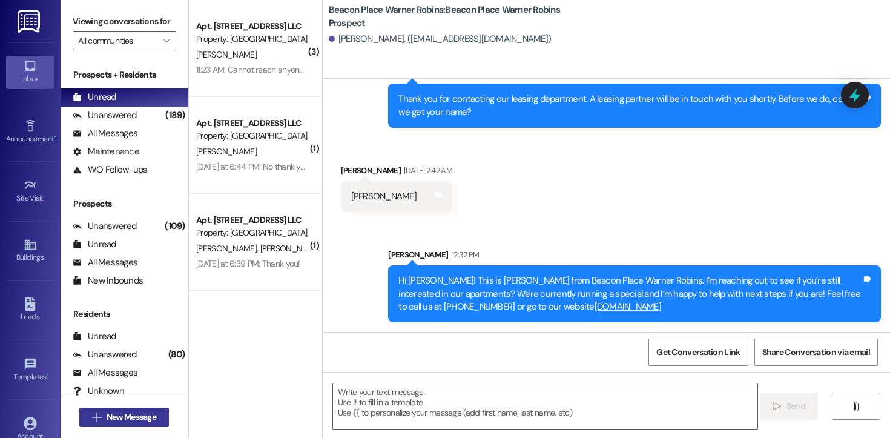
click at [123, 421] on span "New Message" at bounding box center [132, 417] width 50 height 13
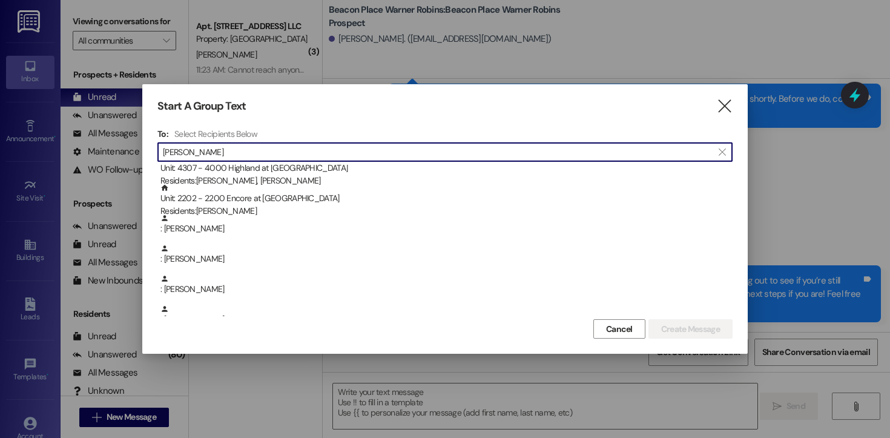
scroll to position [160, 0]
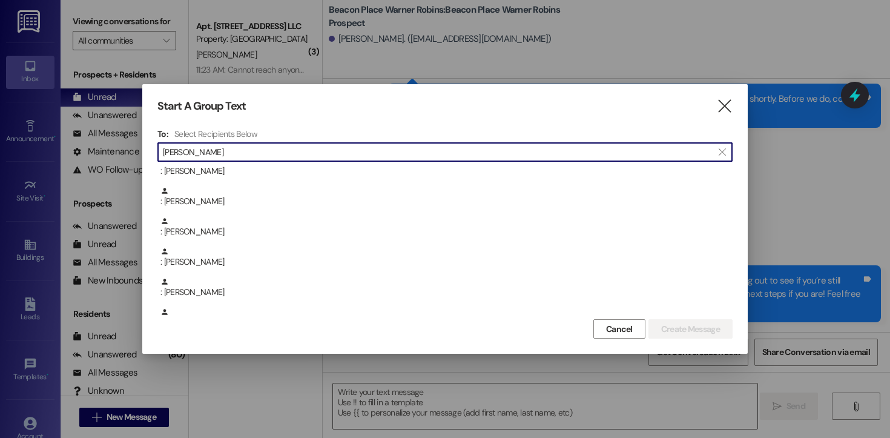
type input "[PERSON_NAME]"
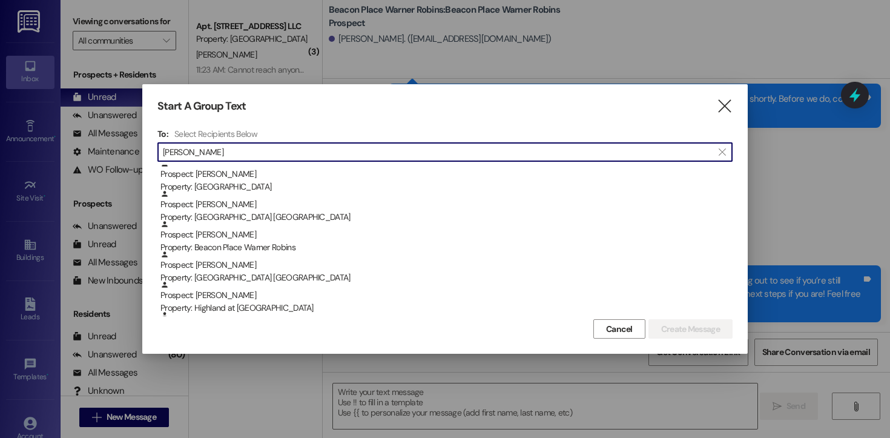
scroll to position [563, 0]
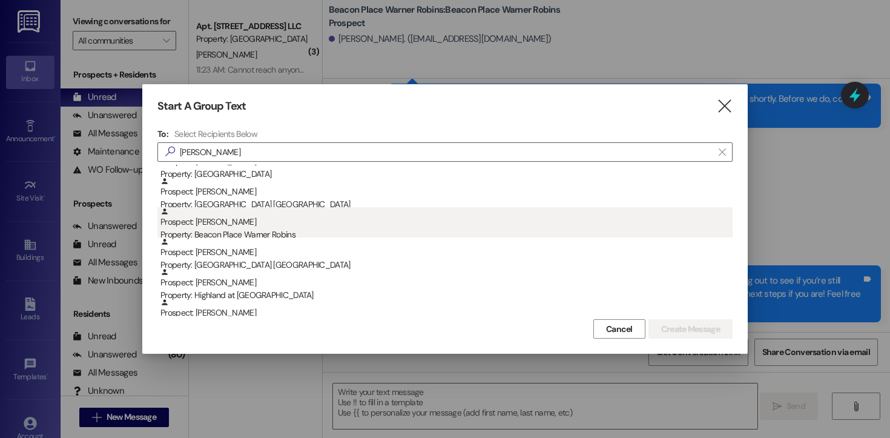
click at [263, 236] on div "Property: Beacon Place Warner Robins" at bounding box center [446, 234] width 572 height 13
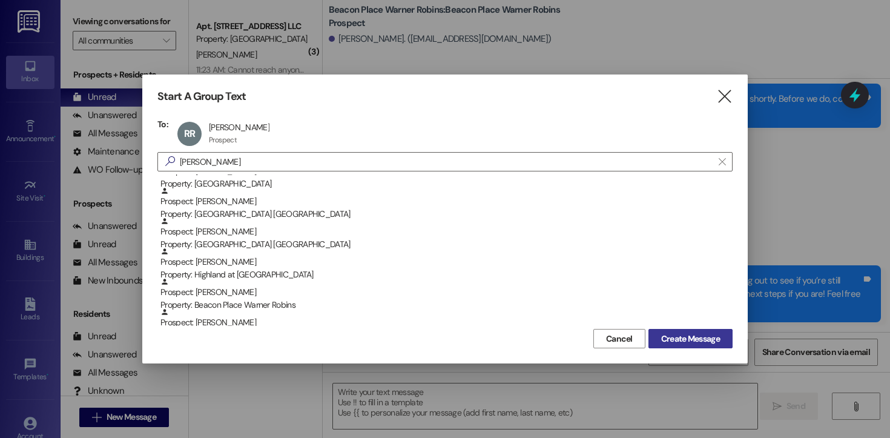
click at [676, 341] on span "Create Message" at bounding box center [690, 338] width 59 height 13
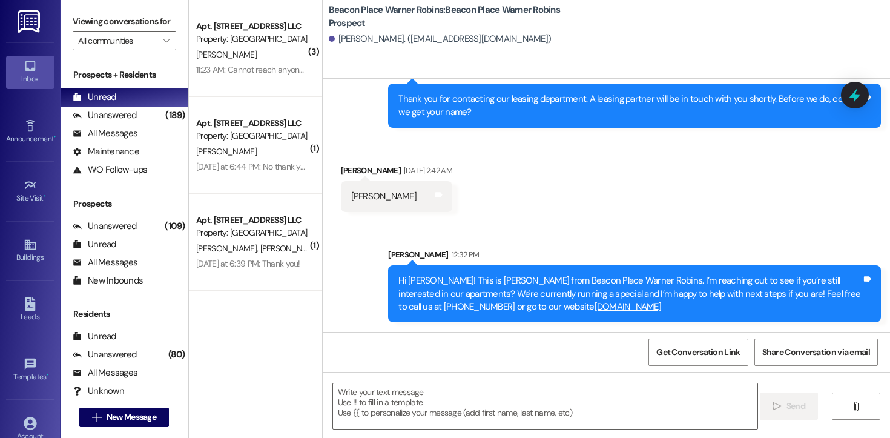
scroll to position [1, 0]
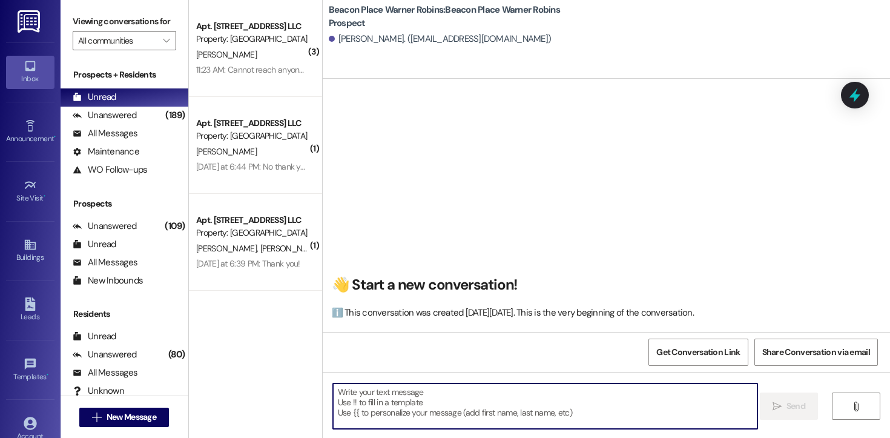
click at [432, 413] on textarea at bounding box center [545, 405] width 424 height 45
paste textarea "Hi [PERSON_NAME]! This is [PERSON_NAME] from Beacon Place Warner Robins. I’m re…"
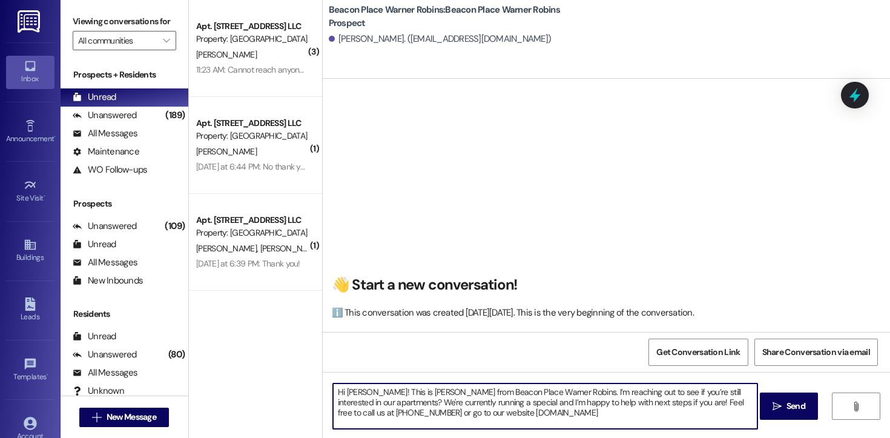
drag, startPoint x: 363, startPoint y: 394, endPoint x: 342, endPoint y: 393, distance: 21.8
click at [342, 393] on textarea "Hi [PERSON_NAME]! This is [PERSON_NAME] from Beacon Place Warner Robins. I’m re…" at bounding box center [545, 405] width 424 height 45
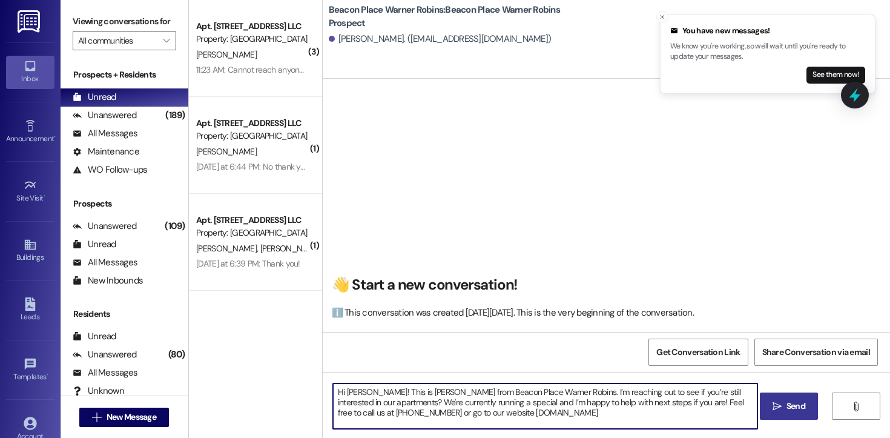
type textarea "Hi [PERSON_NAME]! This is [PERSON_NAME] from Beacon Place Warner Robins. I’m re…"
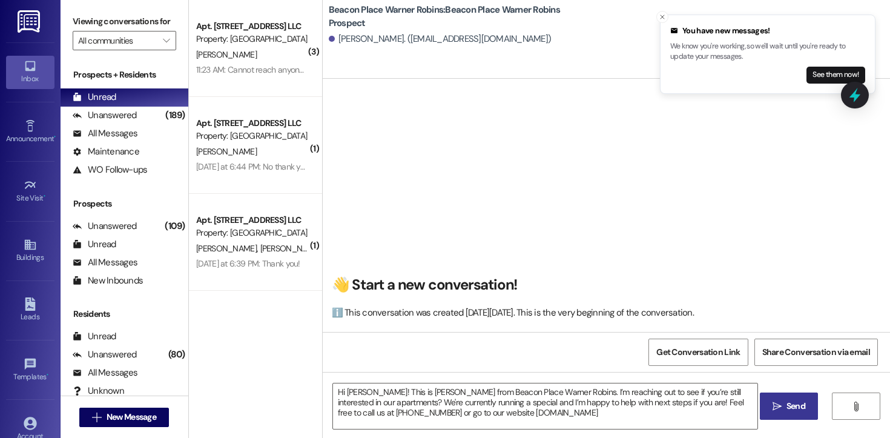
click at [784, 408] on span "Send" at bounding box center [796, 406] width 24 height 13
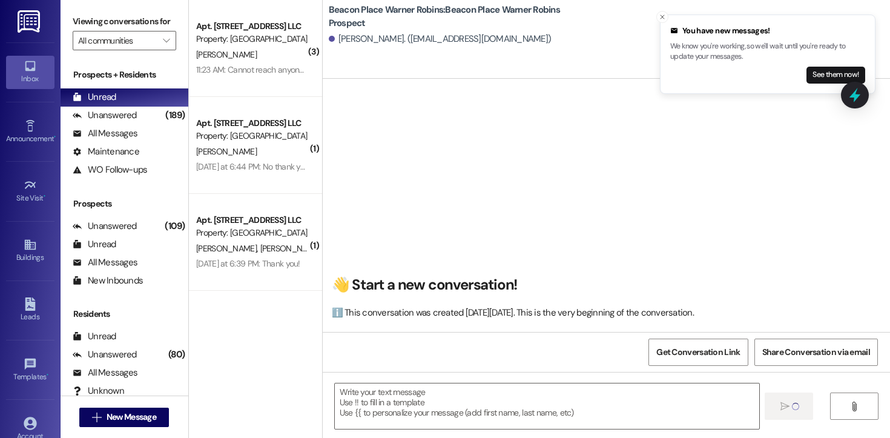
scroll to position [0, 0]
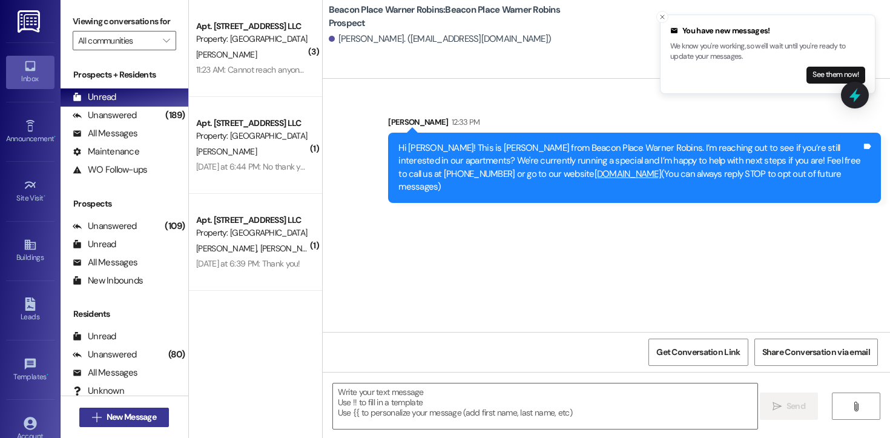
click at [152, 411] on span "New Message" at bounding box center [132, 417] width 50 height 13
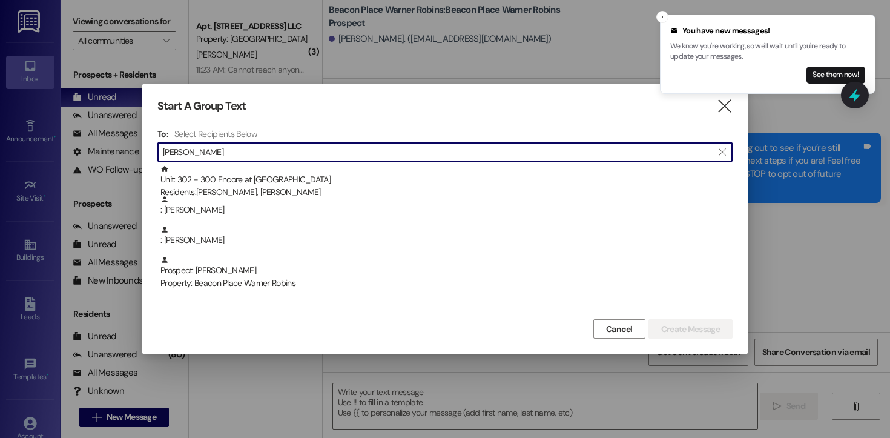
type input "[PERSON_NAME]"
click at [234, 284] on div "Property: Beacon Place Warner Robins" at bounding box center [446, 283] width 572 height 13
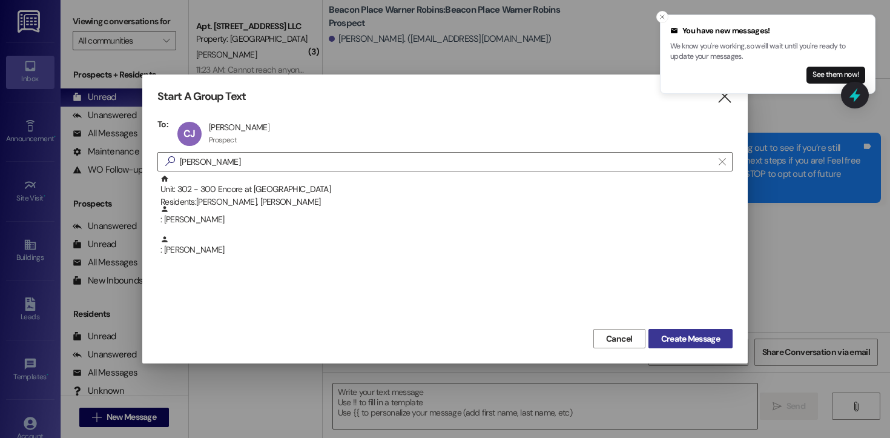
click at [673, 342] on span "Create Message" at bounding box center [690, 338] width 59 height 13
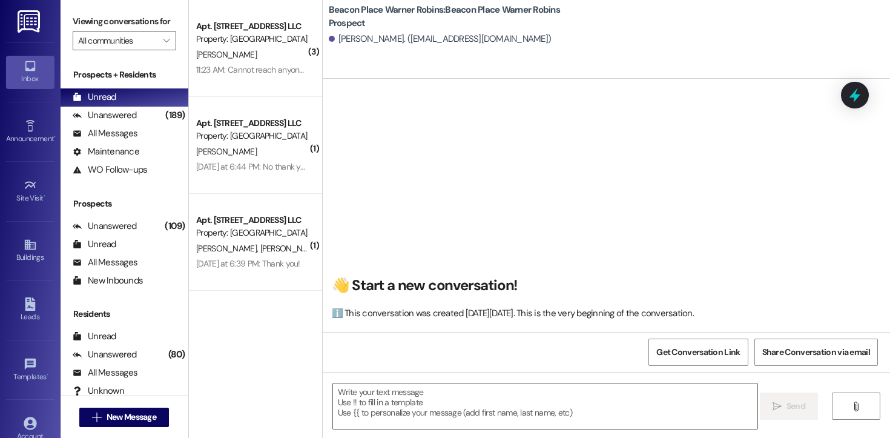
scroll to position [1, 0]
click at [397, 387] on textarea at bounding box center [545, 405] width 424 height 45
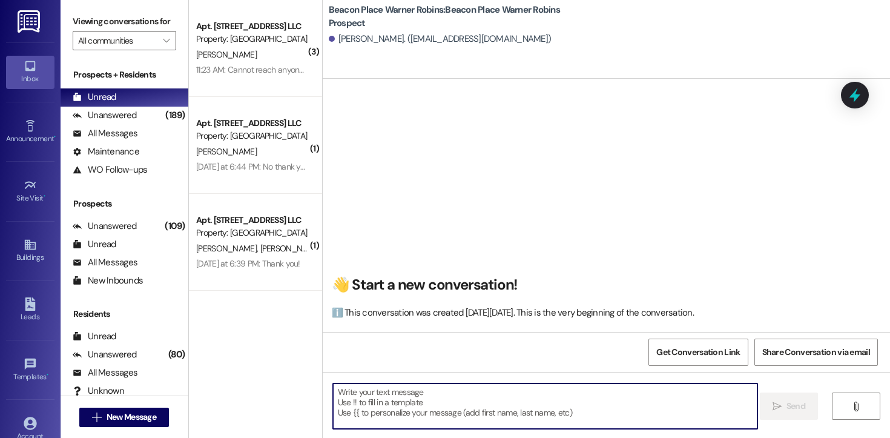
paste textarea "Hi [PERSON_NAME]! This is [PERSON_NAME] from Beacon Place Warner Robins. I’m re…"
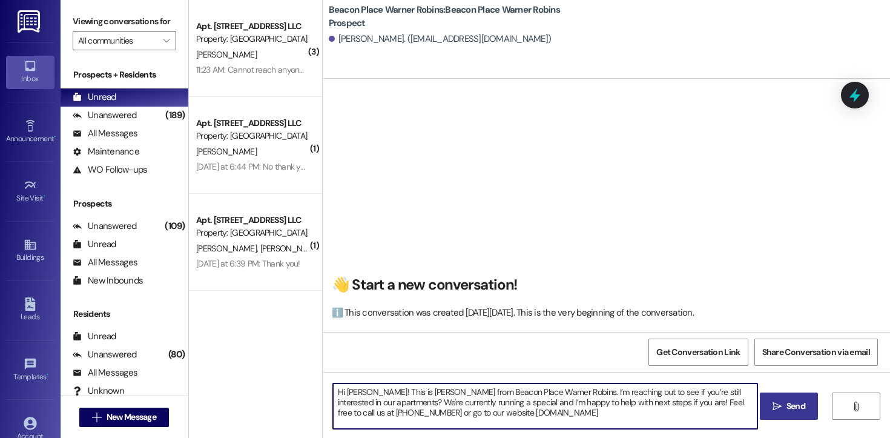
drag, startPoint x: 364, startPoint y: 393, endPoint x: 342, endPoint y: 394, distance: 22.4
click at [342, 394] on textarea "Hi [PERSON_NAME]! This is [PERSON_NAME] from Beacon Place Warner Robins. I’m re…" at bounding box center [545, 405] width 424 height 45
type textarea "Hi [PERSON_NAME]! This is [PERSON_NAME] from Beacon Place Warner Robins. I’m re…"
click at [771, 400] on span " Send" at bounding box center [789, 406] width 38 height 13
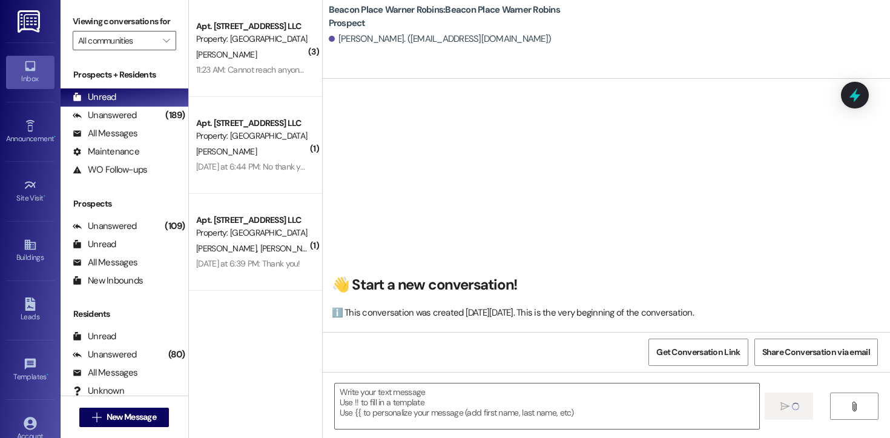
scroll to position [0, 0]
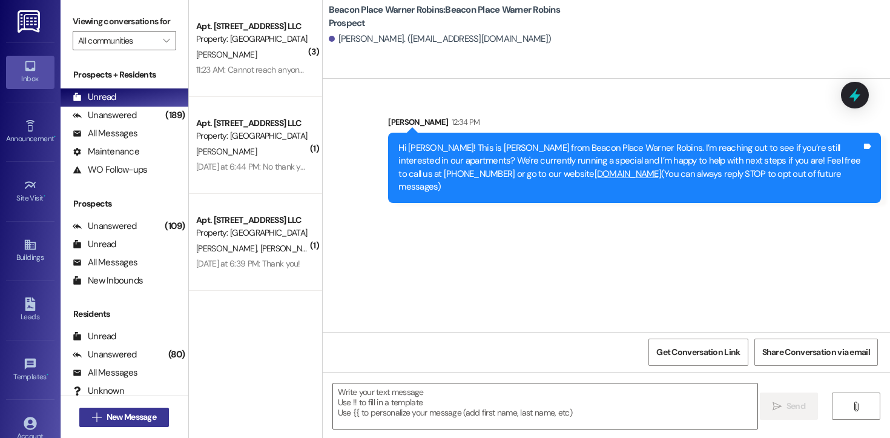
click at [123, 417] on span "New Message" at bounding box center [132, 417] width 50 height 13
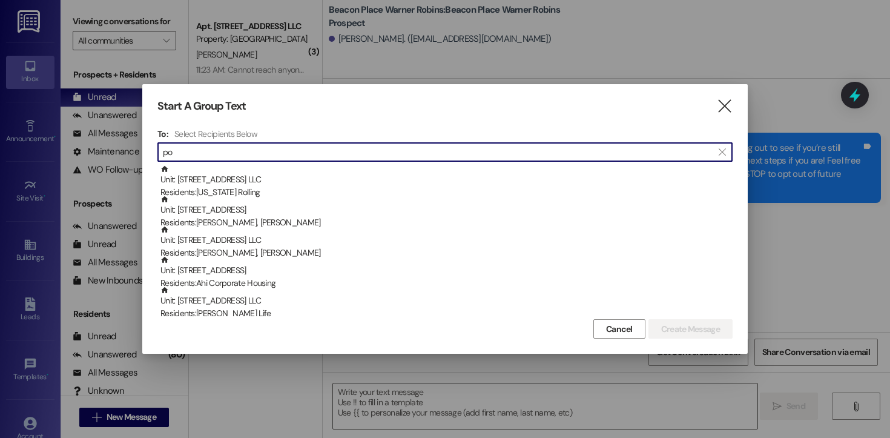
type input "p"
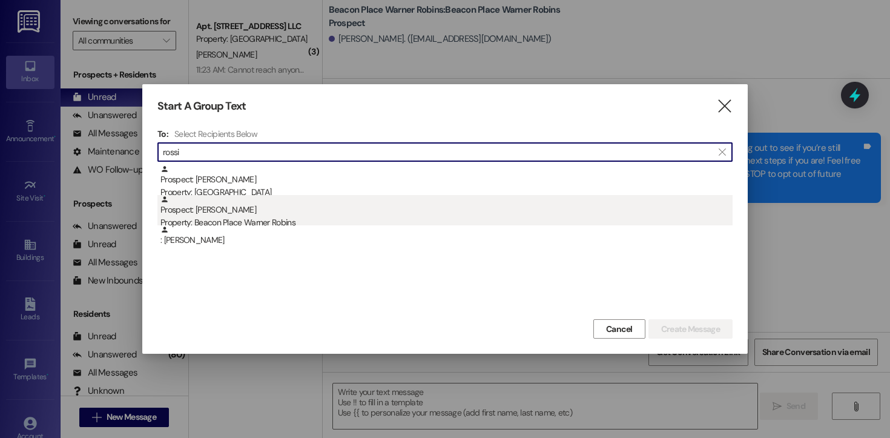
type input "rossi"
click at [252, 224] on div "Property: Beacon Place Warner Robins" at bounding box center [446, 222] width 572 height 13
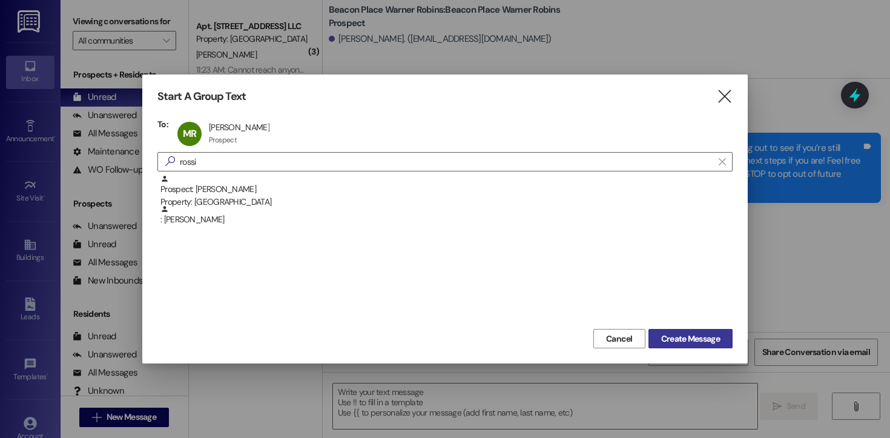
click at [678, 339] on span "Create Message" at bounding box center [690, 338] width 59 height 13
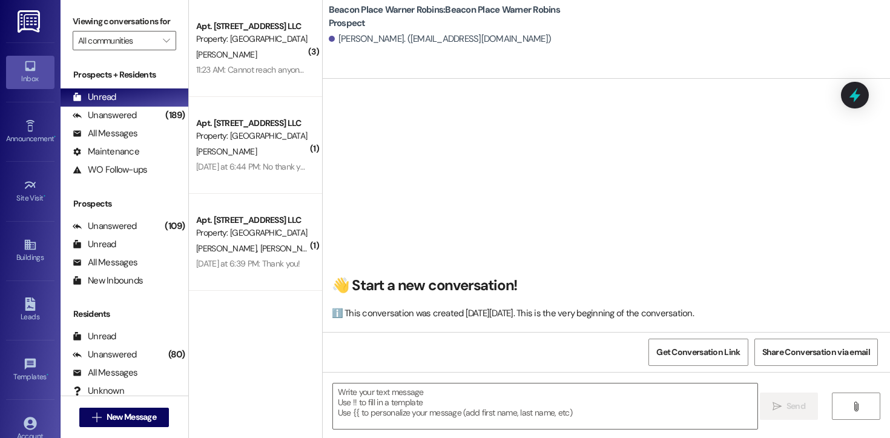
scroll to position [1, 0]
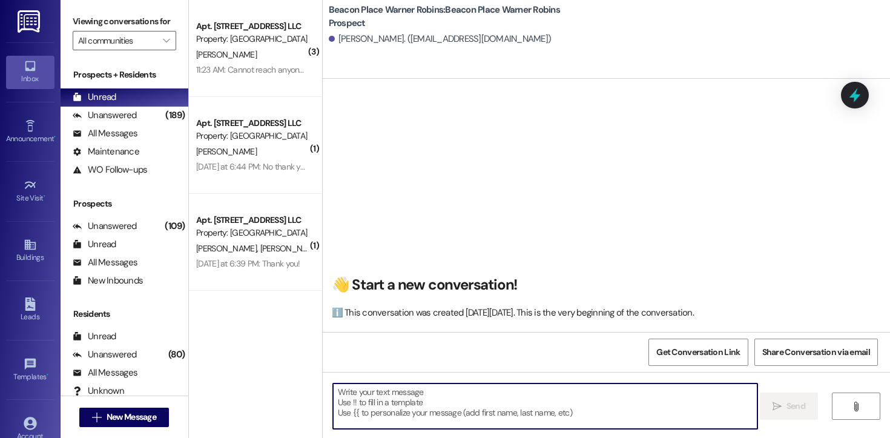
click at [370, 414] on textarea at bounding box center [545, 405] width 424 height 45
paste textarea "Hi [PERSON_NAME]! This is [PERSON_NAME] from Beacon Place Warner Robins. I’m re…"
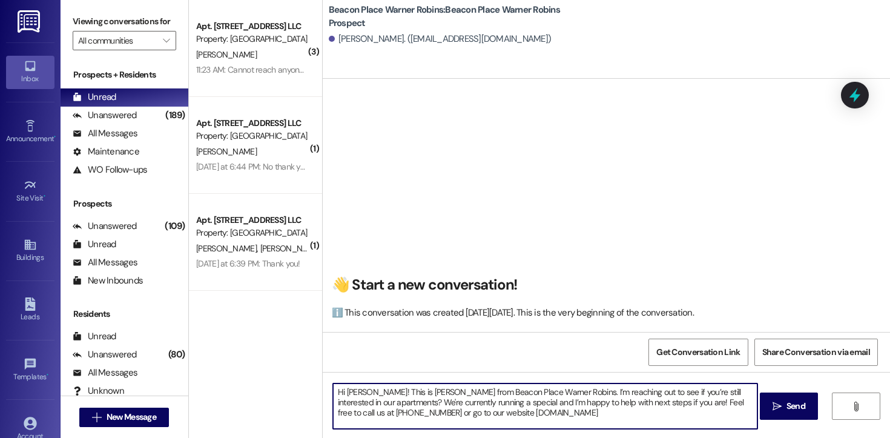
drag, startPoint x: 363, startPoint y: 394, endPoint x: 343, endPoint y: 391, distance: 20.8
click at [343, 391] on textarea "Hi [PERSON_NAME]! This is [PERSON_NAME] from Beacon Place Warner Robins. I’m re…" at bounding box center [545, 405] width 424 height 45
drag, startPoint x: 341, startPoint y: 392, endPoint x: 365, endPoint y: 393, distance: 23.6
click at [365, 393] on textarea "Hi [PERSON_NAME]! This is [PERSON_NAME] from Beacon Place Warner Robins. I’m re…" at bounding box center [545, 405] width 424 height 45
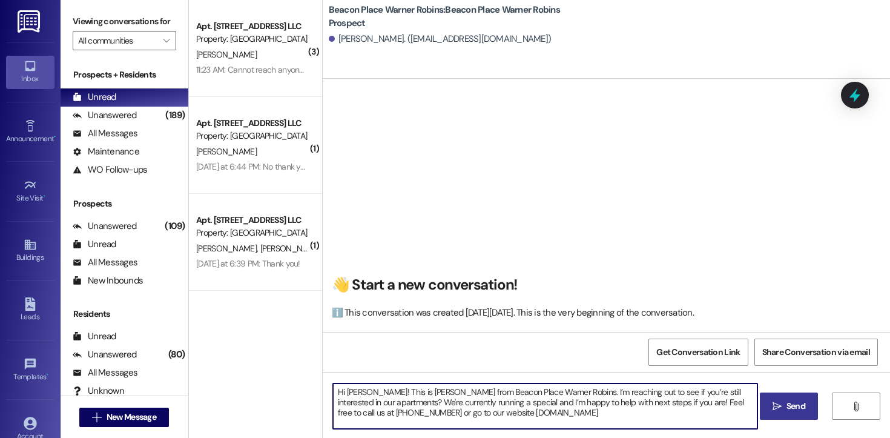
type textarea "Hi [PERSON_NAME]! This is [PERSON_NAME] from Beacon Place Warner Robins. I’m re…"
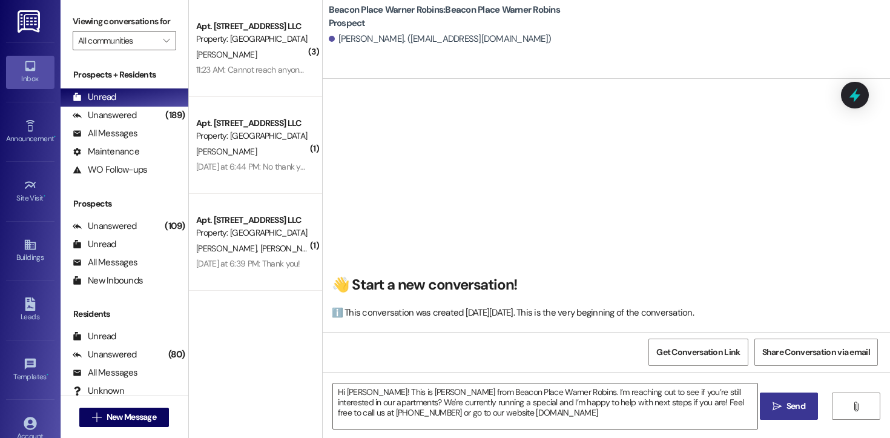
click at [790, 403] on span "Send" at bounding box center [796, 406] width 19 height 13
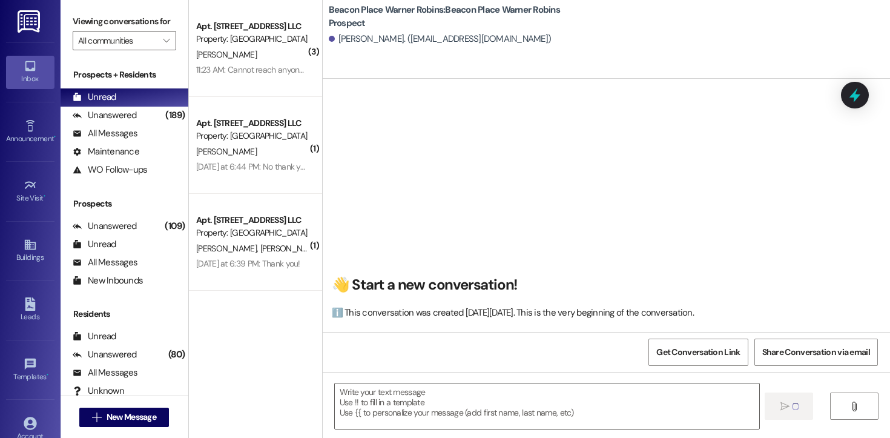
scroll to position [0, 0]
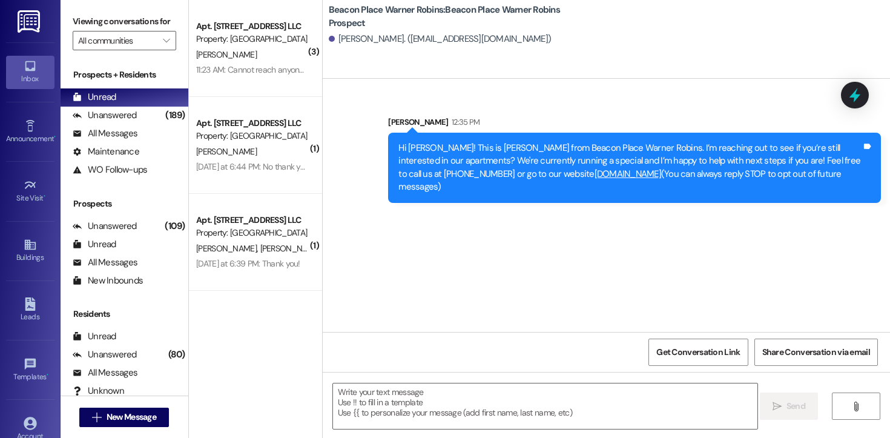
click at [126, 404] on div " New Message" at bounding box center [124, 417] width 90 height 30
click at [128, 413] on span "New Message" at bounding box center [132, 417] width 50 height 13
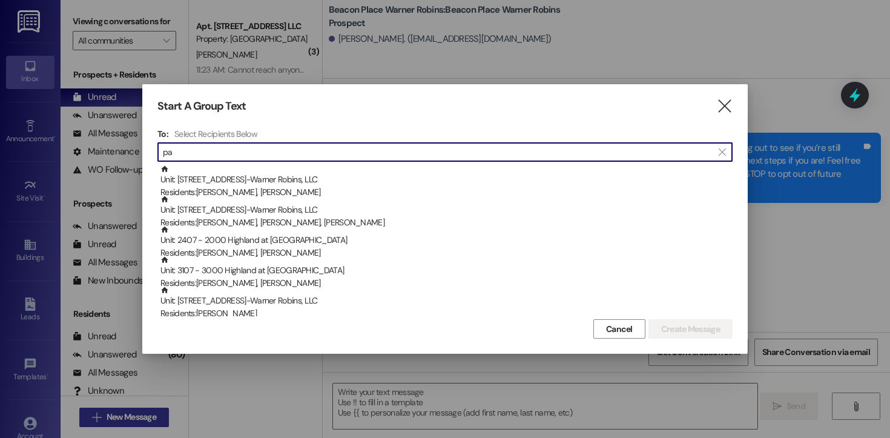
type input "p"
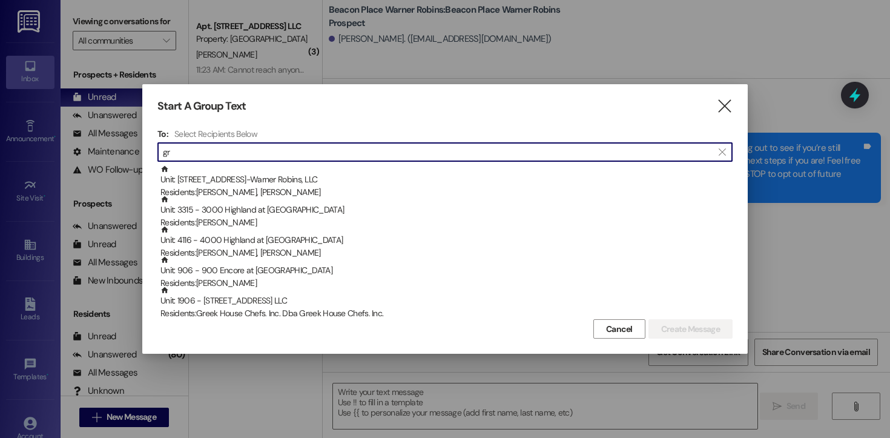
type input "g"
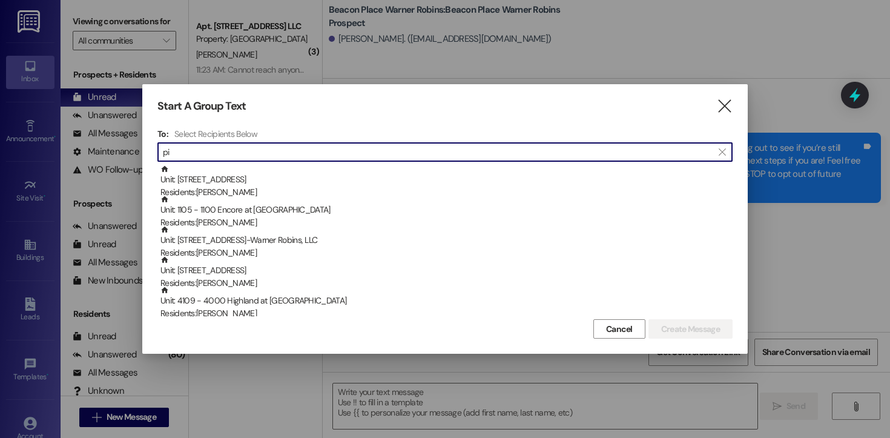
type input "p"
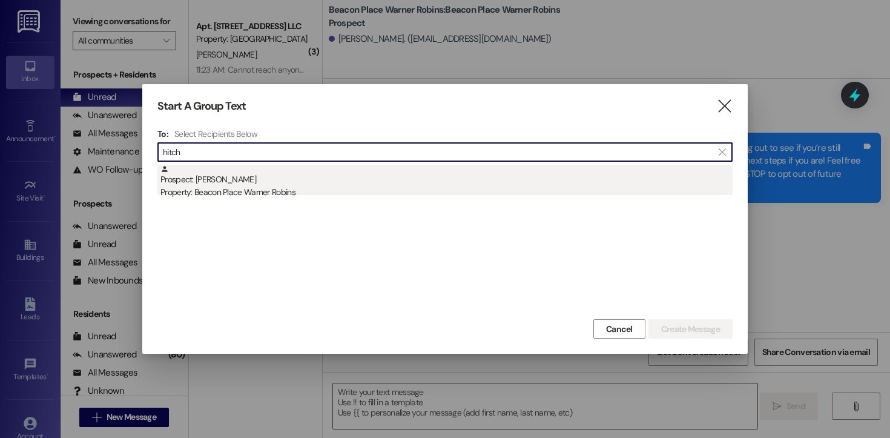
type input "hitch"
click at [208, 185] on div "Prospect: [PERSON_NAME] Property: Beacon Place Warner Robins" at bounding box center [446, 182] width 572 height 35
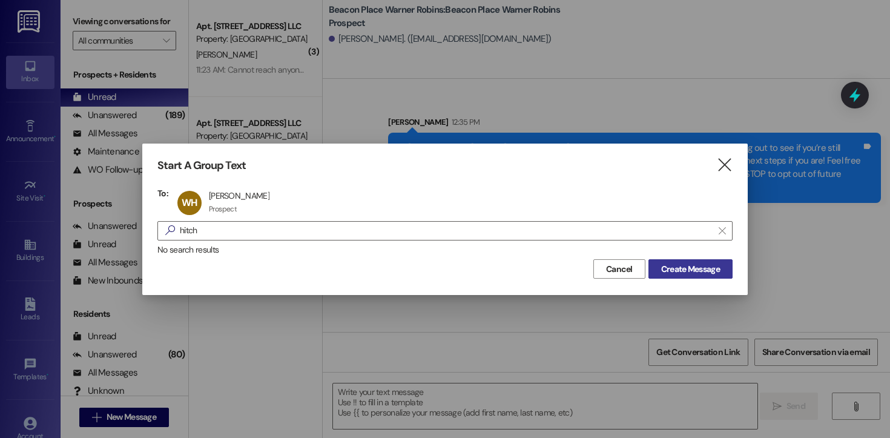
click at [665, 271] on span "Create Message" at bounding box center [690, 269] width 59 height 13
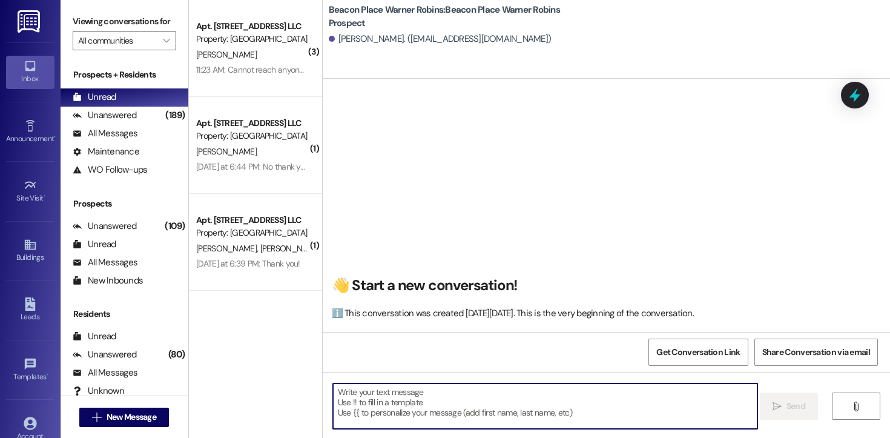
click at [362, 390] on textarea at bounding box center [545, 405] width 424 height 45
paste textarea "Hi [PERSON_NAME]! This is [PERSON_NAME] from Beacon Place Warner Robins. I’m re…"
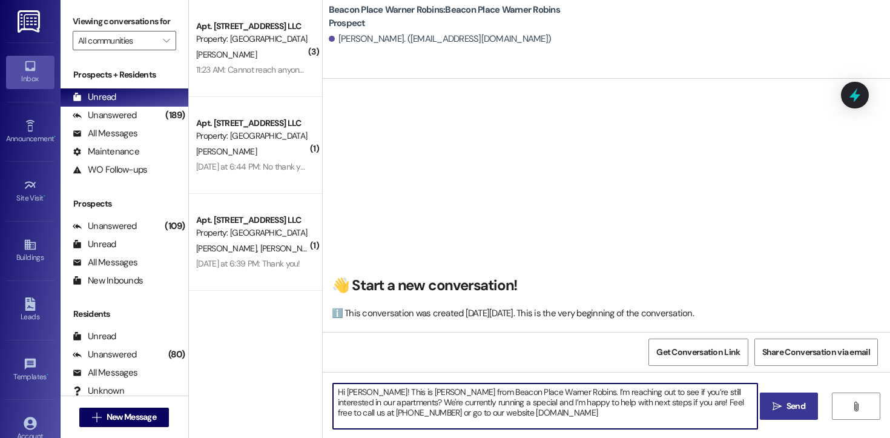
drag, startPoint x: 363, startPoint y: 394, endPoint x: 340, endPoint y: 394, distance: 22.4
click at [340, 394] on textarea "Hi [PERSON_NAME]! This is [PERSON_NAME] from Beacon Place Warner Robins. I’m re…" at bounding box center [545, 405] width 424 height 45
type textarea "Hi [PERSON_NAME]! This is [PERSON_NAME] from Beacon Place Warner Robins. I’m re…"
click at [795, 401] on span "Send" at bounding box center [796, 406] width 19 height 13
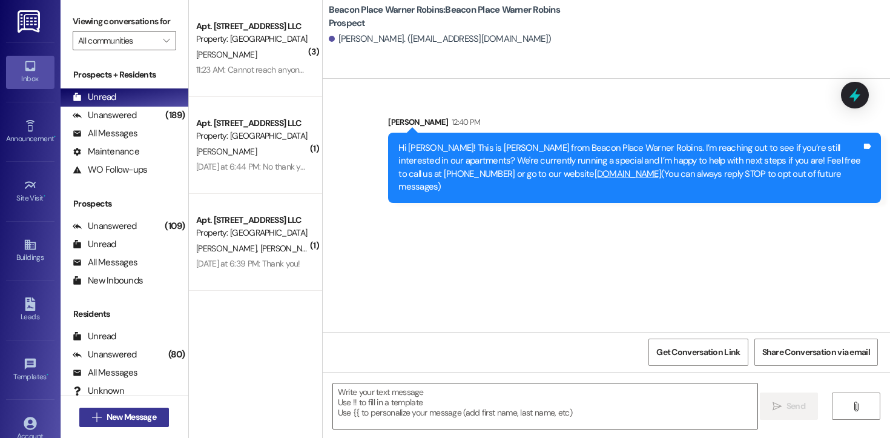
click at [149, 417] on span "New Message" at bounding box center [132, 417] width 50 height 13
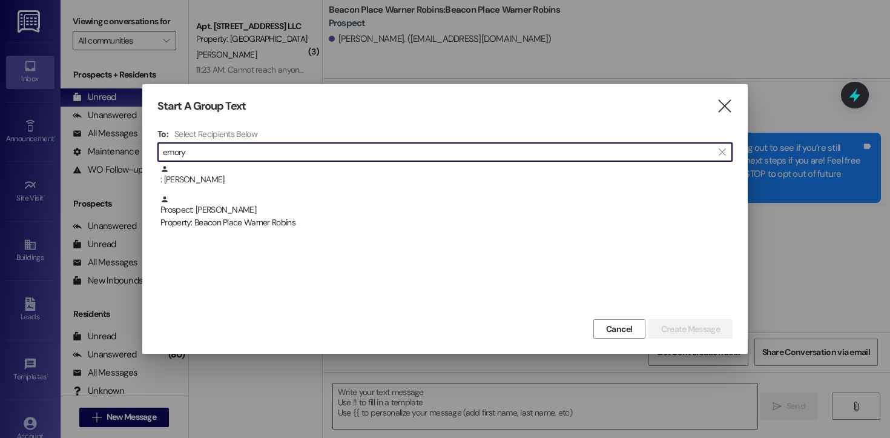
type input "emory"
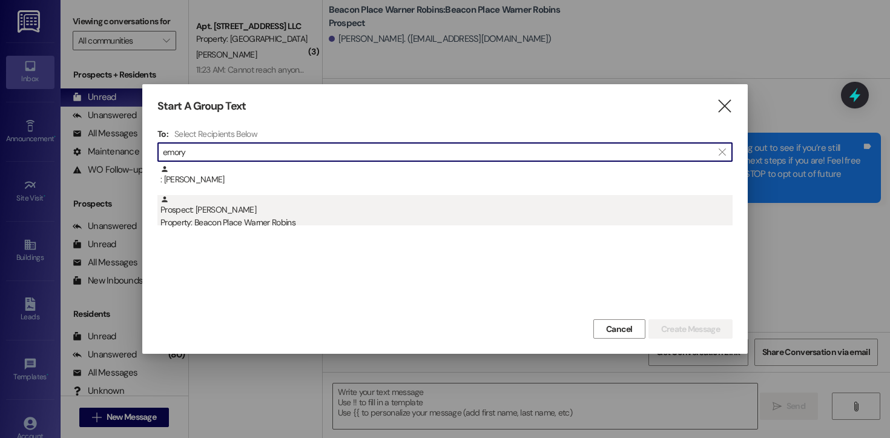
click at [200, 223] on div "Property: Beacon Place Warner Robins" at bounding box center [446, 222] width 572 height 13
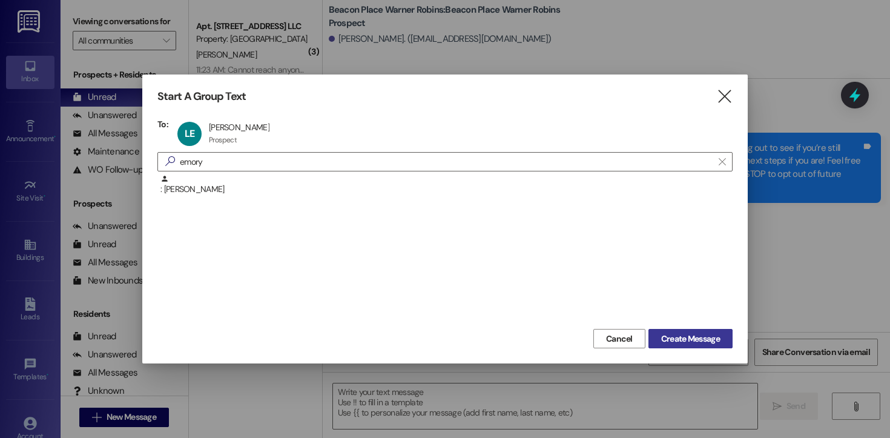
click at [718, 343] on span "Create Message" at bounding box center [690, 338] width 59 height 13
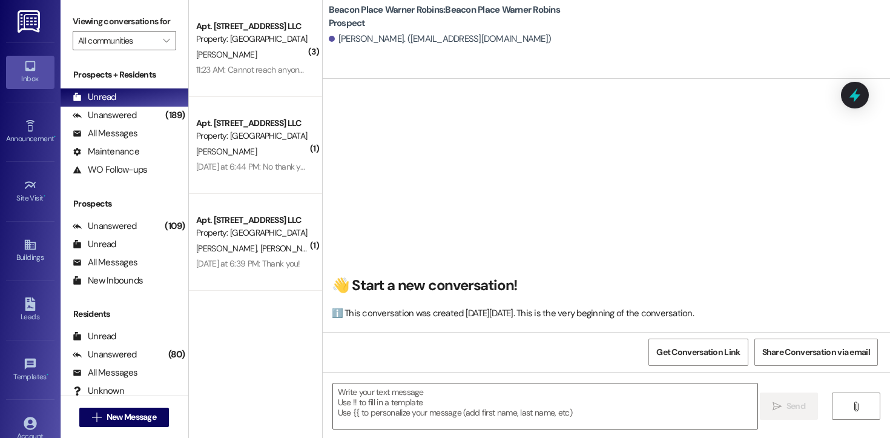
scroll to position [1, 0]
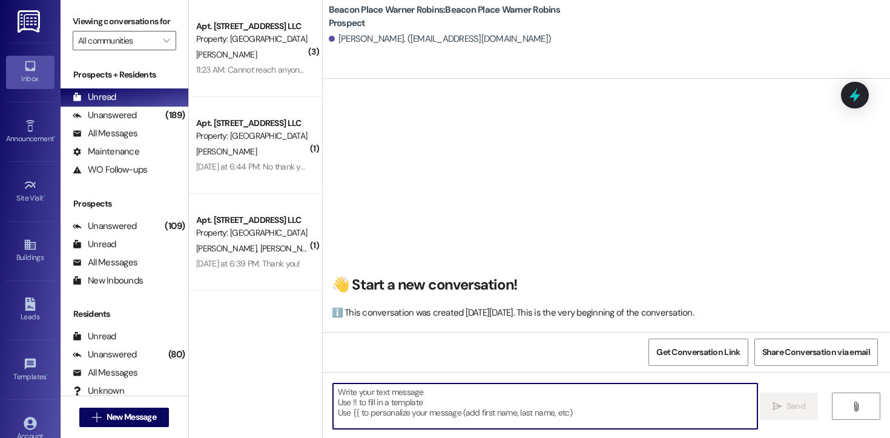
click at [414, 398] on textarea at bounding box center [545, 405] width 424 height 45
paste textarea "Hi [PERSON_NAME]! This is [PERSON_NAME] from Beacon Place Warner Robins. I’m re…"
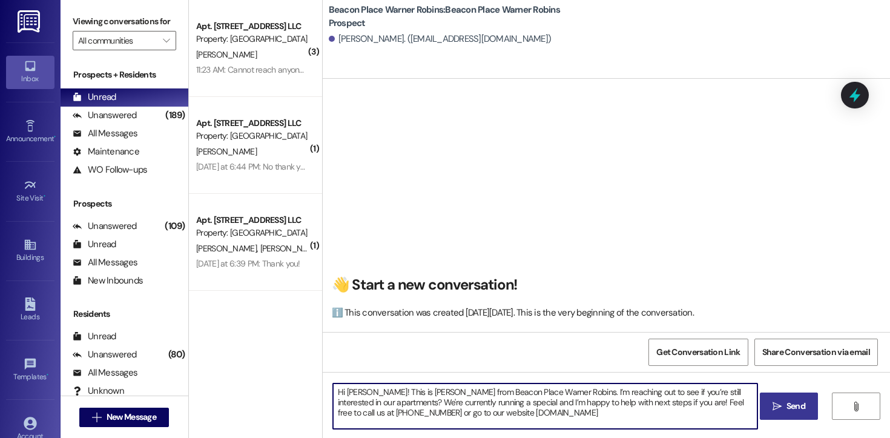
drag, startPoint x: 363, startPoint y: 392, endPoint x: 342, endPoint y: 392, distance: 21.2
click at [342, 392] on textarea "Hi [PERSON_NAME]! This is [PERSON_NAME] from Beacon Place Warner Robins. I’m re…" at bounding box center [545, 405] width 424 height 45
type textarea "Hi! This is [PERSON_NAME] from Beacon Place Warner Robins. I’m reaching out to …"
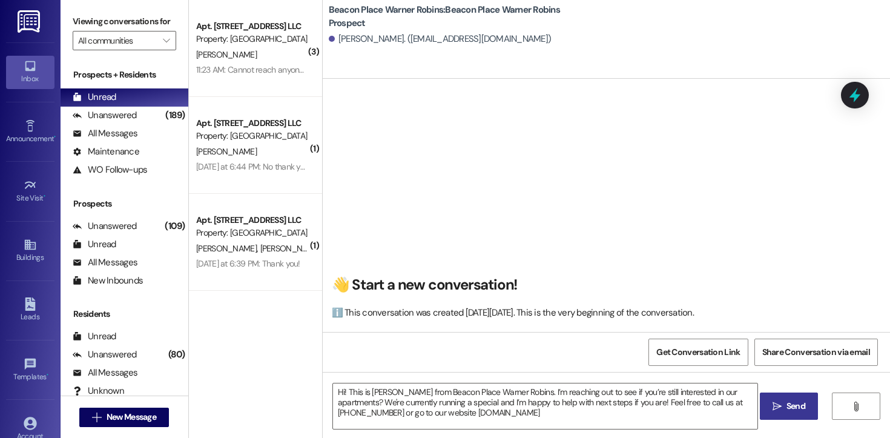
click at [781, 400] on span " Send" at bounding box center [789, 406] width 38 height 13
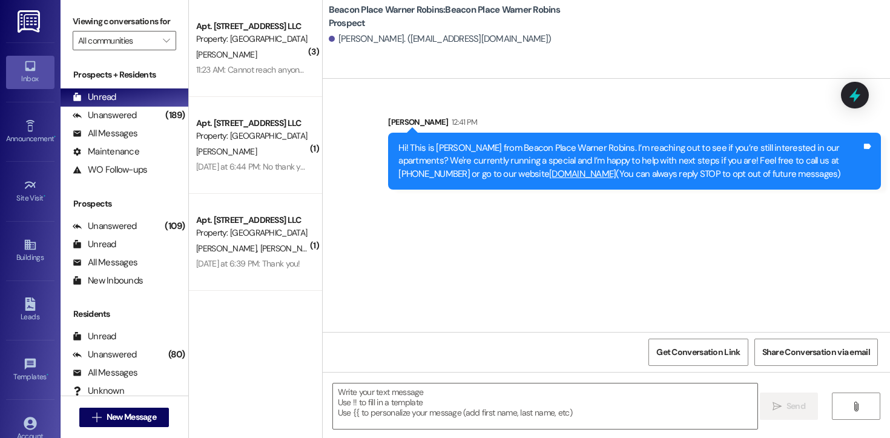
scroll to position [0, 0]
click at [151, 415] on span "New Message" at bounding box center [132, 417] width 50 height 13
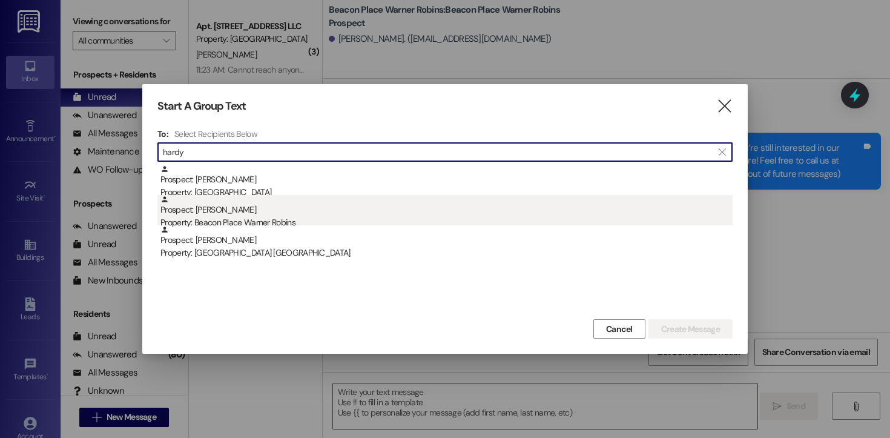
type input "hardy"
click at [250, 222] on div "Property: Beacon Place Warner Robins" at bounding box center [446, 222] width 572 height 13
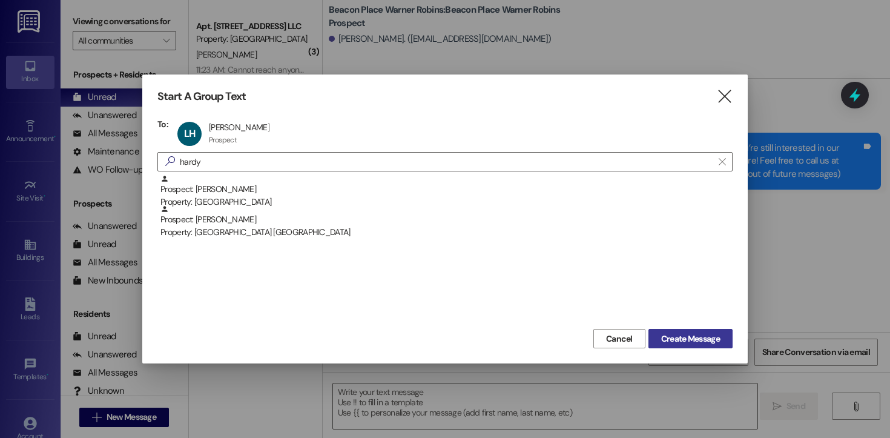
click at [678, 337] on span "Create Message" at bounding box center [690, 338] width 59 height 13
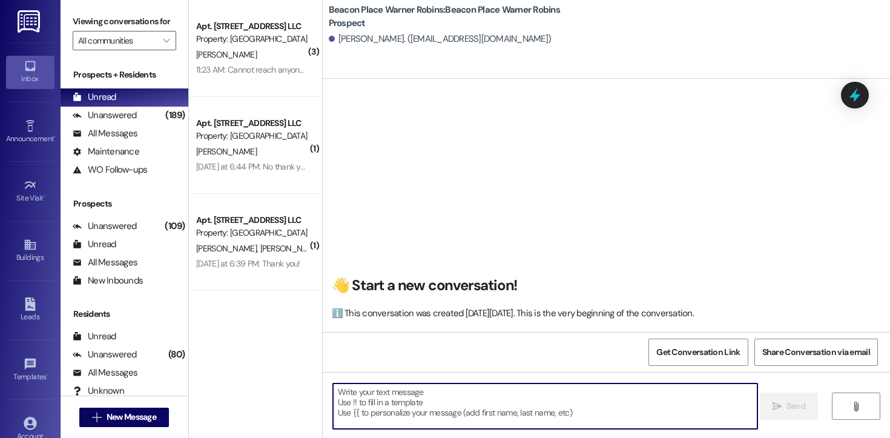
click at [439, 387] on textarea at bounding box center [545, 405] width 424 height 45
paste textarea "Hi [PERSON_NAME]! This is [PERSON_NAME] from Beacon Place Warner Robins. I’m re…"
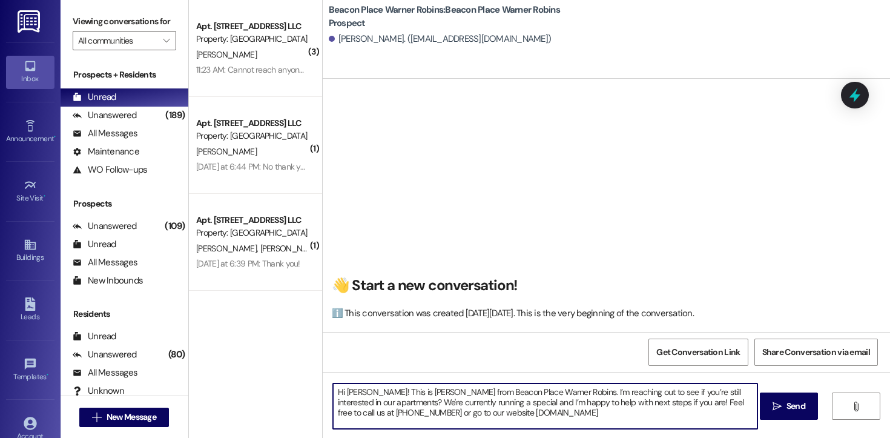
drag, startPoint x: 364, startPoint y: 396, endPoint x: 340, endPoint y: 393, distance: 23.8
click at [340, 393] on textarea "Hi [PERSON_NAME]! This is [PERSON_NAME] from Beacon Place Warner Robins. I’m re…" at bounding box center [545, 405] width 424 height 45
type textarea "Hi [PERSON_NAME]! This is [PERSON_NAME] from Beacon Place Warner Robins. I’m re…"
click at [773, 417] on button " Send" at bounding box center [789, 405] width 59 height 27
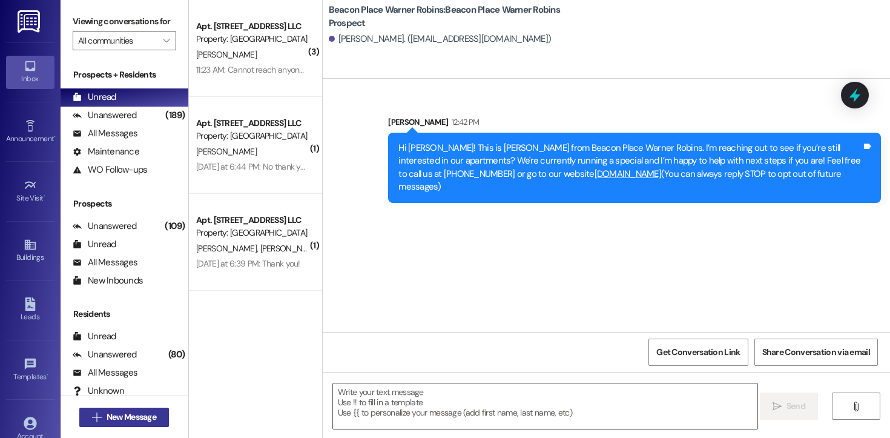
click at [110, 419] on span "New Message" at bounding box center [132, 417] width 50 height 13
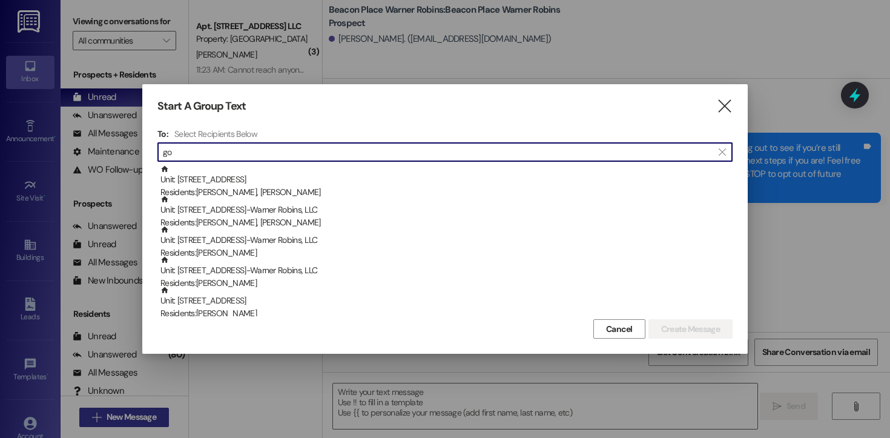
type input "g"
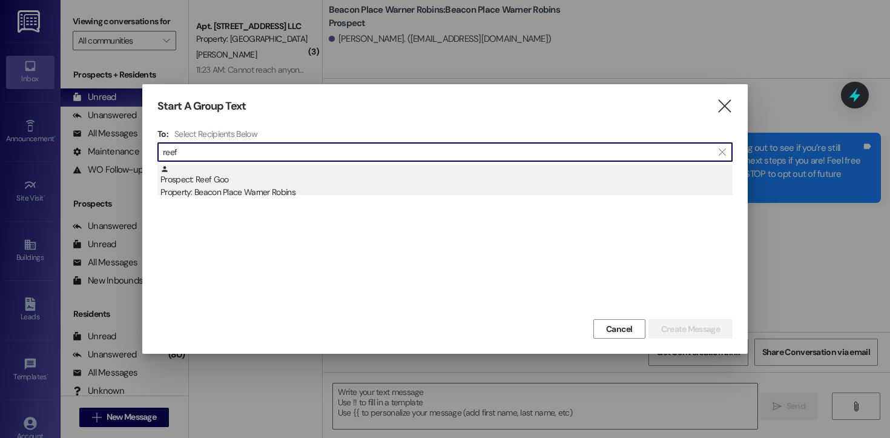
type input "reef"
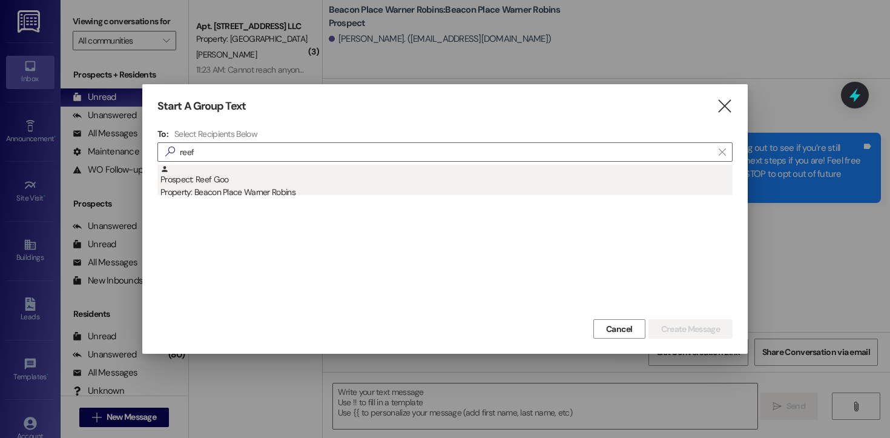
click at [260, 196] on div "Property: Beacon Place Warner Robins" at bounding box center [446, 192] width 572 height 13
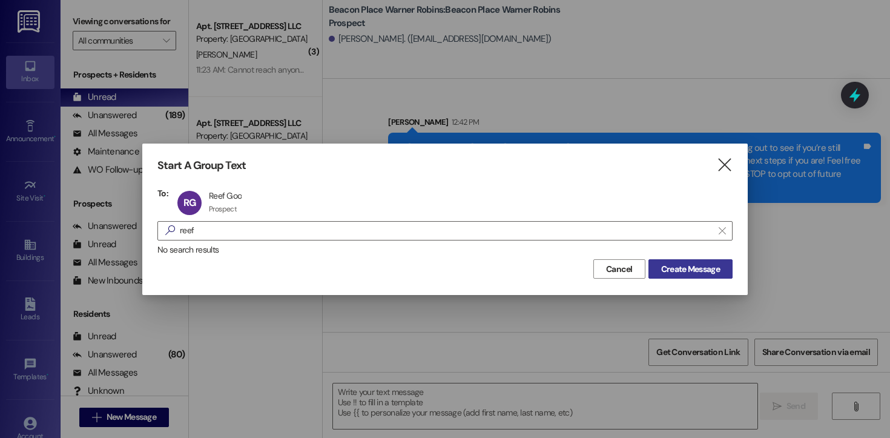
click at [659, 275] on span "Create Message" at bounding box center [691, 269] width 64 height 13
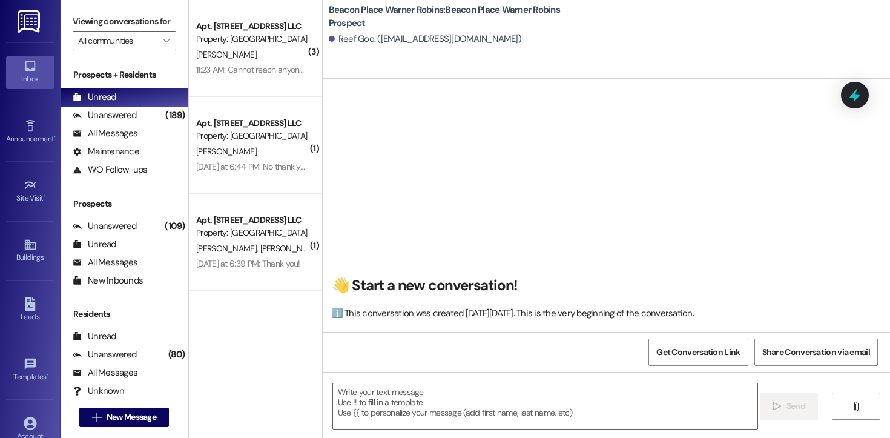
click at [388, 431] on div " Send " at bounding box center [606, 417] width 567 height 91
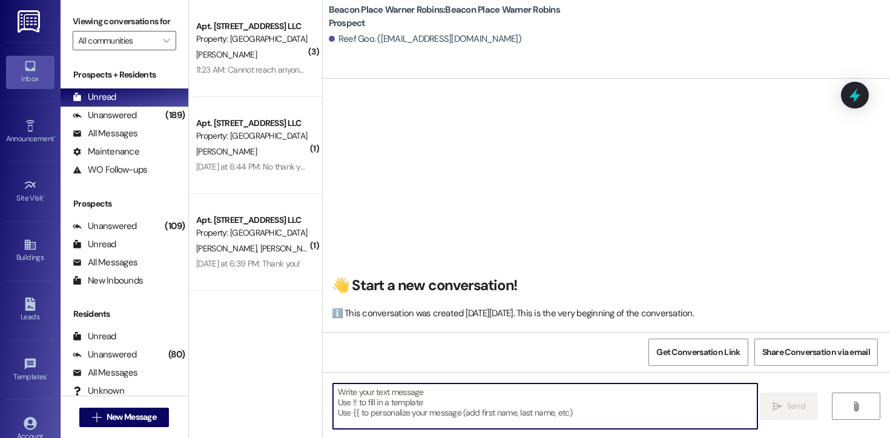
click at [387, 415] on textarea at bounding box center [545, 405] width 424 height 45
paste textarea "Hi [PERSON_NAME]! This is [PERSON_NAME] from Beacon Place Warner Robins. I’m re…"
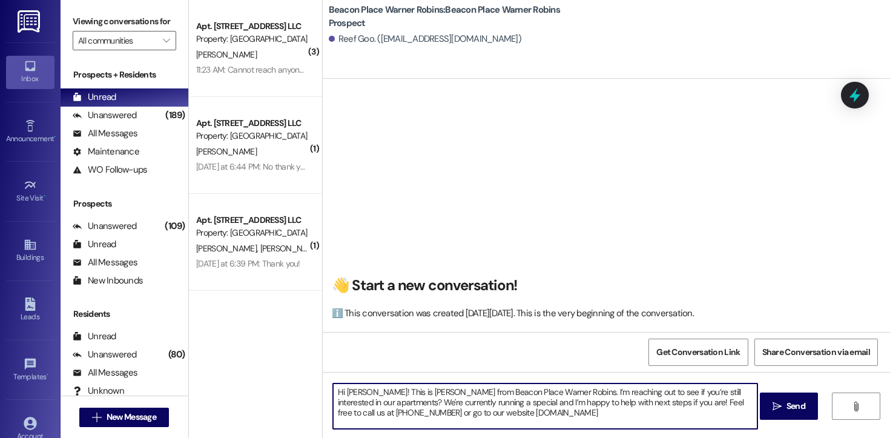
drag, startPoint x: 364, startPoint y: 396, endPoint x: 342, endPoint y: 394, distance: 22.5
click at [342, 394] on textarea "Hi [PERSON_NAME]! This is [PERSON_NAME] from Beacon Place Warner Robins. I’m re…" at bounding box center [545, 405] width 424 height 45
type textarea "Hi! This is [PERSON_NAME] from Beacon Place Warner Robins. I’m reaching out to …"
click at [787, 415] on button " Send" at bounding box center [789, 405] width 59 height 27
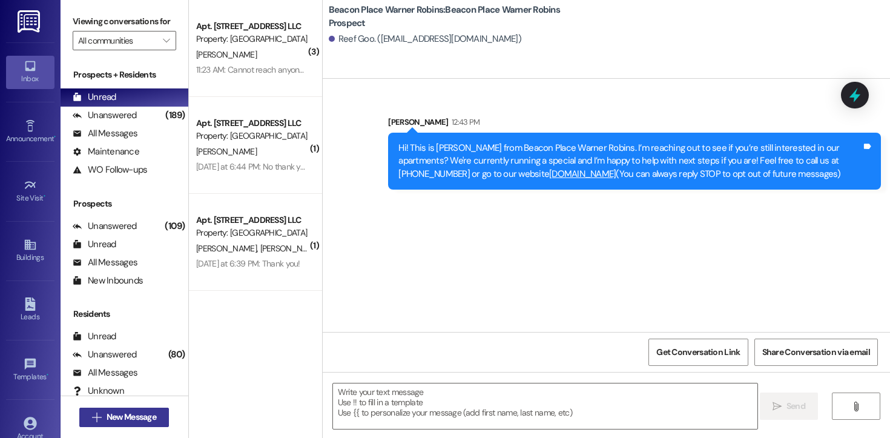
click at [139, 411] on span "New Message" at bounding box center [132, 417] width 50 height 13
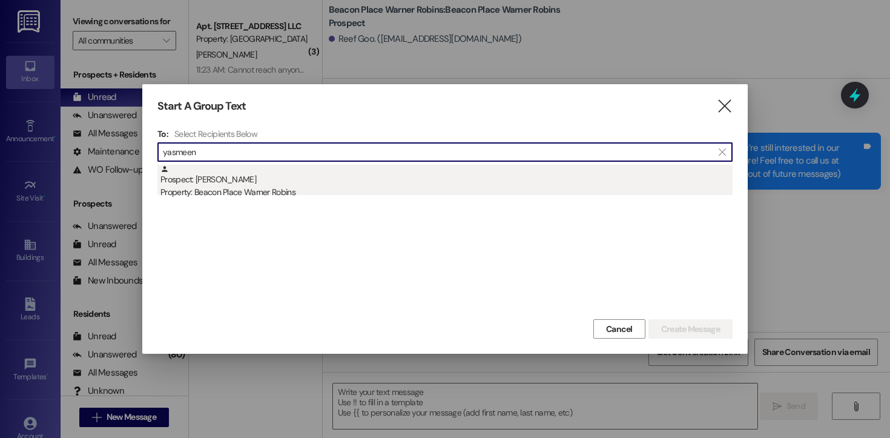
type input "yasmeen"
click at [285, 186] on div "Property: Beacon Place Warner Robins" at bounding box center [446, 192] width 572 height 13
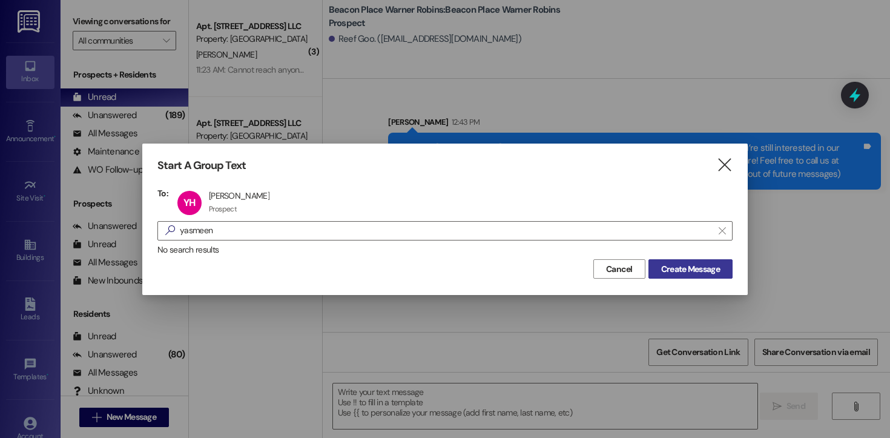
click at [676, 263] on span "Create Message" at bounding box center [690, 269] width 59 height 13
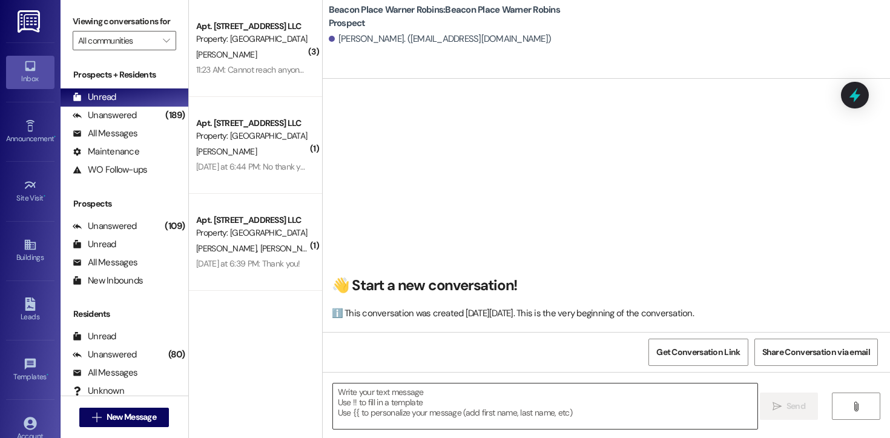
click at [436, 424] on textarea at bounding box center [545, 405] width 424 height 45
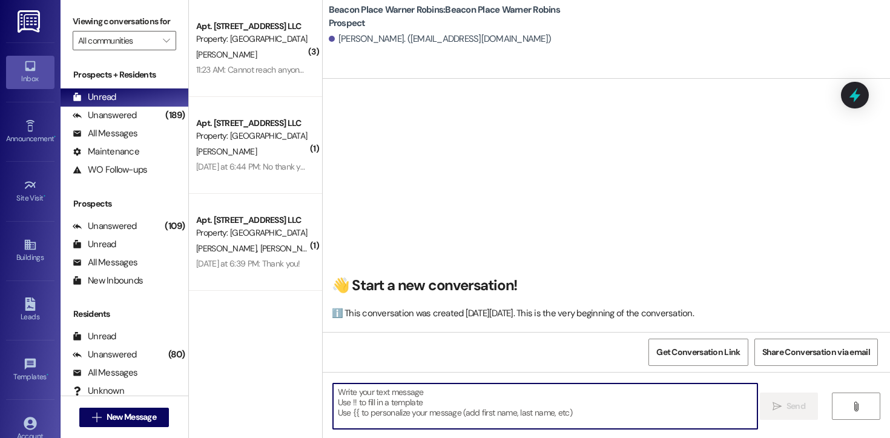
paste textarea "Hi [PERSON_NAME]! This is [PERSON_NAME] from Beacon Place Warner Robins. I’m re…"
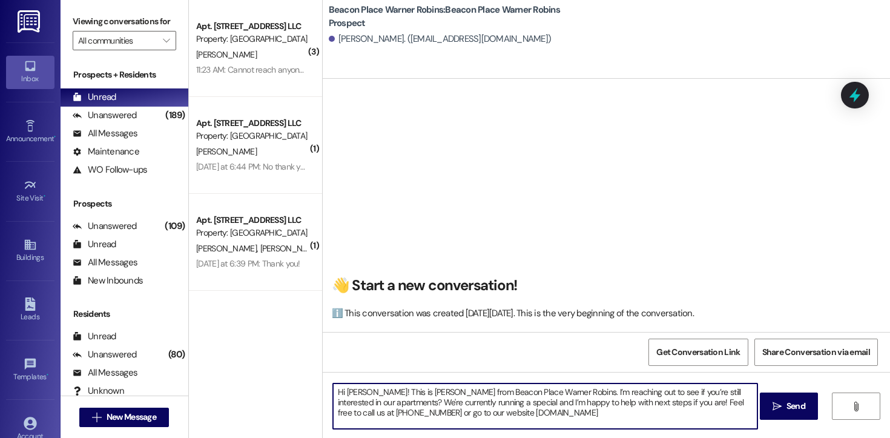
drag, startPoint x: 364, startPoint y: 391, endPoint x: 341, endPoint y: 391, distance: 23.0
click at [341, 391] on textarea "Hi [PERSON_NAME]! This is [PERSON_NAME] from Beacon Place Warner Robins. I’m re…" at bounding box center [545, 405] width 424 height 45
type textarea "Hi [PERSON_NAME]! This is [PERSON_NAME] from Beacon Place Warner Robins. I’m re…"
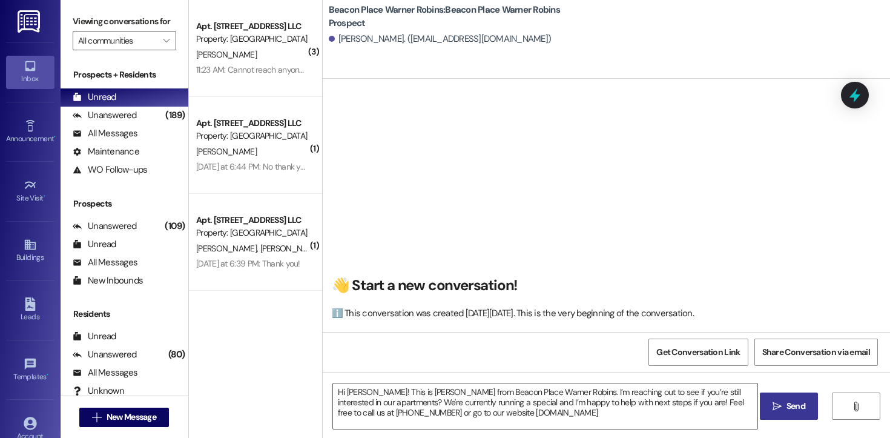
click at [778, 406] on icon "" at bounding box center [777, 406] width 9 height 10
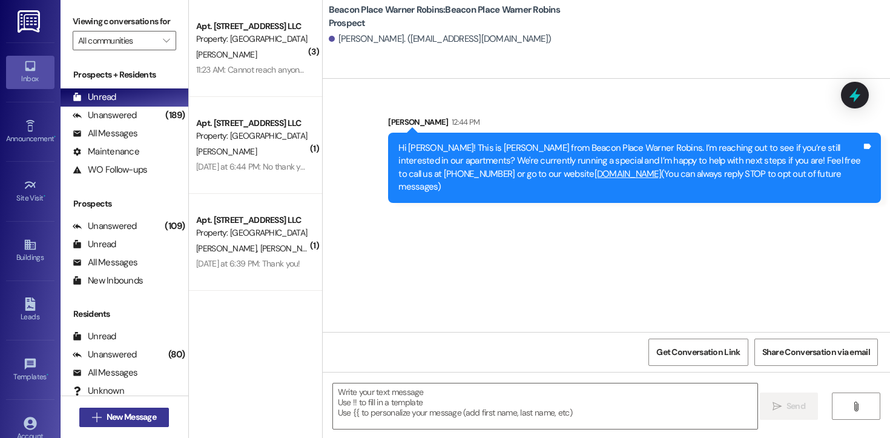
click at [143, 411] on span "New Message" at bounding box center [132, 417] width 50 height 13
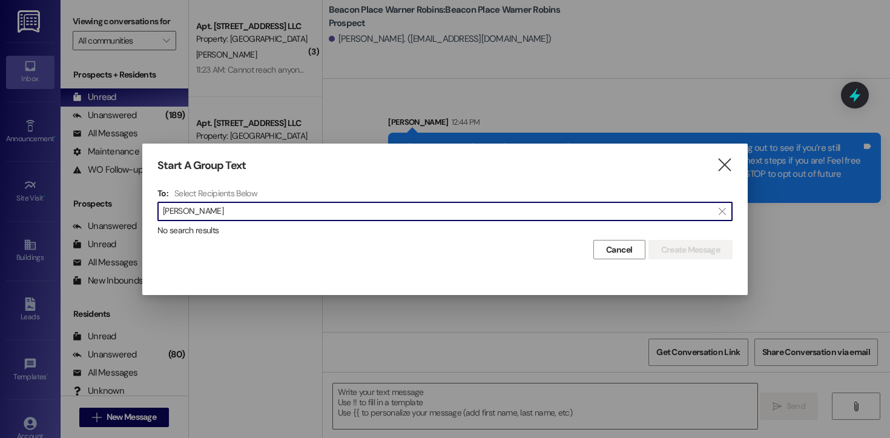
click at [185, 211] on input "[PERSON_NAME]" at bounding box center [438, 211] width 550 height 17
click at [235, 212] on input "[PERSON_NAME]" at bounding box center [438, 211] width 550 height 17
type input "[PERSON_NAME]"
click at [724, 163] on icon "" at bounding box center [724, 165] width 16 height 13
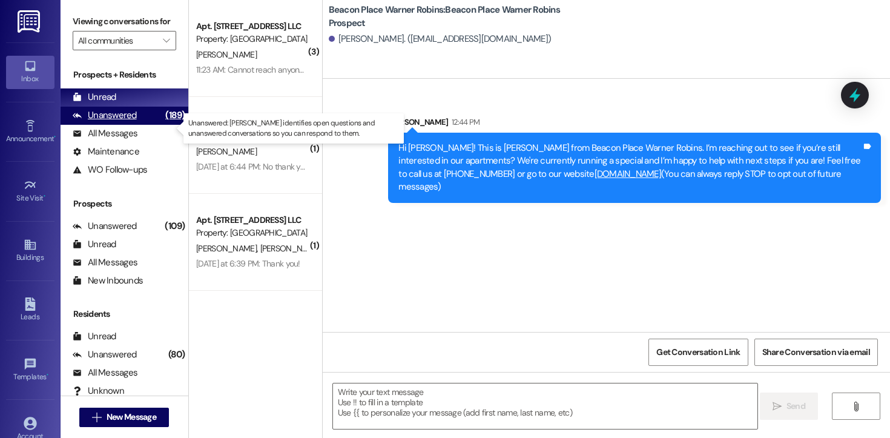
click at [130, 122] on div "Unanswered" at bounding box center [105, 115] width 64 height 13
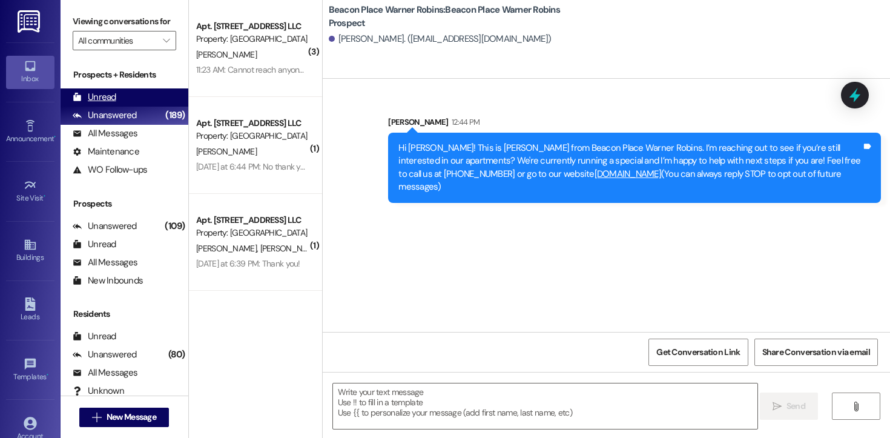
click at [114, 102] on div "Unread (0)" at bounding box center [125, 97] width 128 height 18
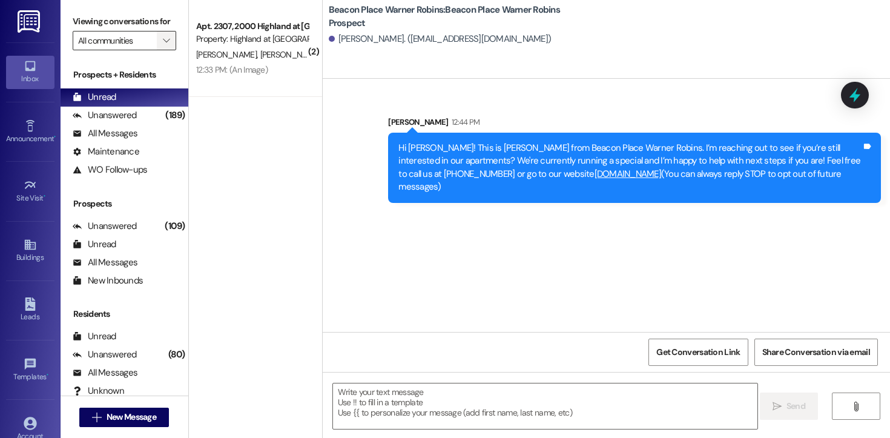
click at [166, 50] on button "" at bounding box center [166, 40] width 19 height 19
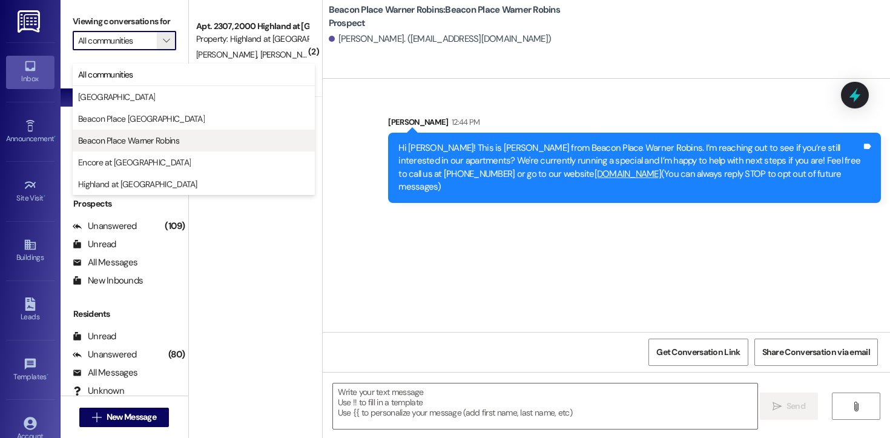
click at [139, 139] on span "Beacon Place Warner Robins" at bounding box center [128, 140] width 101 height 12
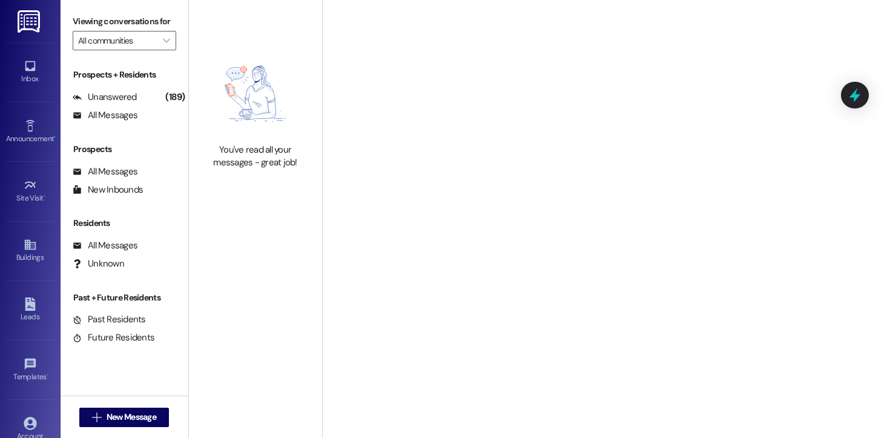
type input "Beacon Place Warner Robins"
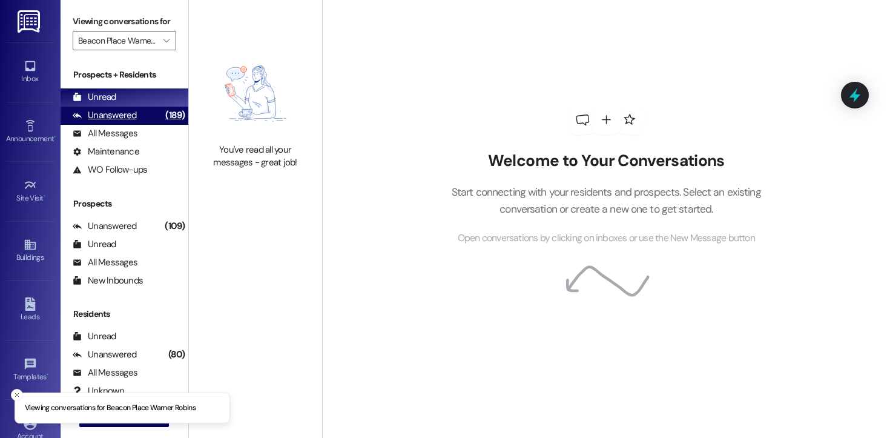
click at [142, 124] on div "Unanswered (189)" at bounding box center [125, 116] width 128 height 18
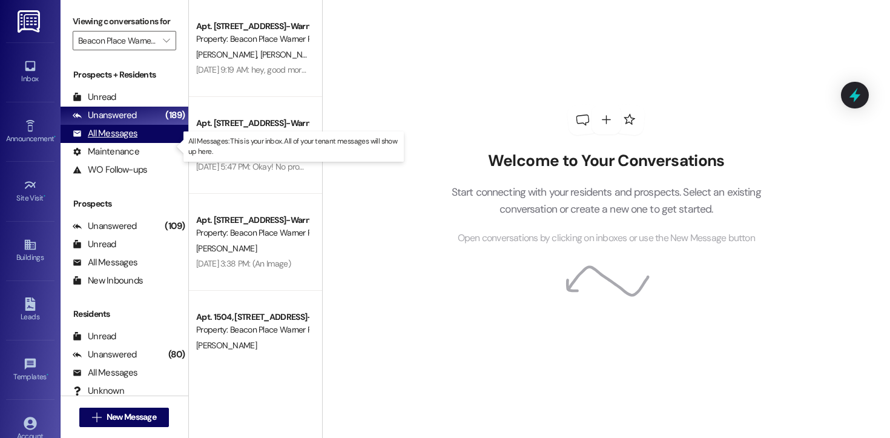
click at [114, 140] on div "All Messages" at bounding box center [105, 133] width 65 height 13
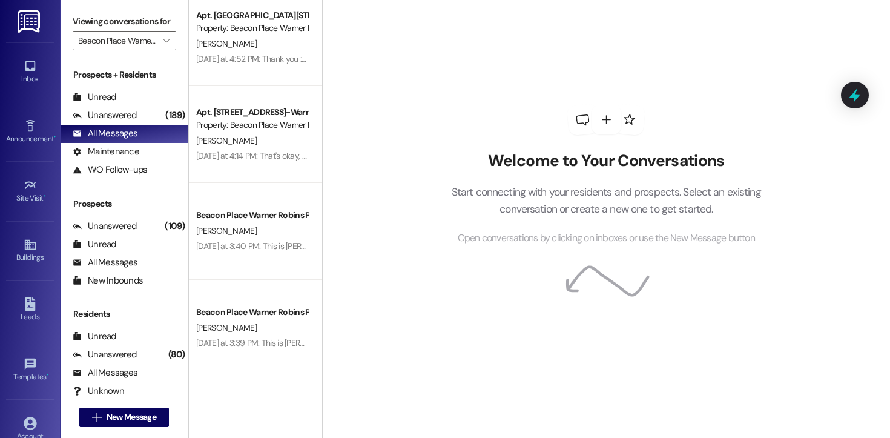
scroll to position [2431, 0]
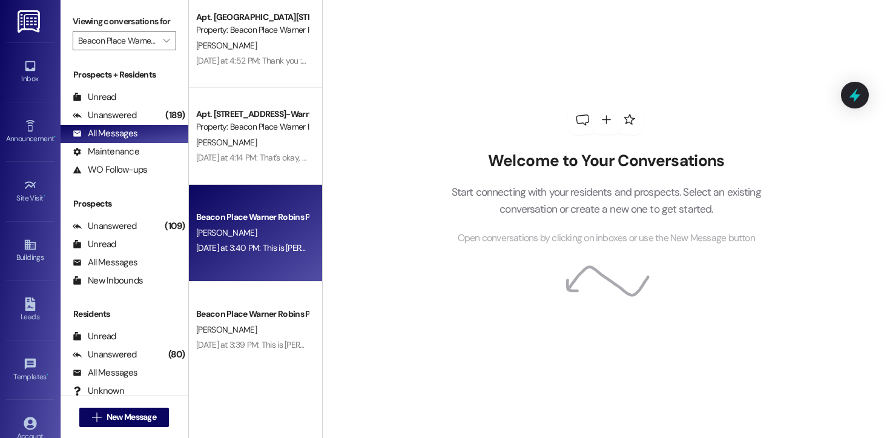
click at [256, 260] on div "Beacon Place Warner Robins Prospect [PERSON_NAME] [DATE] at 3:40 PM: This is [P…" at bounding box center [255, 233] width 133 height 97
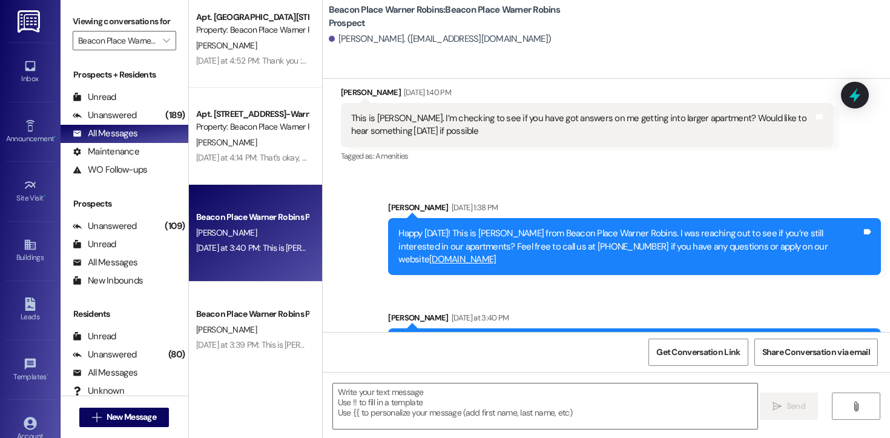
scroll to position [0, 0]
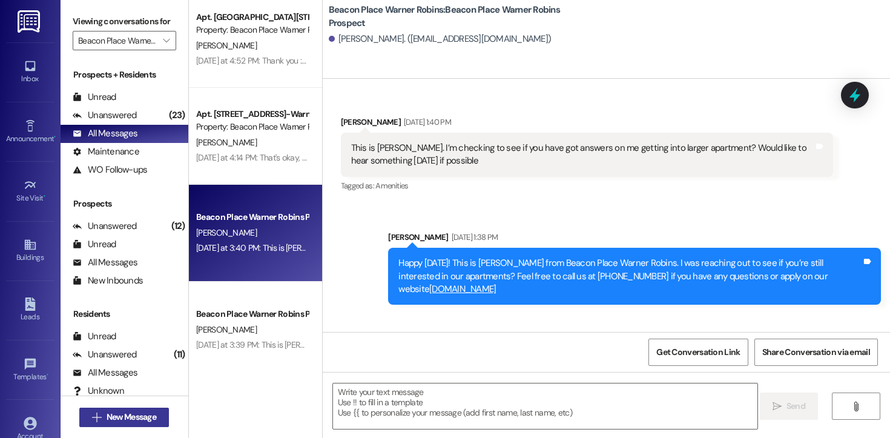
click at [143, 418] on span "New Message" at bounding box center [132, 417] width 50 height 13
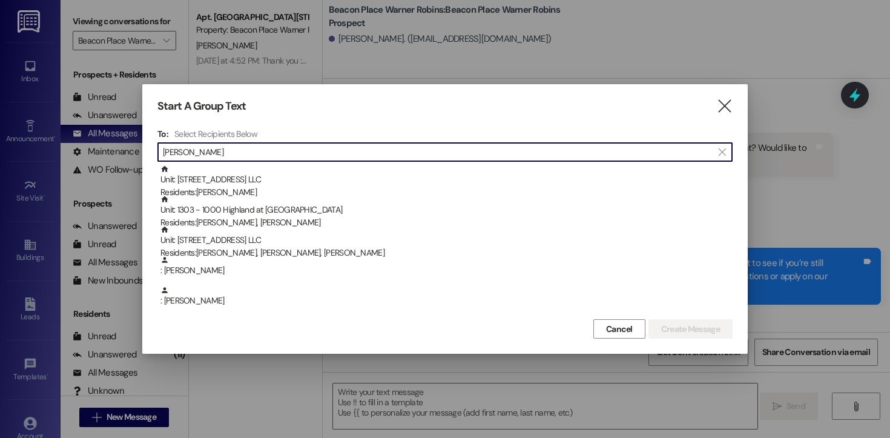
type input "[PERSON_NAME]"
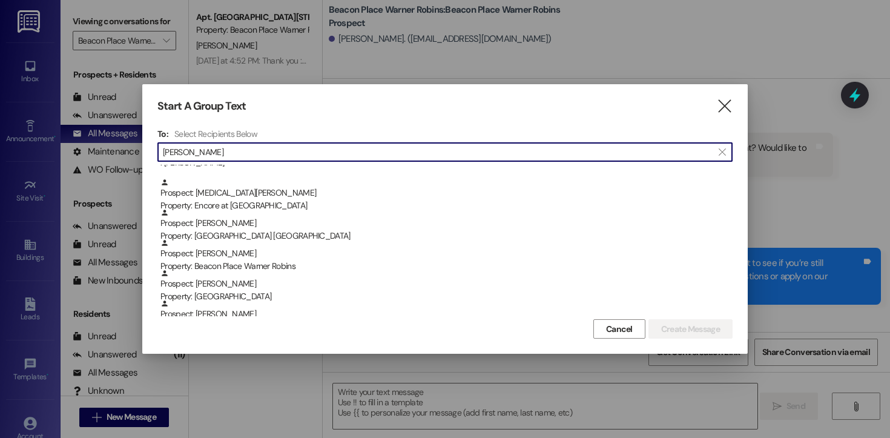
scroll to position [216, 0]
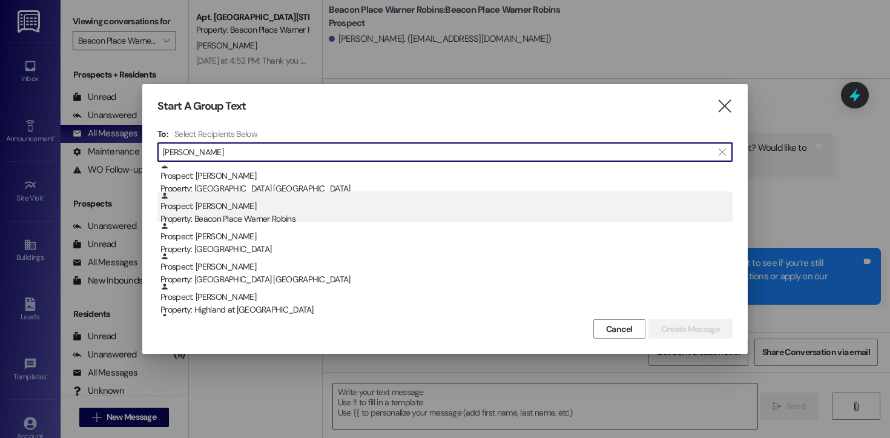
click at [257, 215] on div "Property: Beacon Place Warner Robins" at bounding box center [446, 219] width 572 height 13
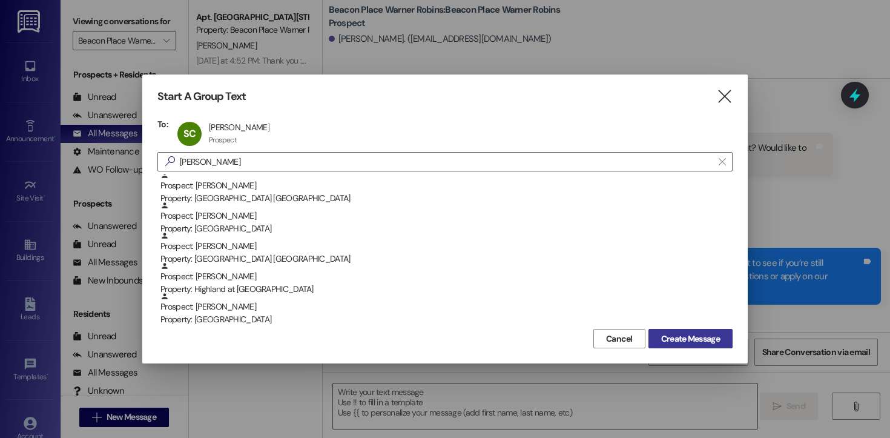
click at [687, 335] on span "Create Message" at bounding box center [690, 338] width 59 height 13
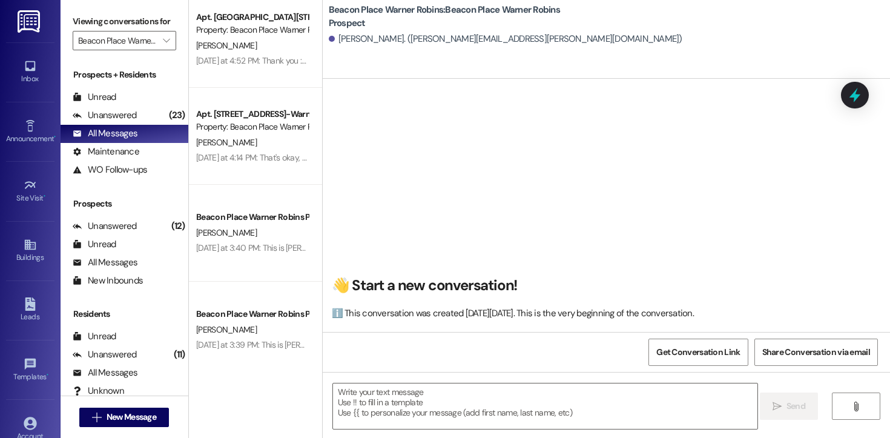
scroll to position [1, 0]
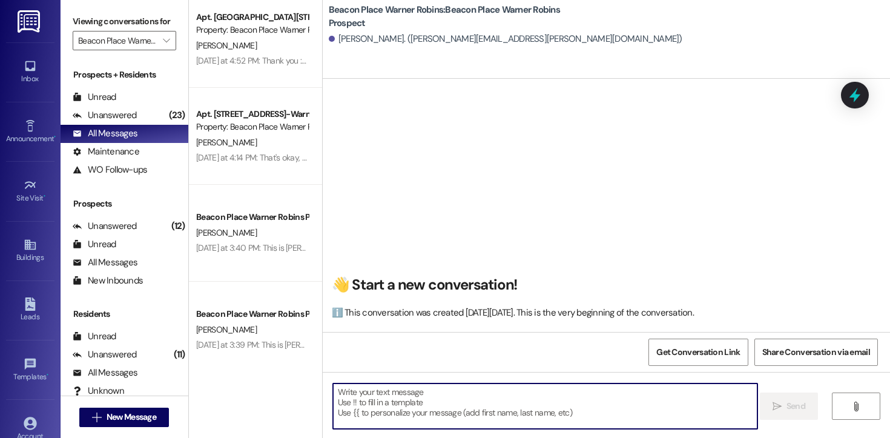
click at [429, 413] on textarea at bounding box center [545, 405] width 424 height 45
paste textarea "Hi [PERSON_NAME]! This is [PERSON_NAME] from Beacon Place Warner Robins. I’m re…"
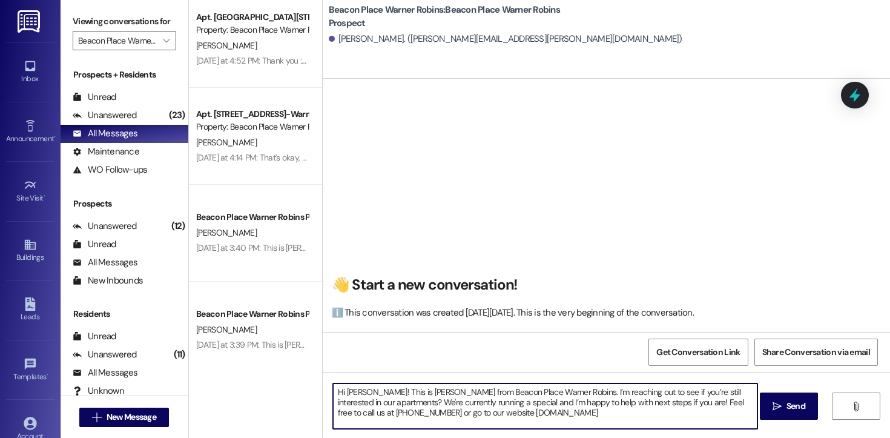
drag, startPoint x: 363, startPoint y: 394, endPoint x: 340, endPoint y: 392, distance: 23.1
click at [340, 392] on textarea "Hi [PERSON_NAME]! This is [PERSON_NAME] from Beacon Place Warner Robins. I’m re…" at bounding box center [545, 405] width 424 height 45
type textarea "Hi! This is [PERSON_NAME] from Beacon Place Warner Robins. I’m reaching out to …"
click at [774, 414] on button " Send" at bounding box center [789, 405] width 59 height 27
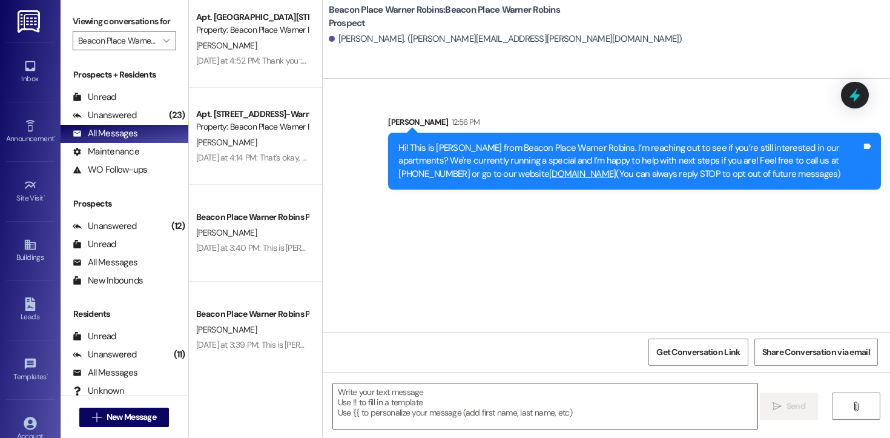
scroll to position [0, 0]
click at [139, 417] on span "New Message" at bounding box center [132, 417] width 50 height 13
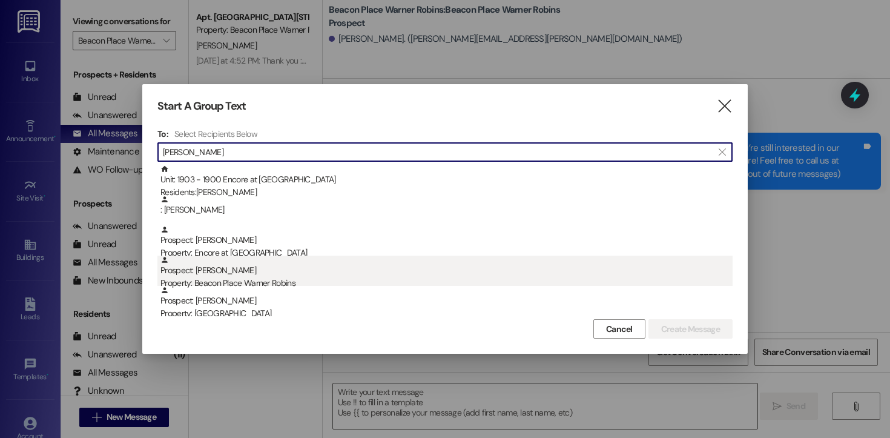
type input "[PERSON_NAME]"
click at [241, 279] on div "Property: Beacon Place Warner Robins" at bounding box center [446, 283] width 572 height 13
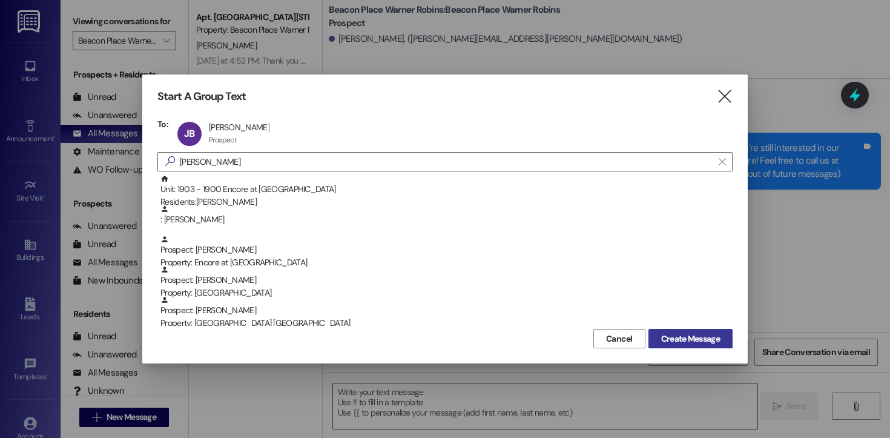
click at [671, 338] on span "Create Message" at bounding box center [690, 338] width 59 height 13
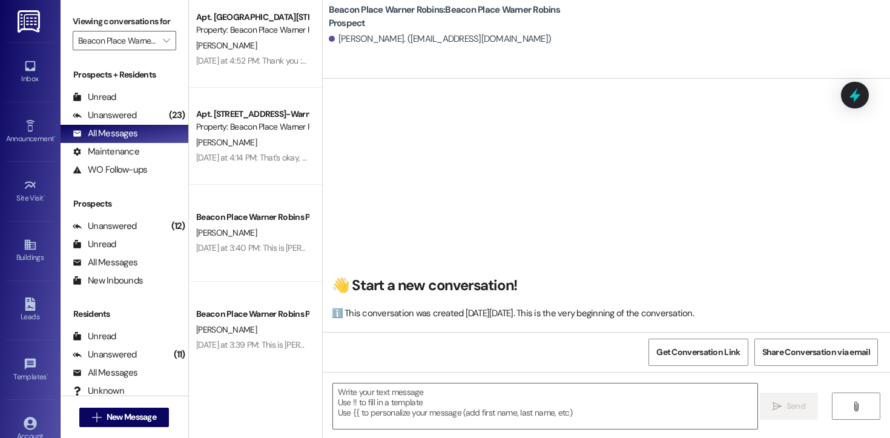
scroll to position [1, 0]
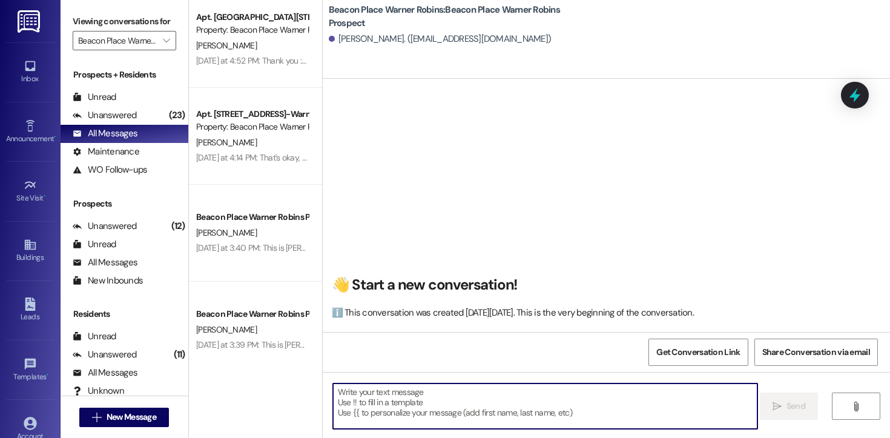
click at [406, 404] on textarea at bounding box center [545, 405] width 424 height 45
paste textarea "Hi [PERSON_NAME]! This is [PERSON_NAME] from Beacon Place Warner Robins. I’m re…"
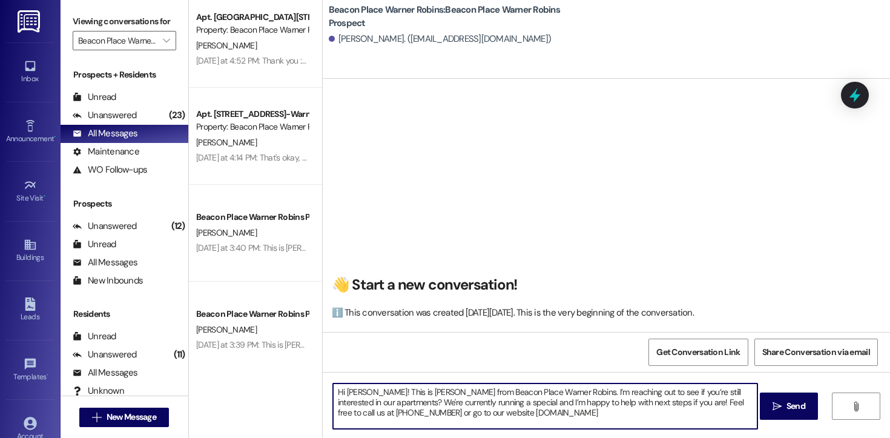
drag, startPoint x: 363, startPoint y: 394, endPoint x: 342, endPoint y: 394, distance: 21.8
click at [342, 394] on textarea "Hi [PERSON_NAME]! This is [PERSON_NAME] from Beacon Place Warner Robins. I’m re…" at bounding box center [545, 405] width 424 height 45
type textarea "Hi [PERSON_NAME]! This is [PERSON_NAME] from Beacon Place Warner Robins. I’m re…"
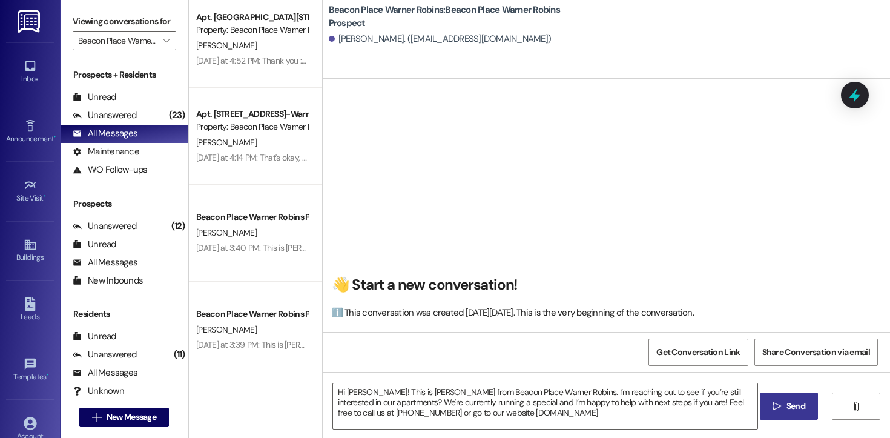
click at [791, 407] on span "Send" at bounding box center [796, 406] width 19 height 13
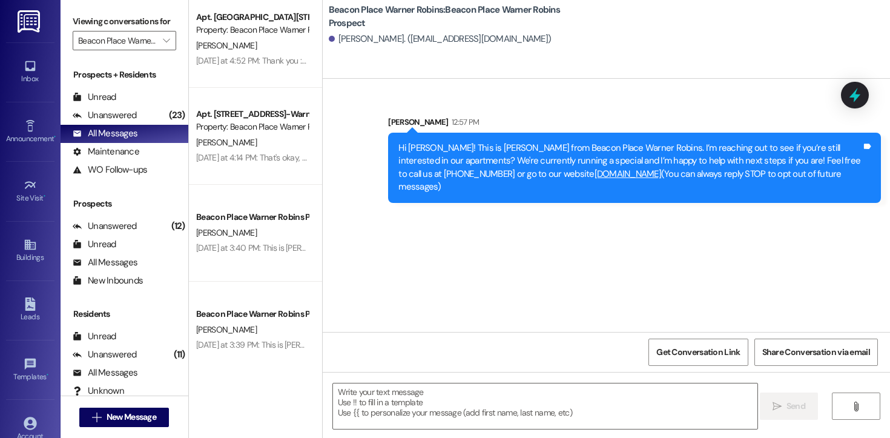
scroll to position [0, 0]
click at [127, 421] on span "New Message" at bounding box center [132, 417] width 50 height 13
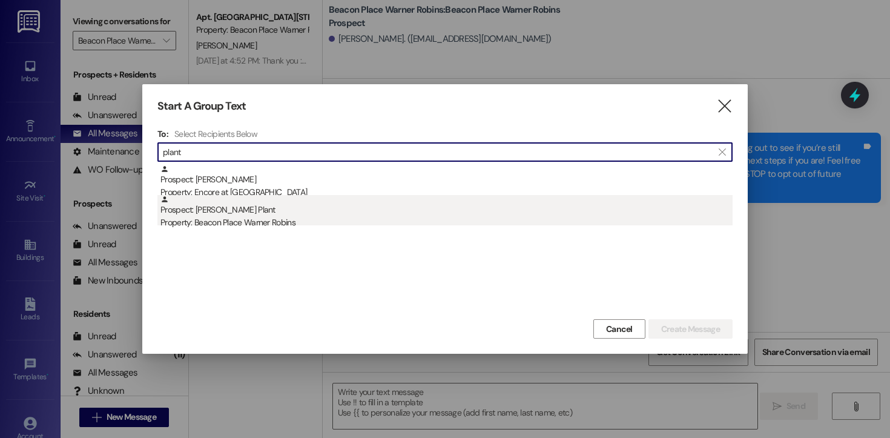
type input "plant"
click at [251, 215] on div "Prospect: [PERSON_NAME][GEOGRAPHIC_DATA] Property: [GEOGRAPHIC_DATA] Warner Rob…" at bounding box center [446, 212] width 572 height 35
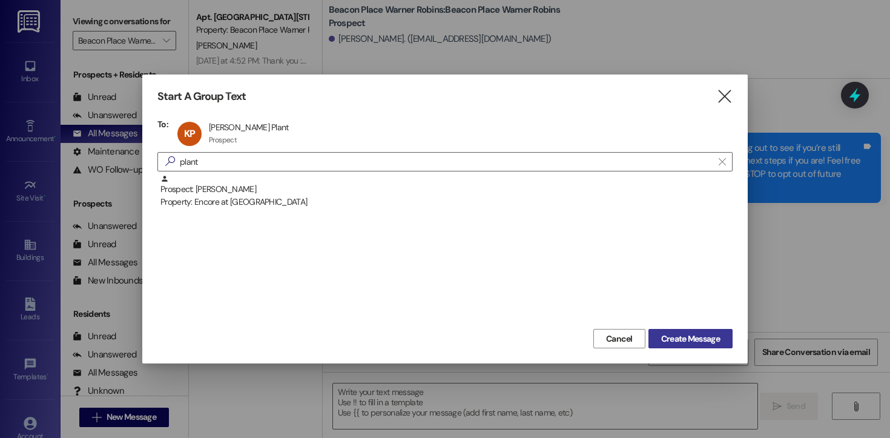
click at [707, 342] on span "Create Message" at bounding box center [690, 338] width 59 height 13
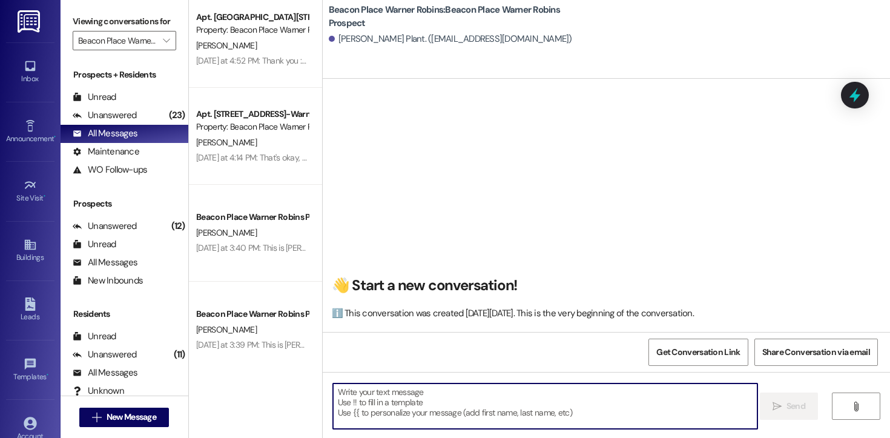
click at [521, 414] on textarea at bounding box center [545, 405] width 424 height 45
paste textarea "Hi [PERSON_NAME]! This is [PERSON_NAME] from Beacon Place Warner Robins. I’m re…"
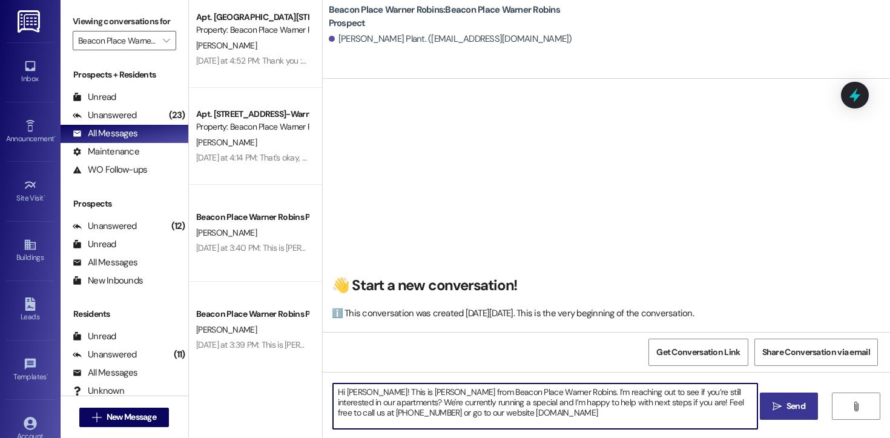
drag, startPoint x: 363, startPoint y: 389, endPoint x: 342, endPoint y: 390, distance: 21.2
click at [342, 390] on textarea "Hi [PERSON_NAME]! This is [PERSON_NAME] from Beacon Place Warner Robins. I’m re…" at bounding box center [545, 405] width 424 height 45
type textarea "Hi [PERSON_NAME]! This is [PERSON_NAME] from Beacon Place Warner Robins. I’m re…"
click at [802, 403] on span "Send" at bounding box center [796, 406] width 19 height 13
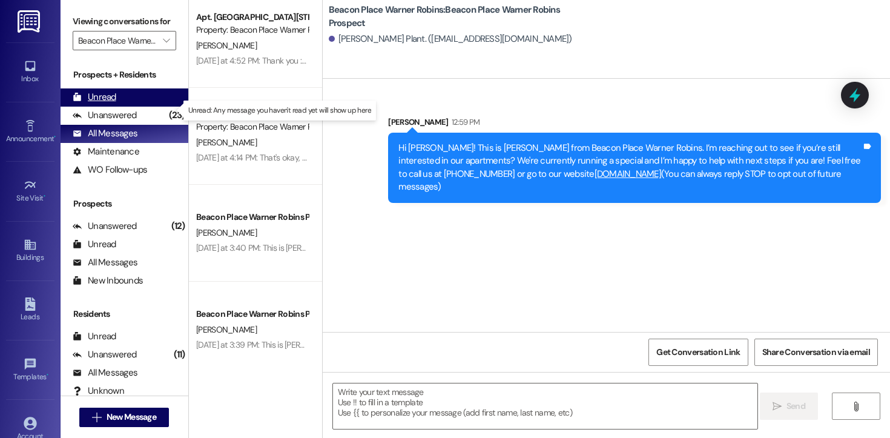
click at [114, 104] on div "Unread" at bounding box center [95, 97] width 44 height 13
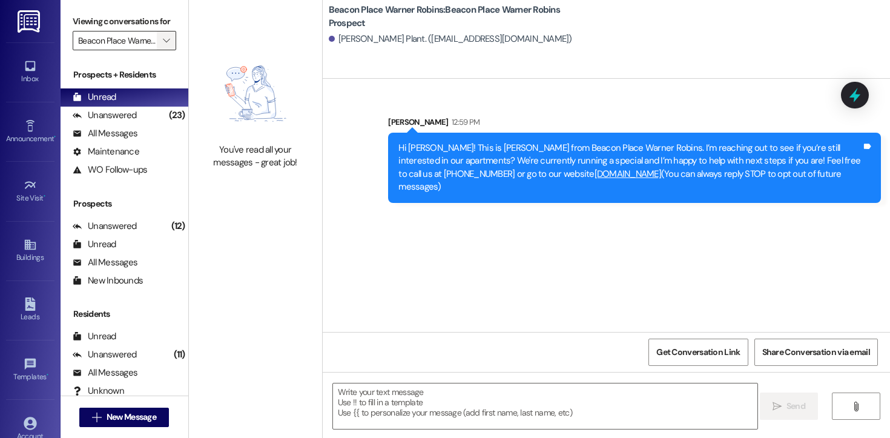
click at [166, 50] on button "" at bounding box center [166, 40] width 19 height 19
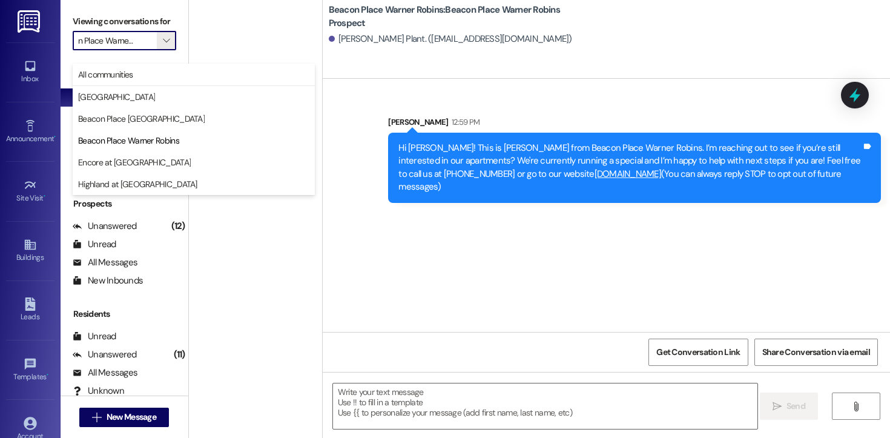
click at [233, 35] on div "You've read all your messages - great job!" at bounding box center [255, 109] width 133 height 219
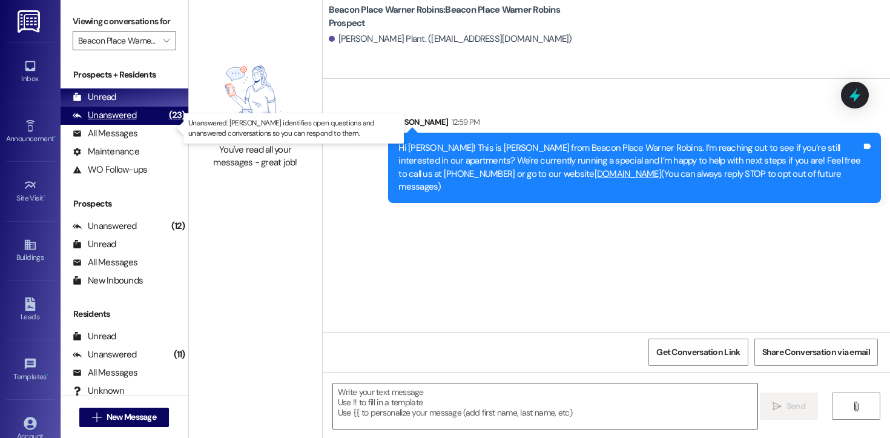
click at [130, 122] on div "Unanswered" at bounding box center [105, 115] width 64 height 13
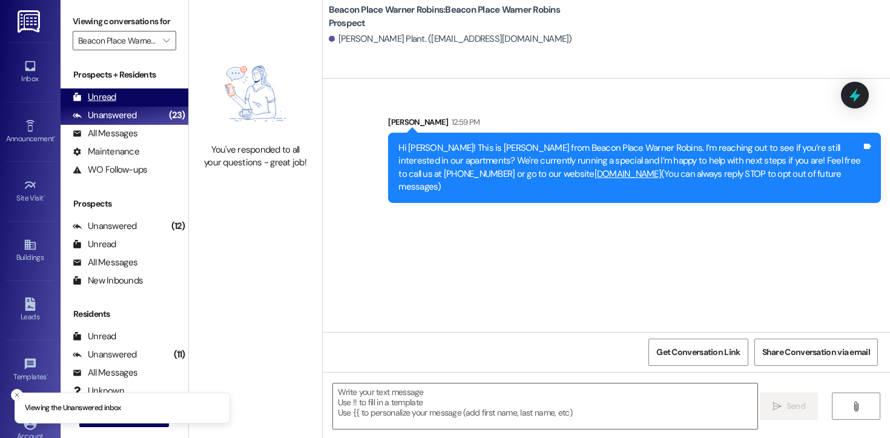
click at [119, 107] on div "Unread (0)" at bounding box center [125, 97] width 128 height 18
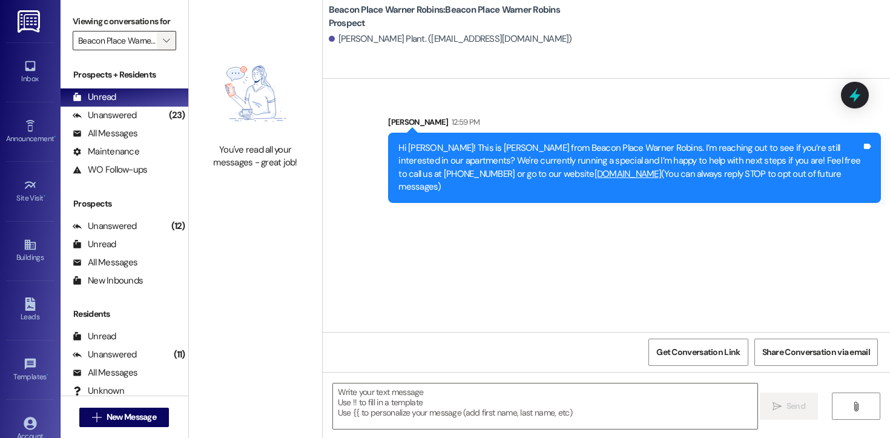
click at [160, 50] on span "" at bounding box center [166, 40] width 12 height 19
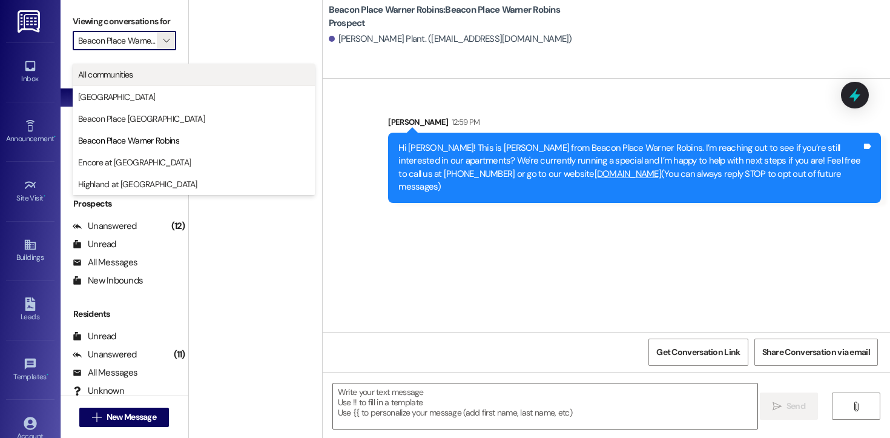
click at [158, 80] on span "All communities" at bounding box center [193, 74] width 231 height 12
